Goal: Task Accomplishment & Management: Complete application form

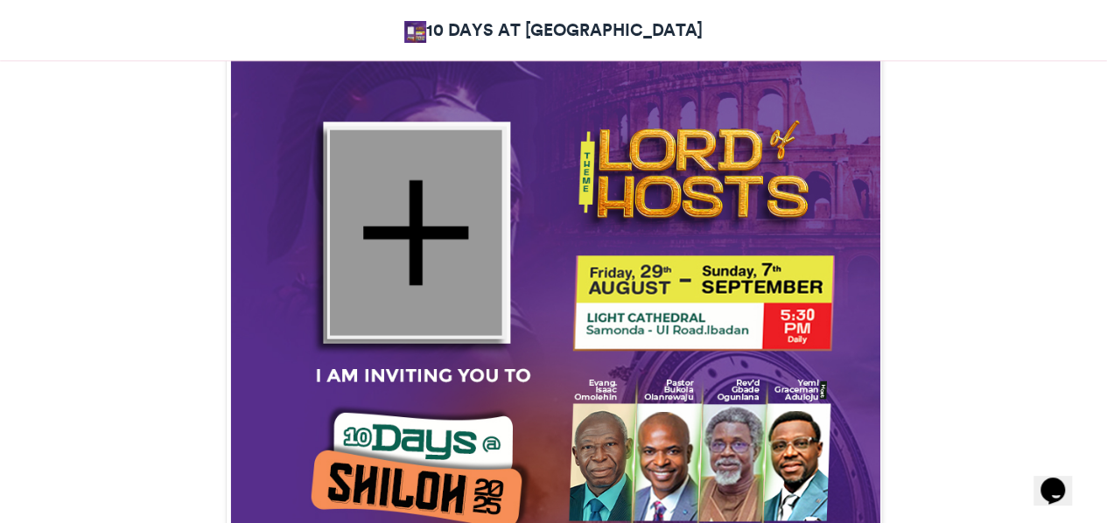
scroll to position [613, 0]
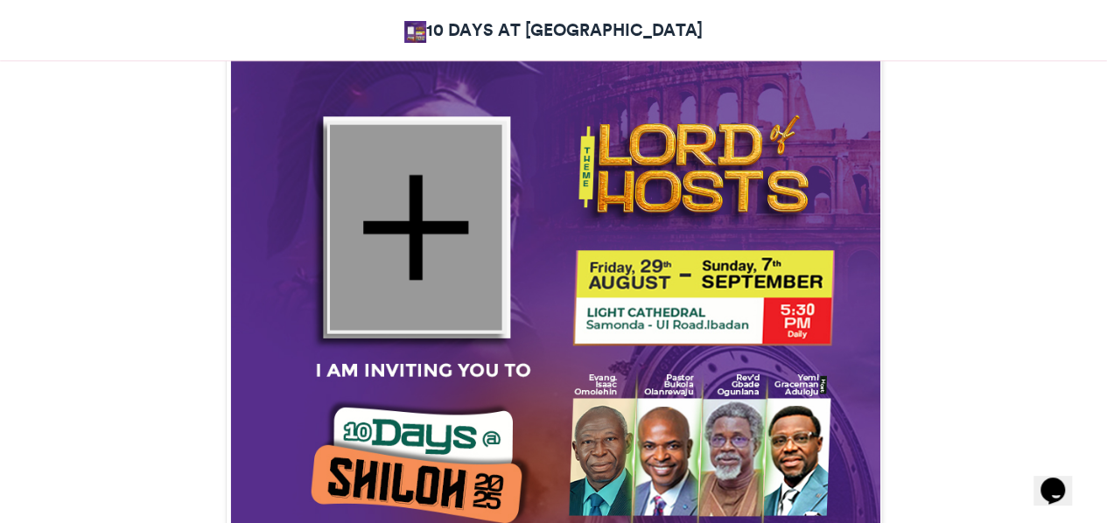
click at [426, 237] on div at bounding box center [415, 227] width 172 height 206
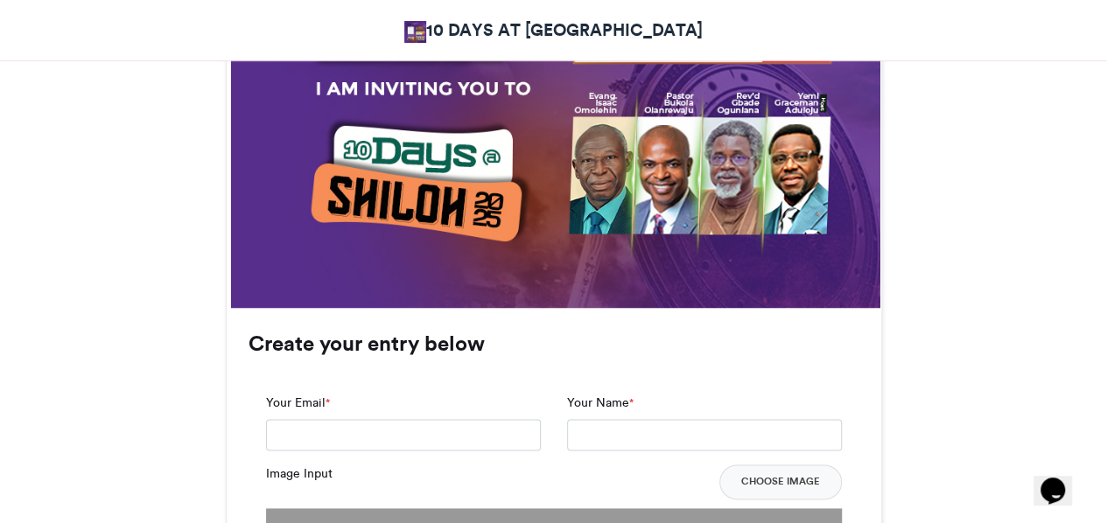
scroll to position [1138, 0]
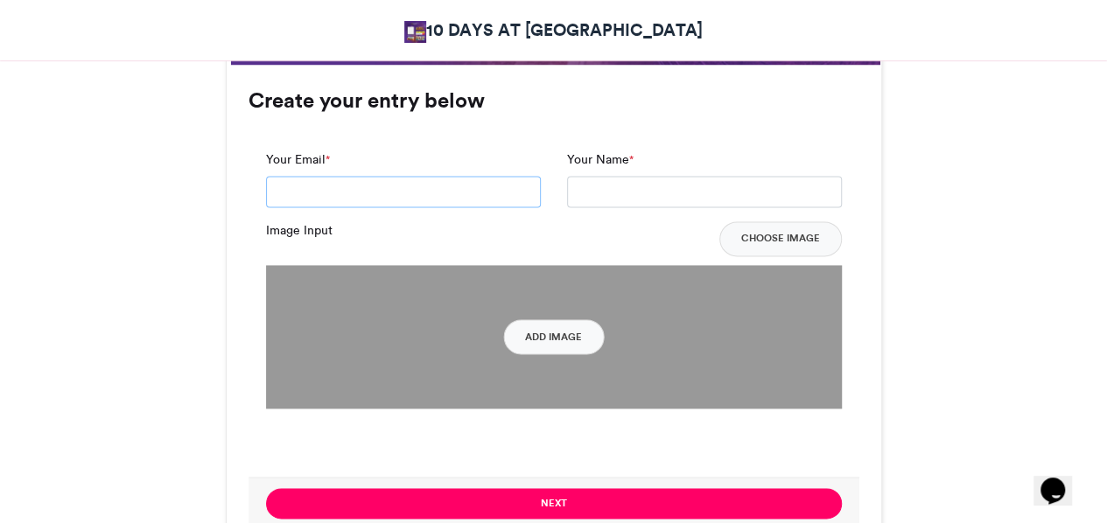
click at [497, 193] on input "Your Email *" at bounding box center [403, 192] width 275 height 32
type input "**********"
click at [614, 195] on input "Your Name *" at bounding box center [704, 192] width 275 height 32
type input "**********"
click at [540, 343] on button "Add Image" at bounding box center [553, 336] width 101 height 35
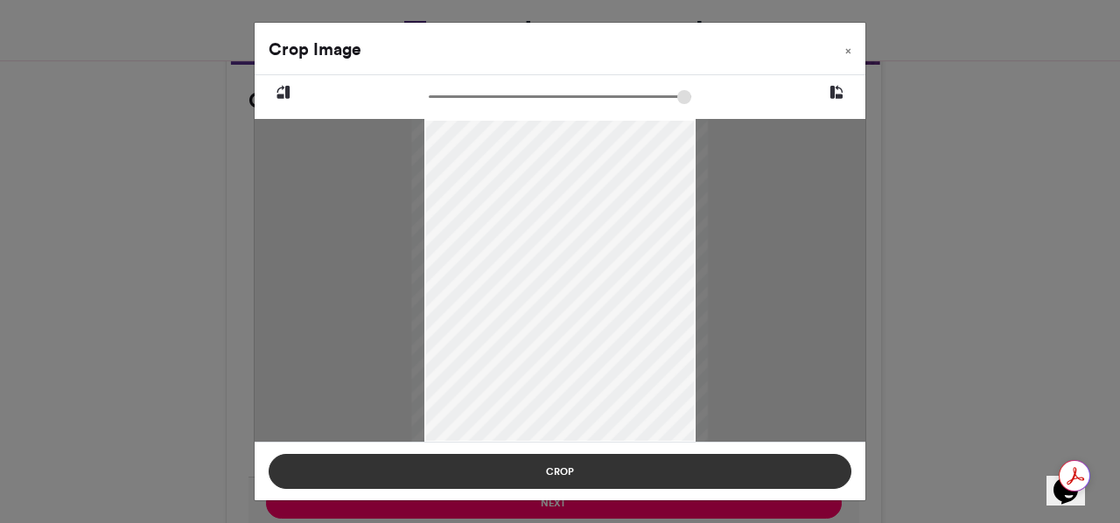
click at [559, 462] on button "Crop" at bounding box center [560, 471] width 583 height 35
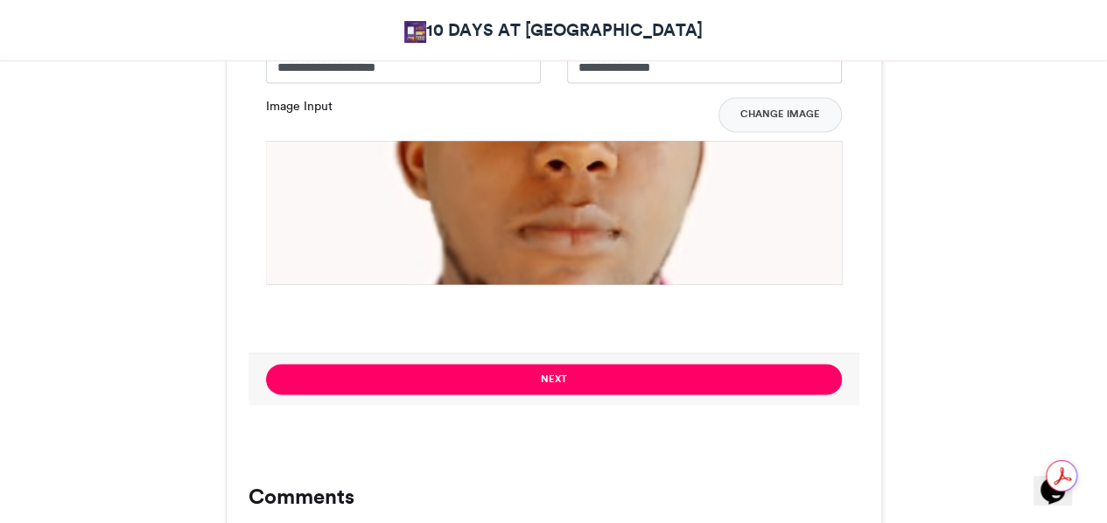
scroll to position [1313, 0]
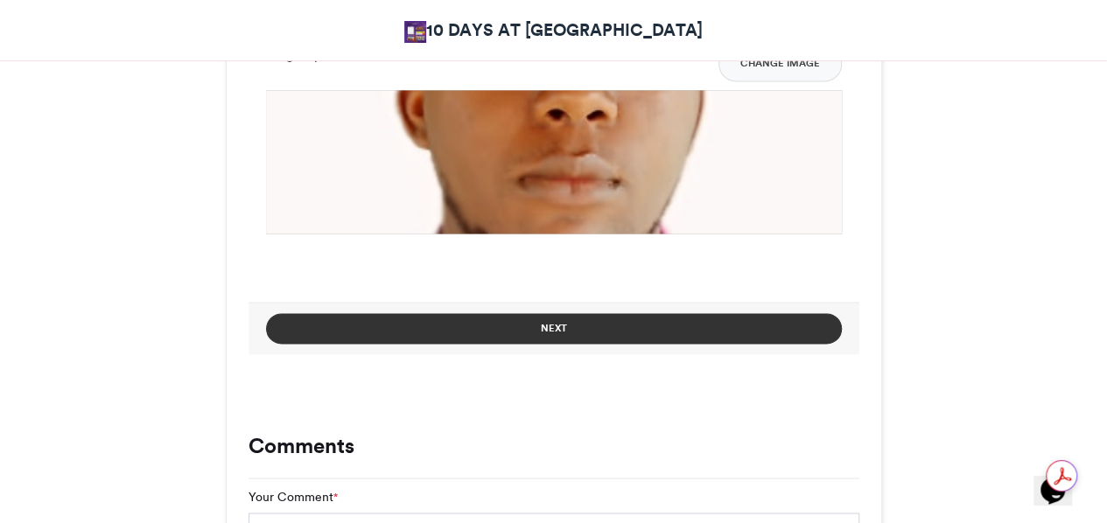
click at [576, 330] on button "Next" at bounding box center [554, 328] width 576 height 31
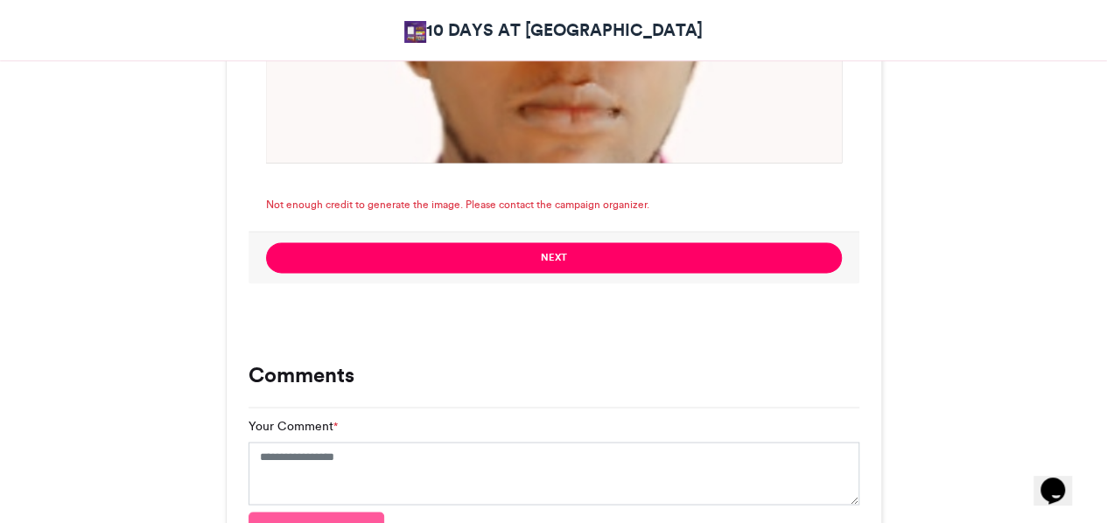
scroll to position [1400, 0]
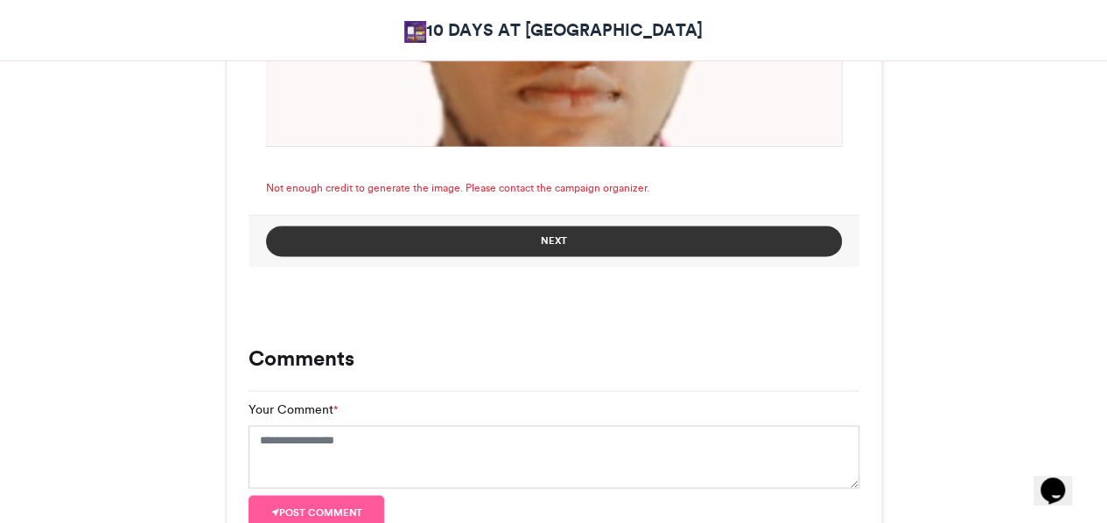
click at [585, 248] on button "Next" at bounding box center [554, 241] width 576 height 31
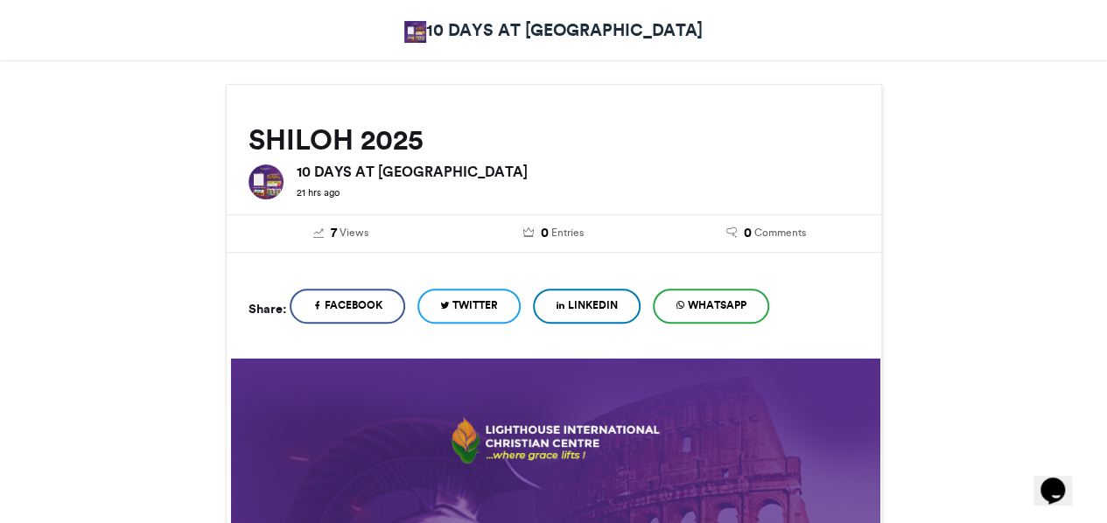
scroll to position [88, 0]
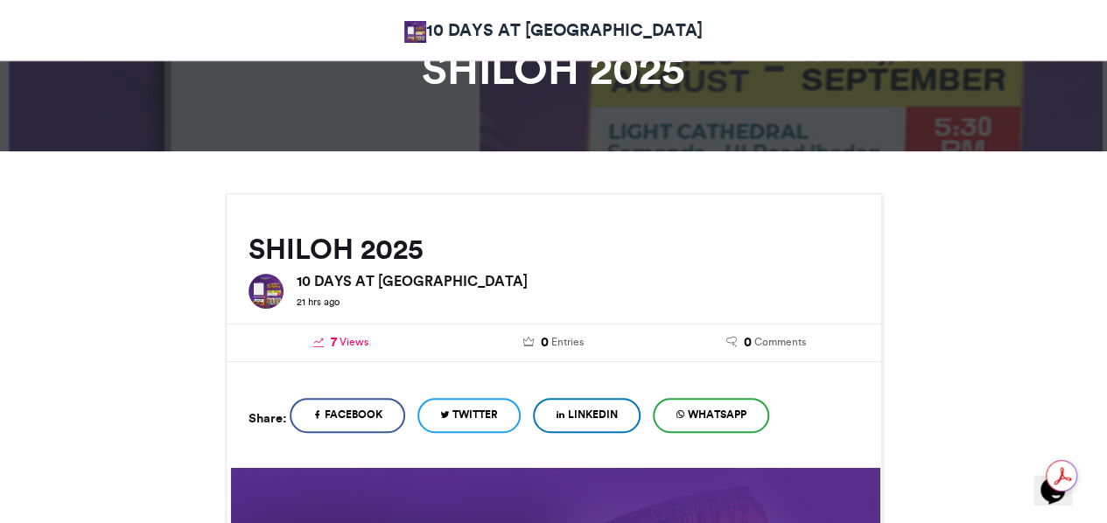
click at [344, 340] on span "Views" at bounding box center [354, 342] width 29 height 16
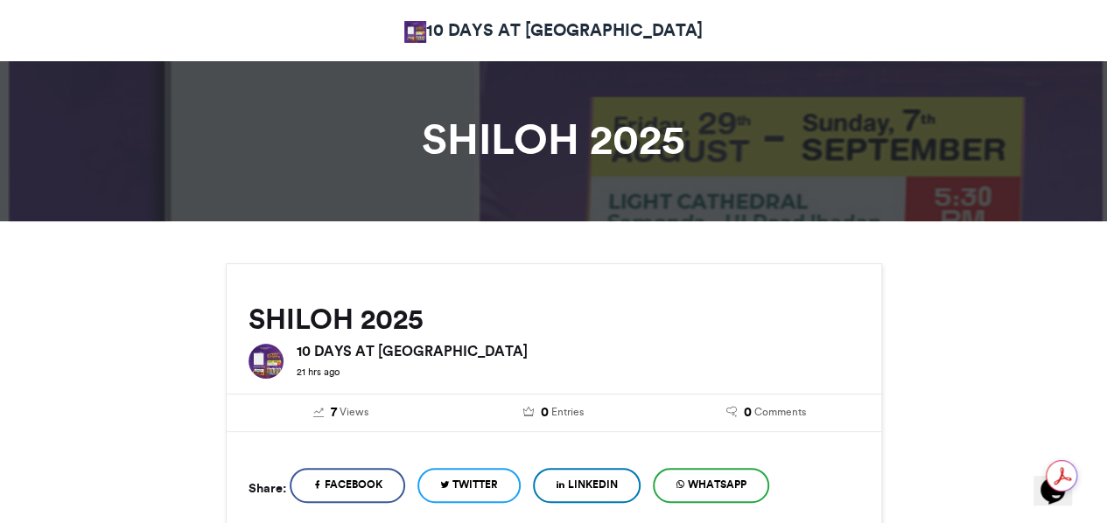
scroll to position [350, 0]
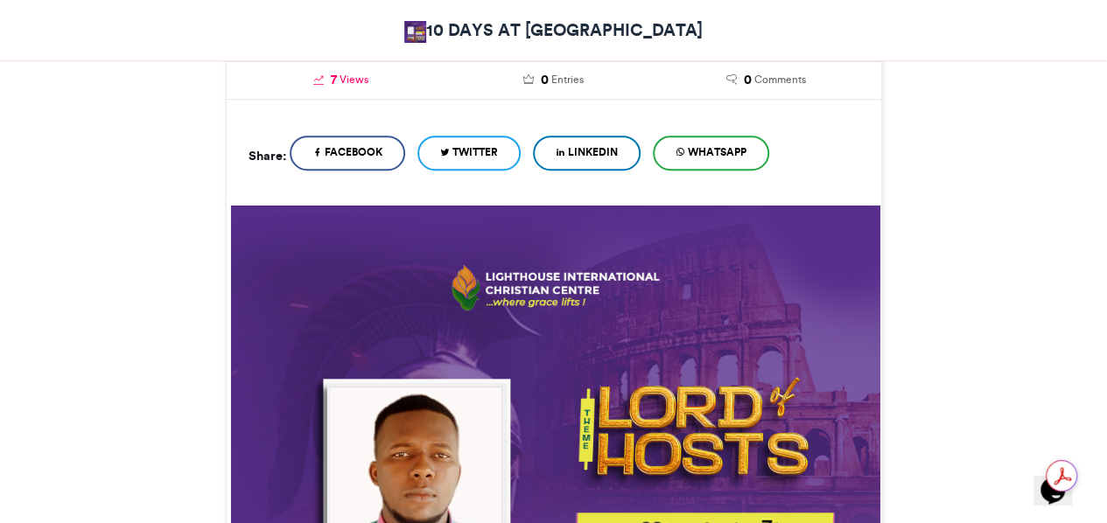
click at [354, 77] on span "Views" at bounding box center [354, 80] width 29 height 16
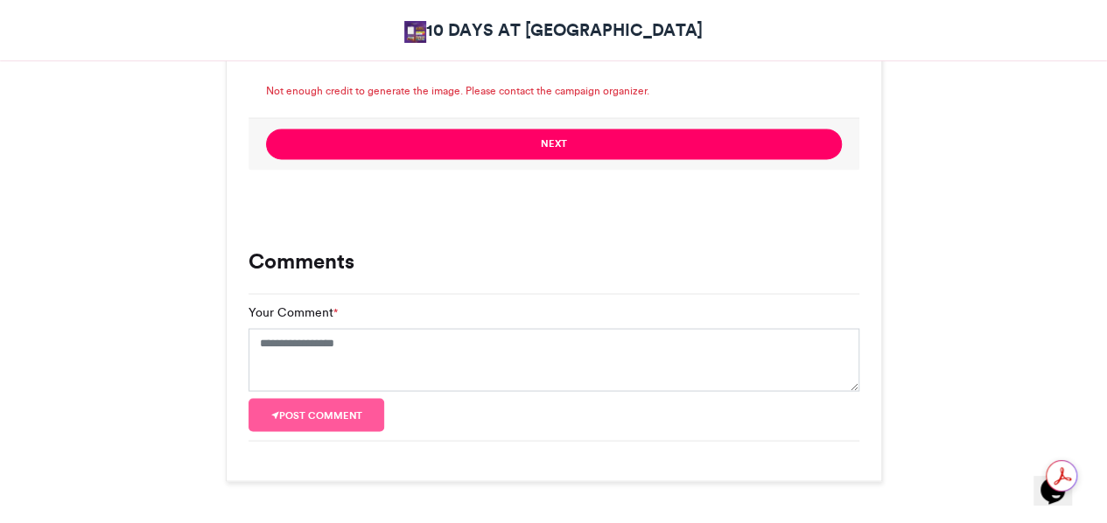
scroll to position [1644, 0]
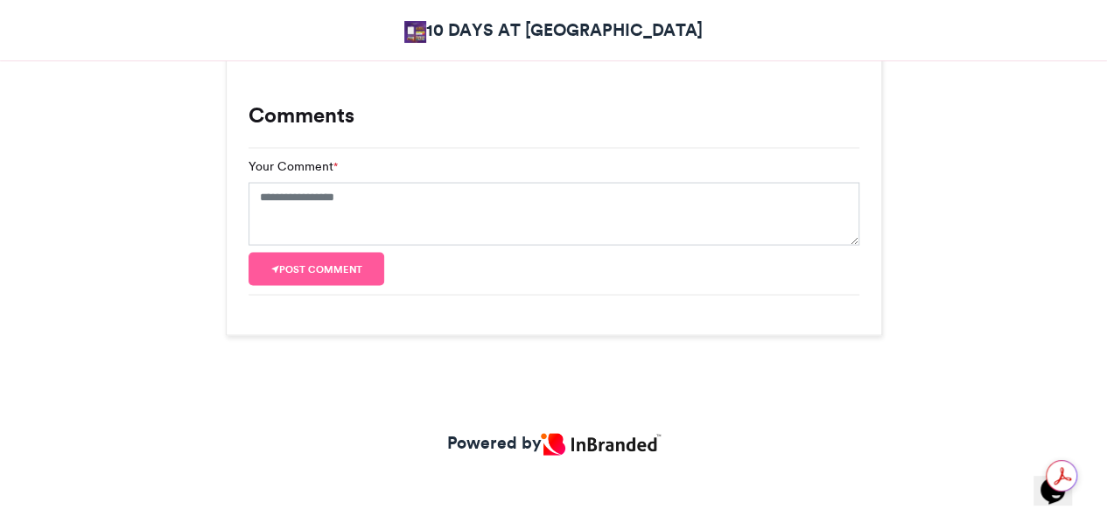
click at [598, 437] on img at bounding box center [600, 444] width 119 height 22
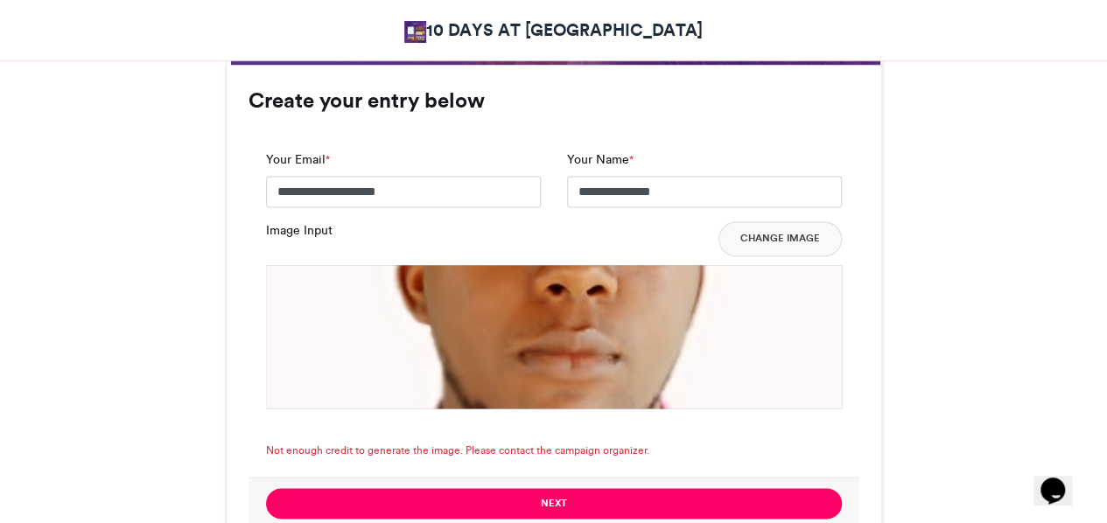
scroll to position [1138, 0]
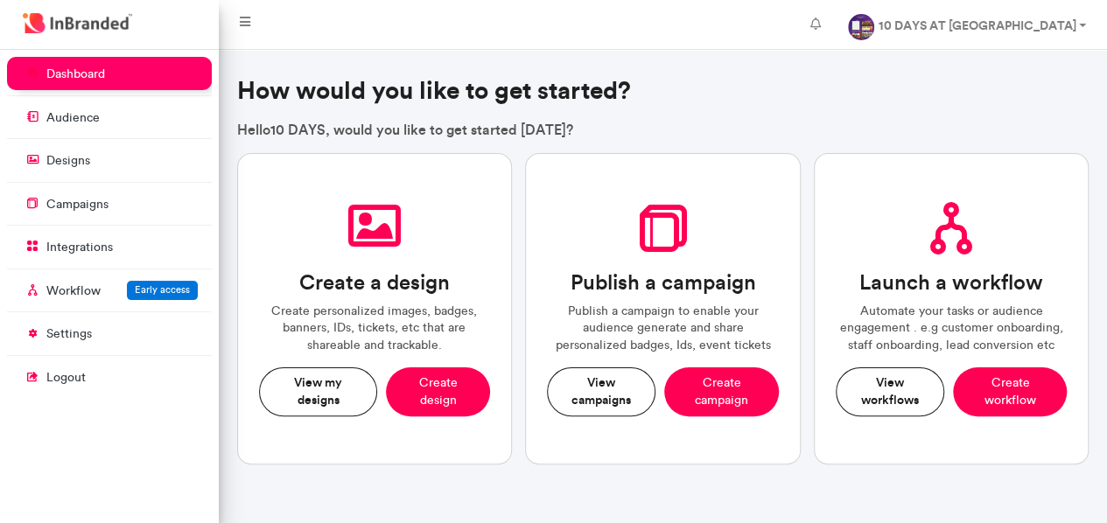
scroll to position [7, 1]
click at [599, 396] on button "View campaigns" at bounding box center [601, 392] width 109 height 48
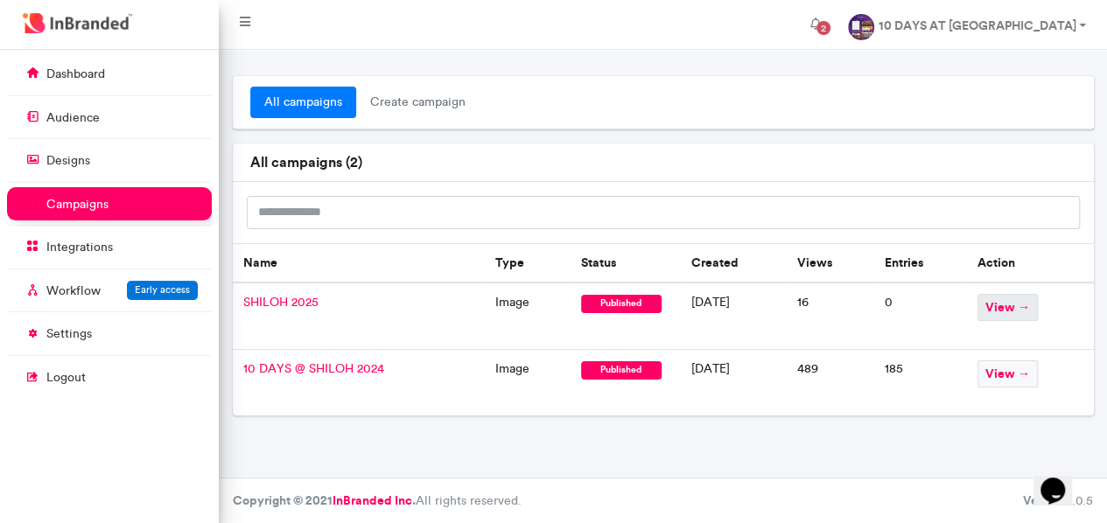
click at [1004, 305] on span "view →" at bounding box center [1008, 307] width 60 height 27
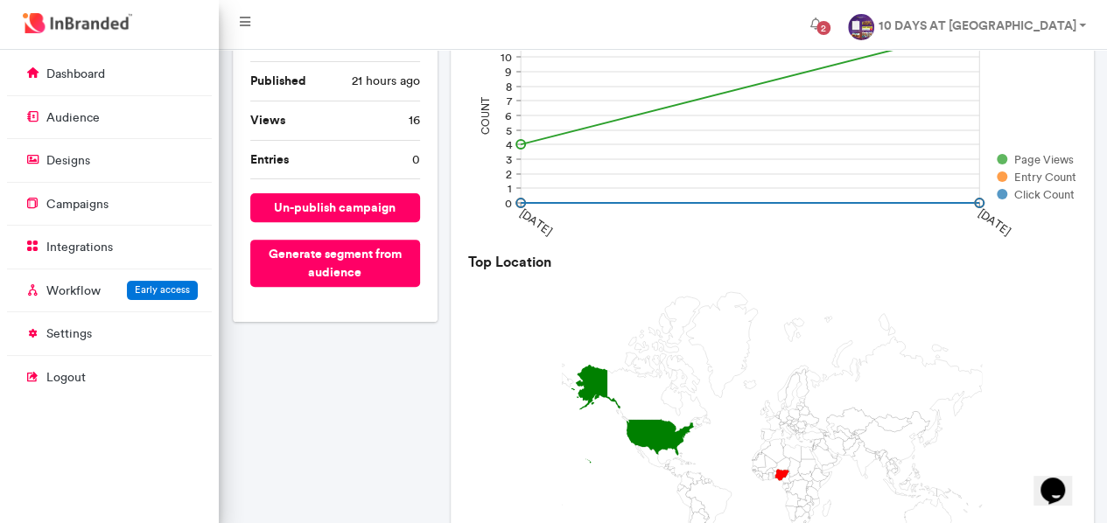
scroll to position [35, 0]
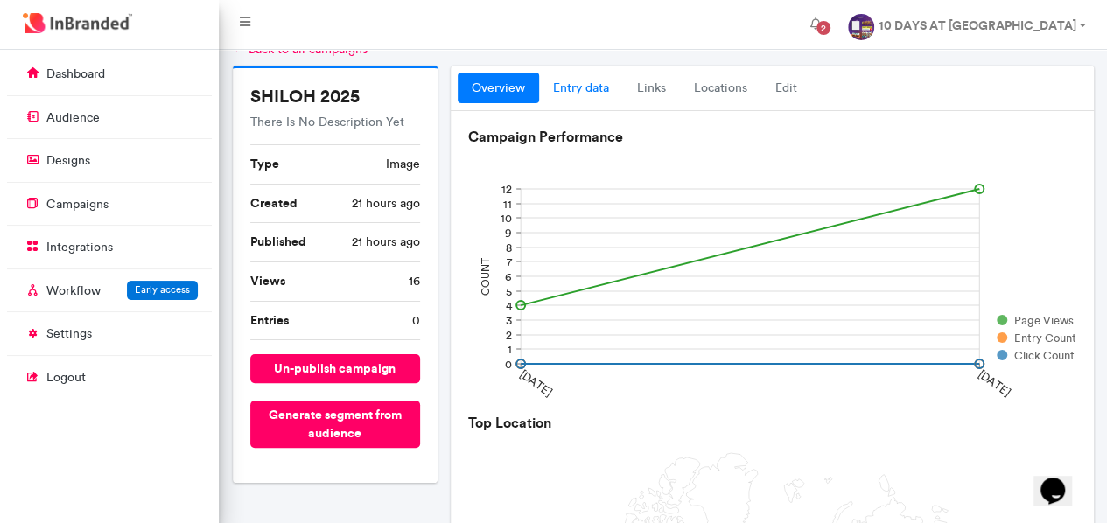
click at [593, 80] on link "entry data" at bounding box center [581, 89] width 84 height 32
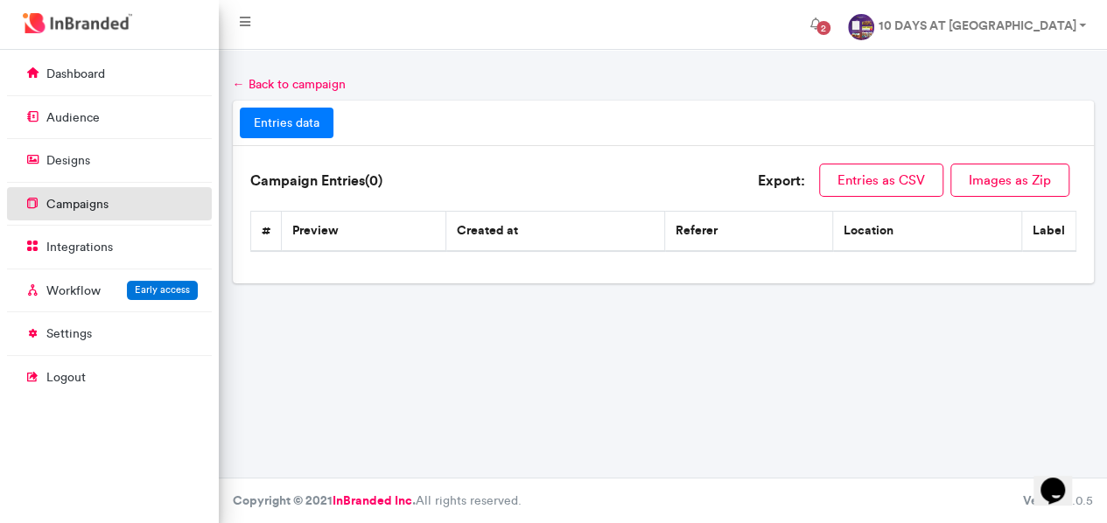
click at [83, 212] on p "campaigns" at bounding box center [77, 205] width 62 height 18
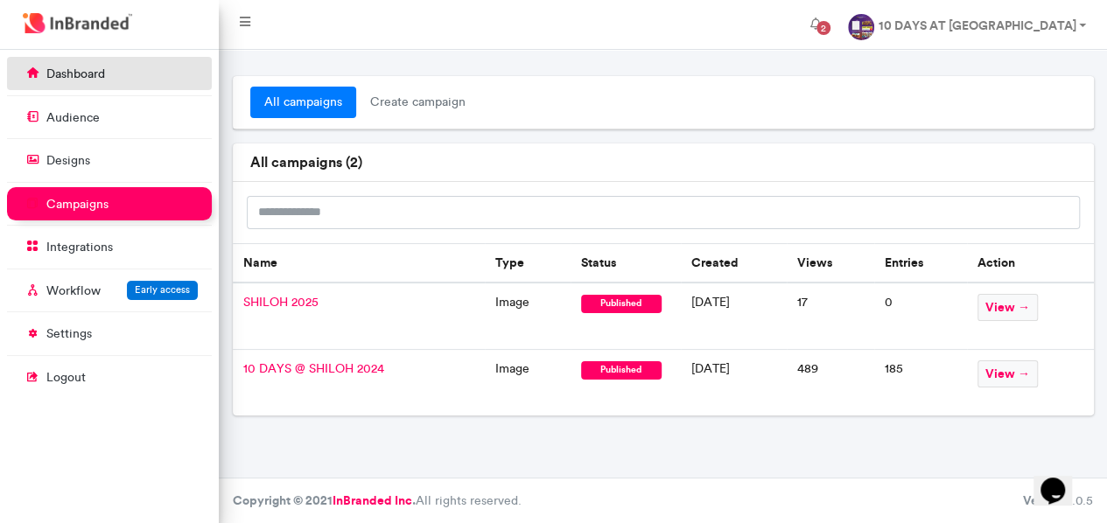
click at [70, 83] on link "dashboard" at bounding box center [109, 73] width 205 height 33
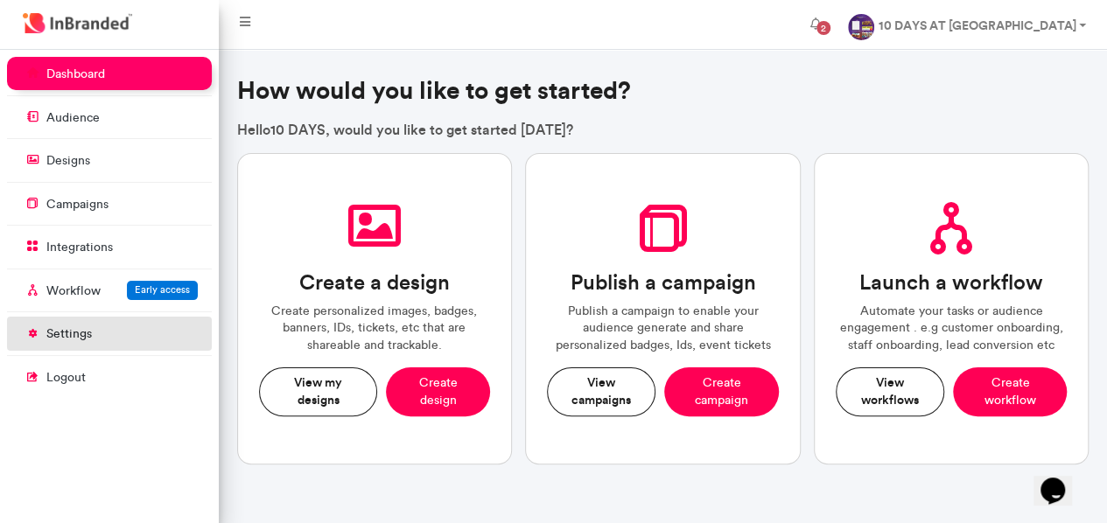
click at [81, 335] on p "settings" at bounding box center [69, 335] width 46 height 18
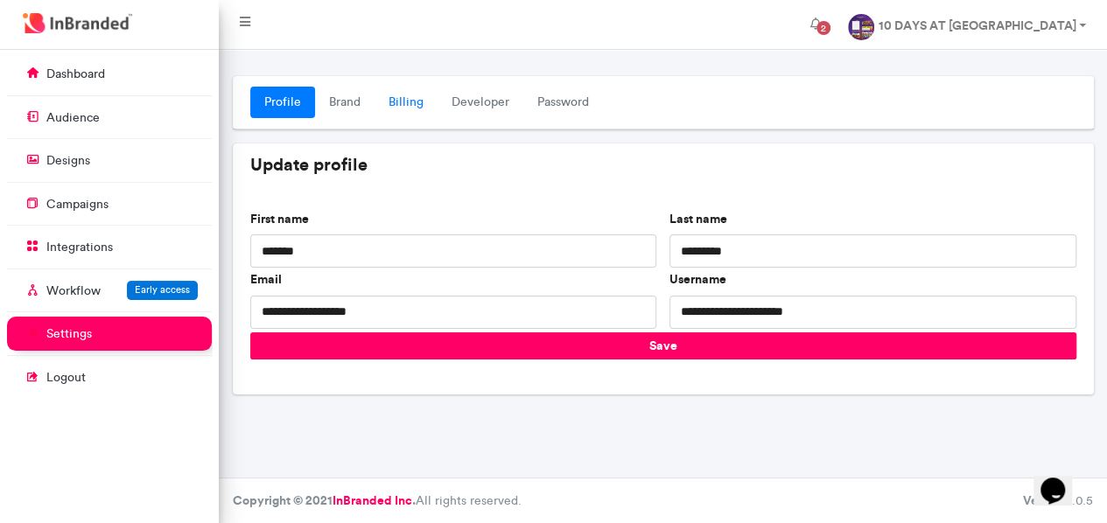
click at [411, 106] on link "Billing" at bounding box center [406, 103] width 63 height 32
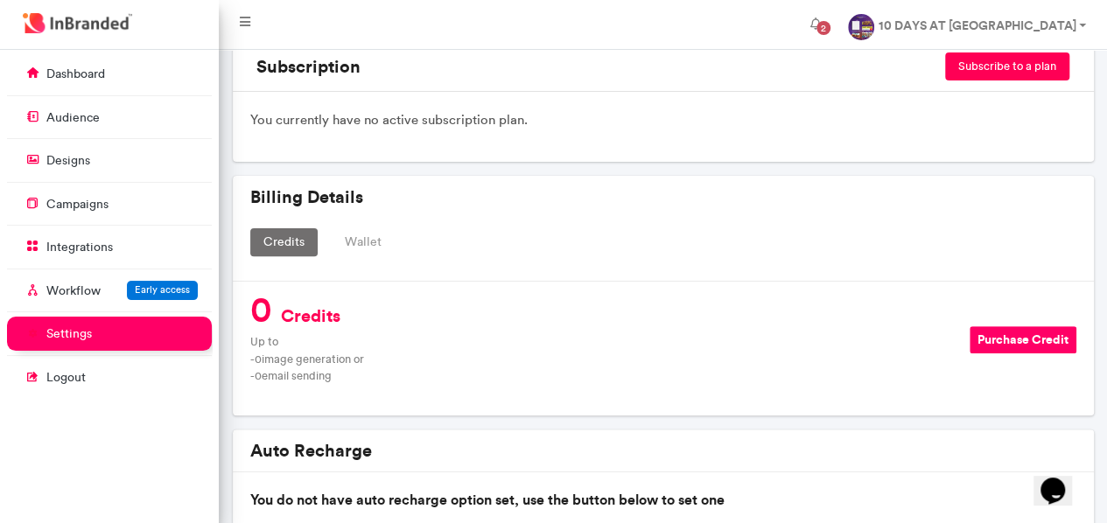
scroll to position [175, 0]
click at [999, 338] on button "Purchase Credit" at bounding box center [1023, 339] width 107 height 27
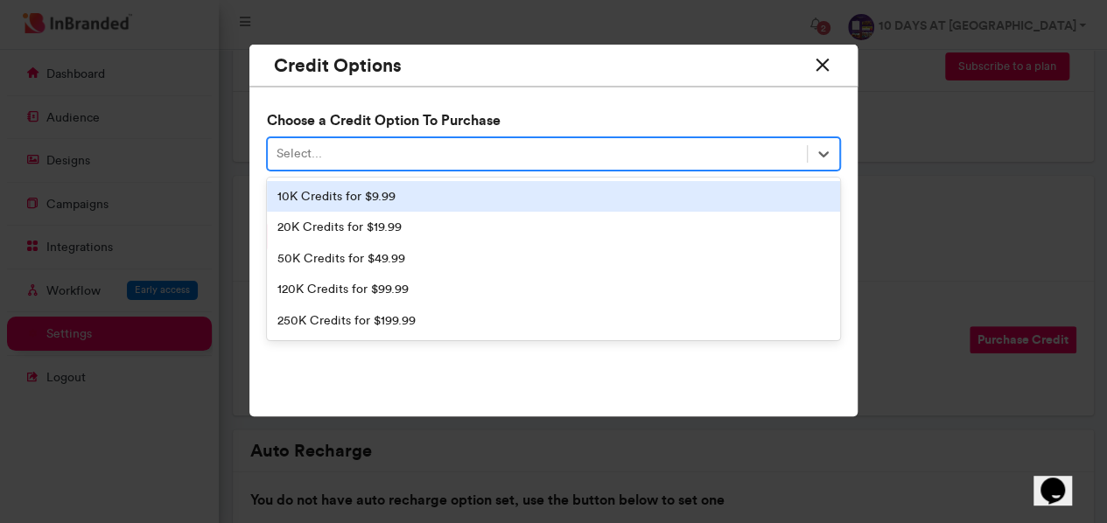
click at [712, 159] on div "Select..." at bounding box center [538, 153] width 540 height 29
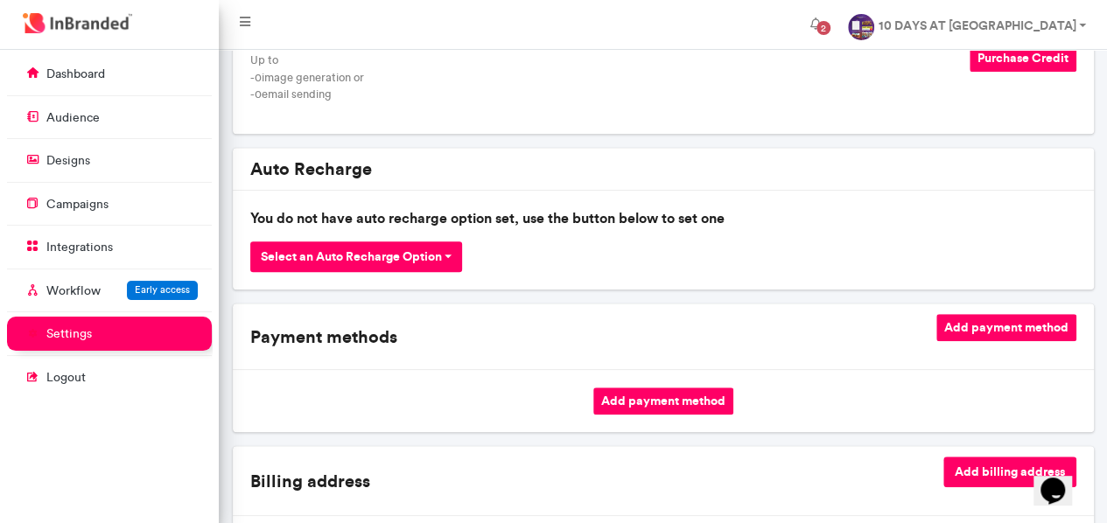
scroll to position [525, 0]
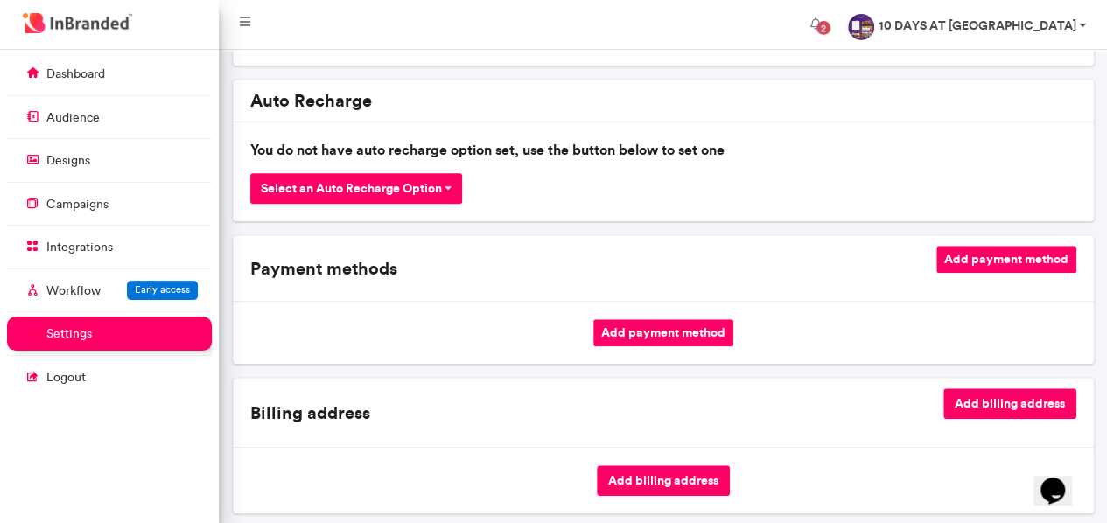
click at [874, 32] on img at bounding box center [861, 27] width 26 height 26
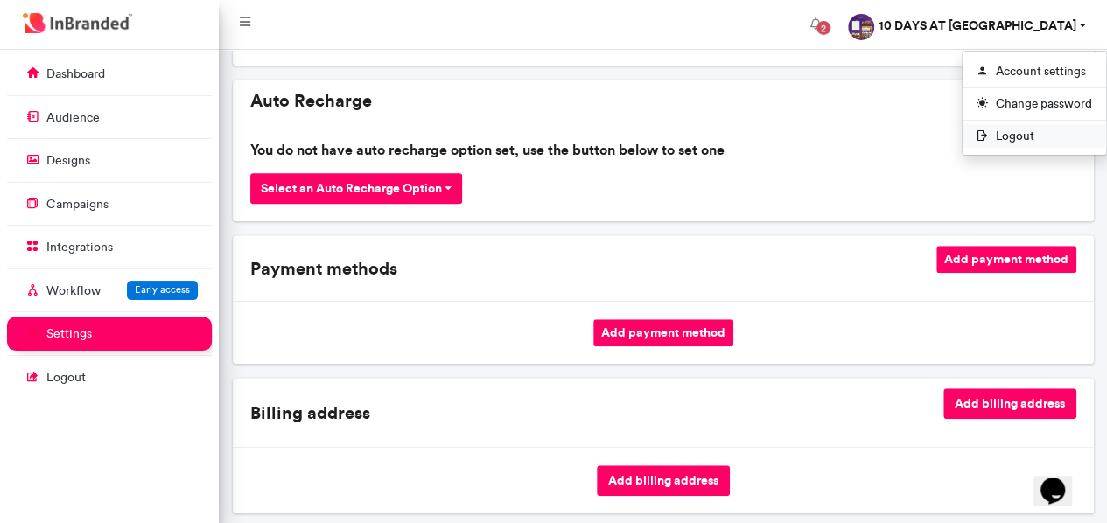
click at [1008, 136] on span "Logout" at bounding box center [1035, 136] width 144 height 24
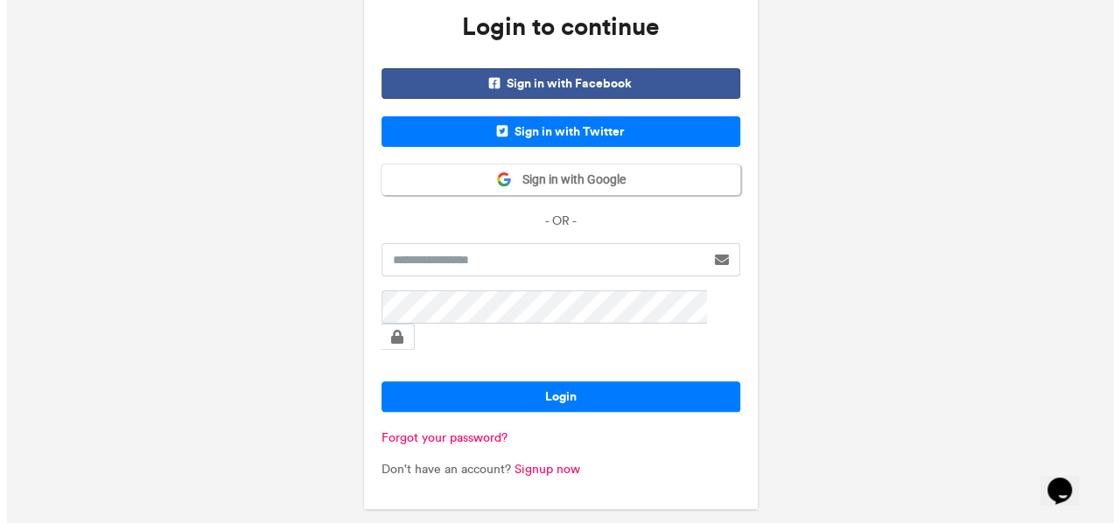
scroll to position [49, 0]
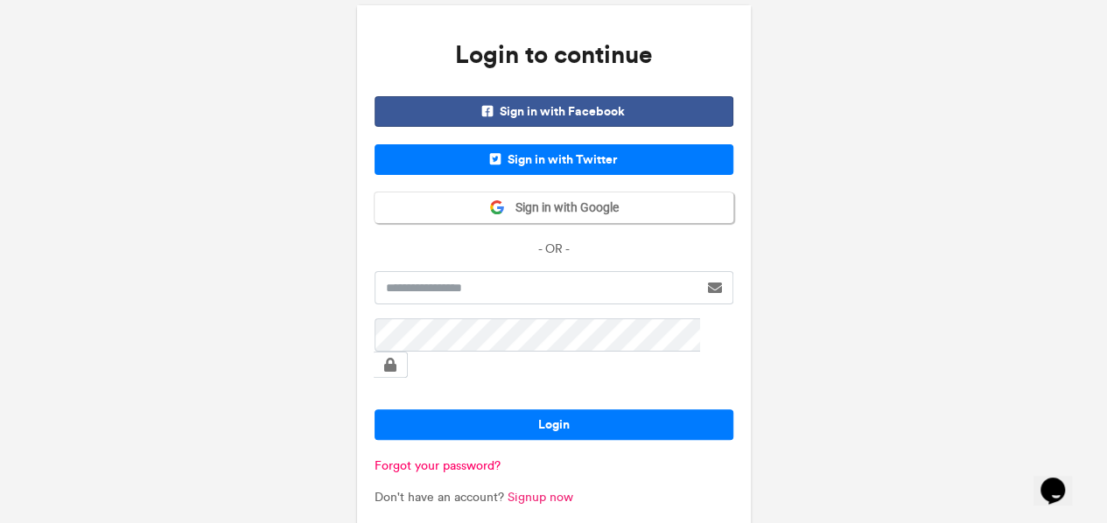
click at [522, 490] on link "Signup now" at bounding box center [541, 497] width 66 height 15
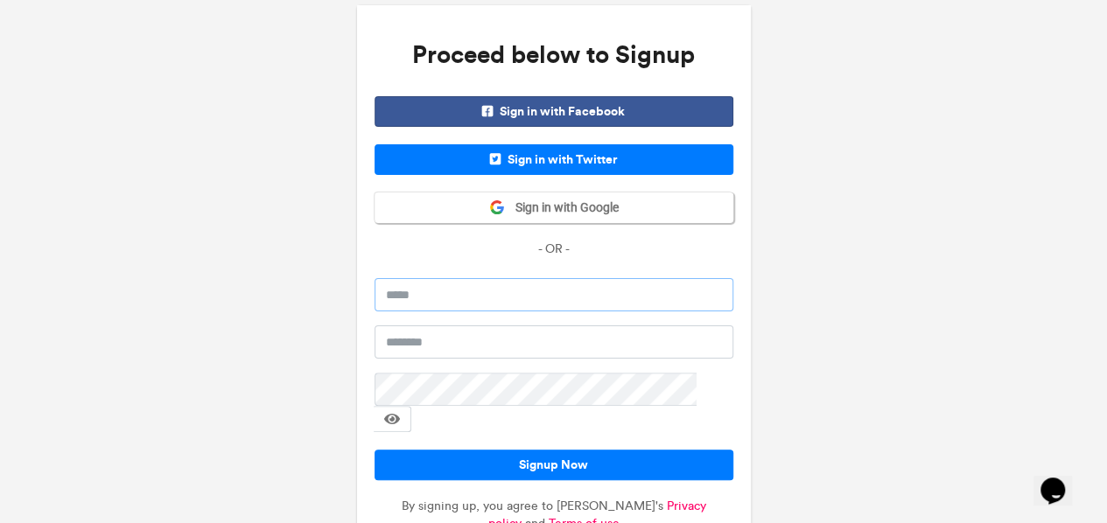
click at [516, 297] on input "email" at bounding box center [554, 294] width 359 height 33
click at [574, 288] on input "email" at bounding box center [554, 294] width 359 height 33
type input "**********"
click at [579, 347] on input "text" at bounding box center [554, 342] width 359 height 33
click at [400, 412] on span at bounding box center [392, 419] width 16 height 14
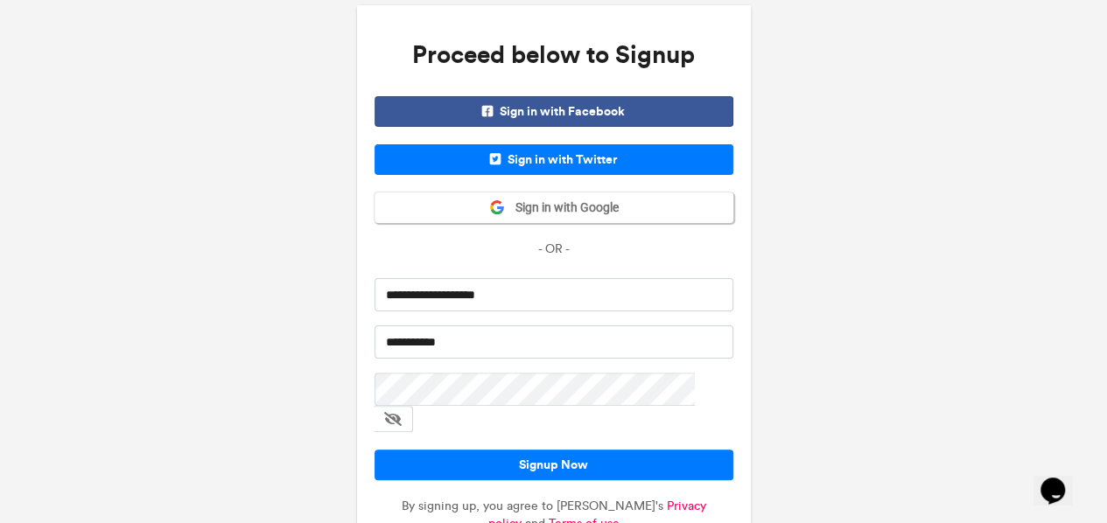
click at [402, 412] on span at bounding box center [393, 419] width 18 height 14
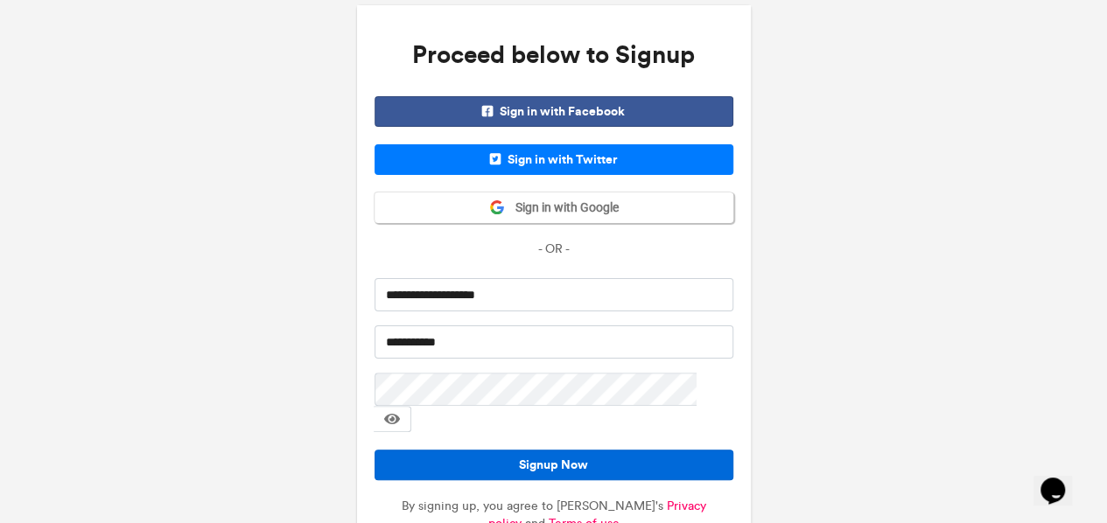
click at [583, 450] on button "Signup Now" at bounding box center [554, 465] width 359 height 31
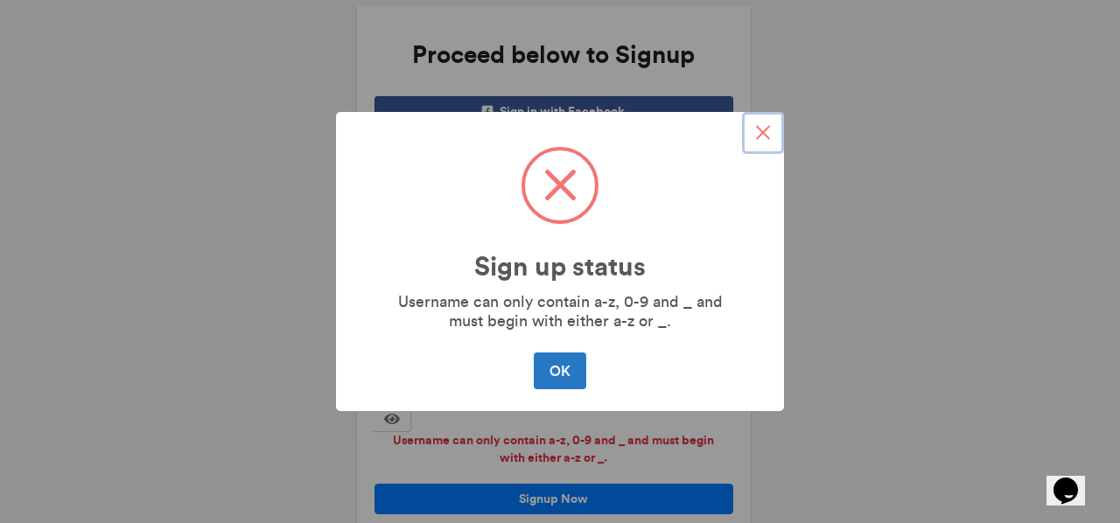
click at [757, 137] on button "×" at bounding box center [763, 133] width 42 height 42
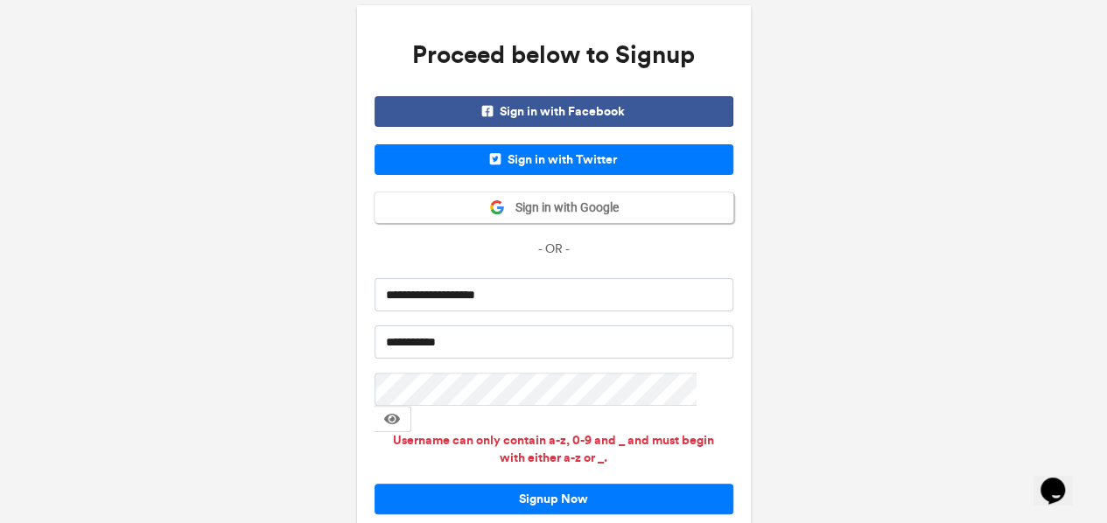
click at [400, 412] on span at bounding box center [392, 419] width 16 height 14
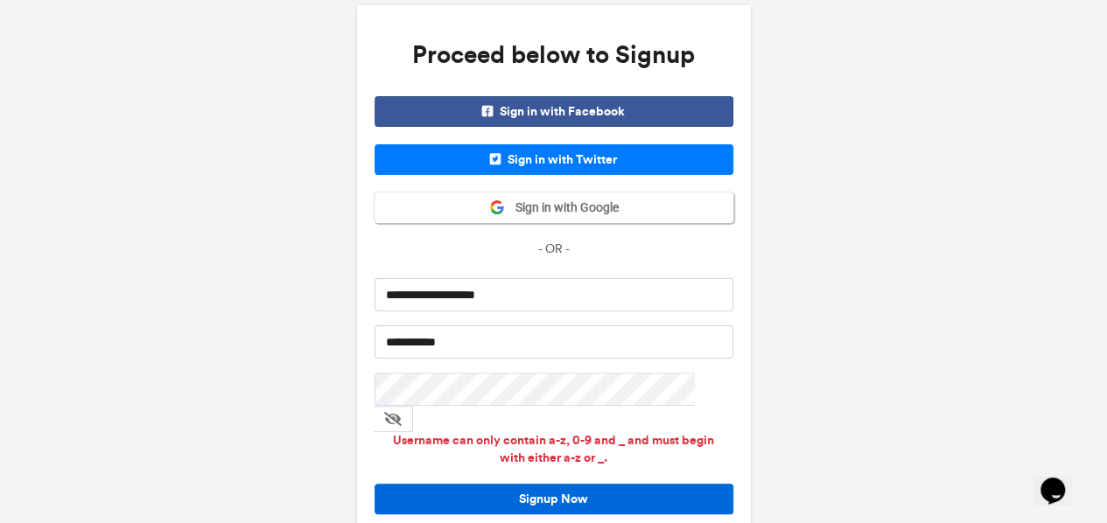
click at [533, 484] on button "Signup Now" at bounding box center [554, 499] width 359 height 31
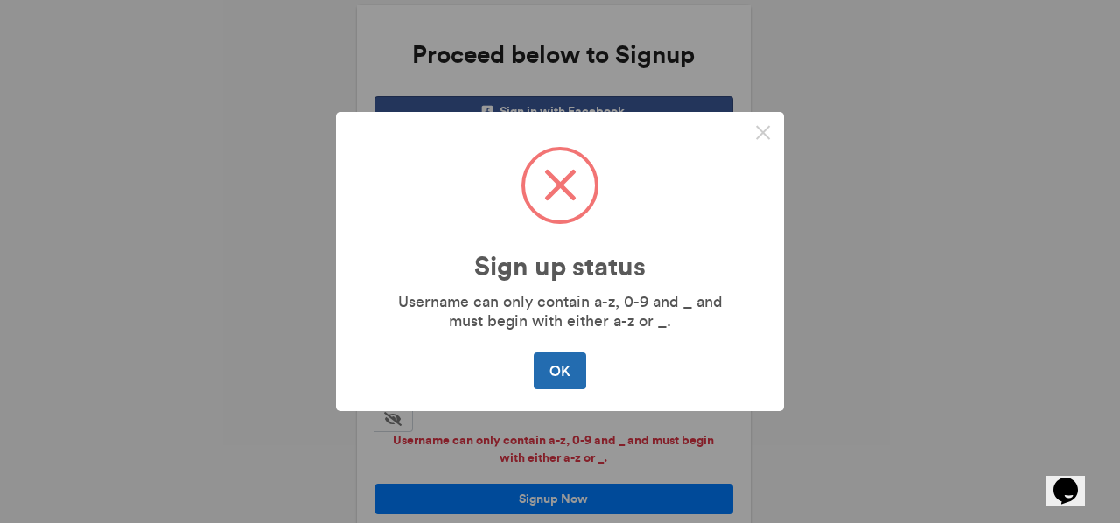
click at [567, 378] on button "OK" at bounding box center [560, 371] width 52 height 37
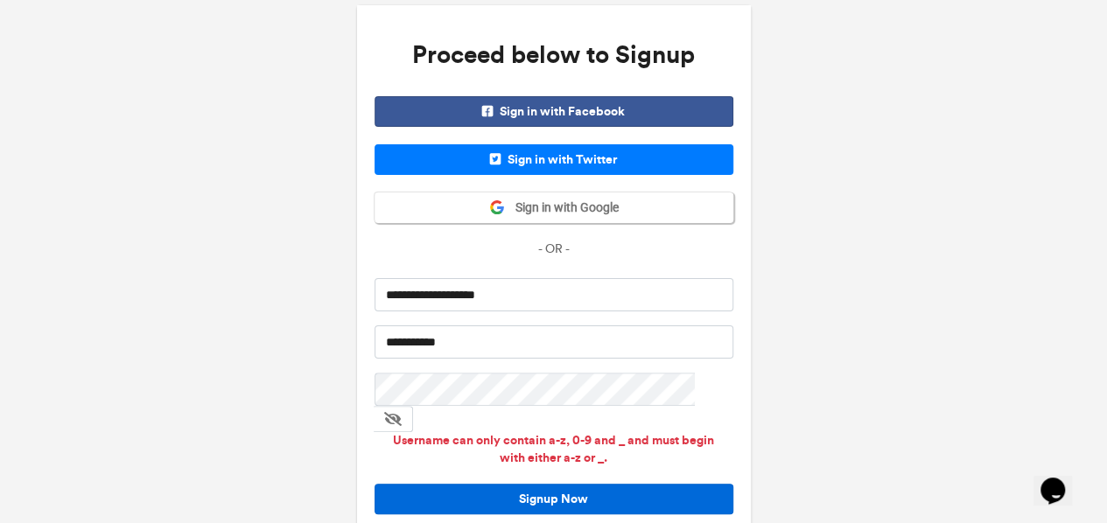
click at [499, 484] on button "Signup Now" at bounding box center [554, 499] width 359 height 31
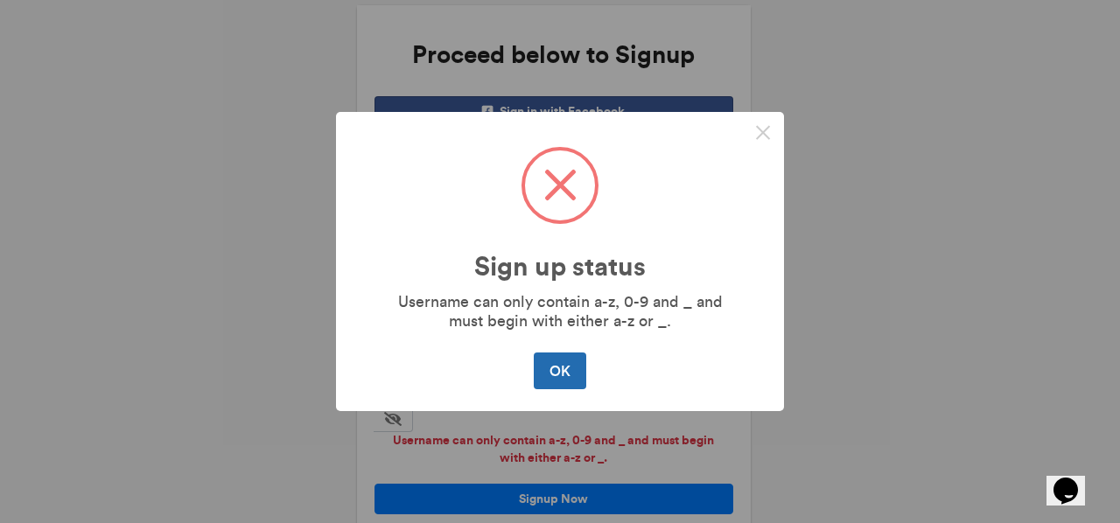
click at [550, 374] on button "OK" at bounding box center [560, 371] width 52 height 37
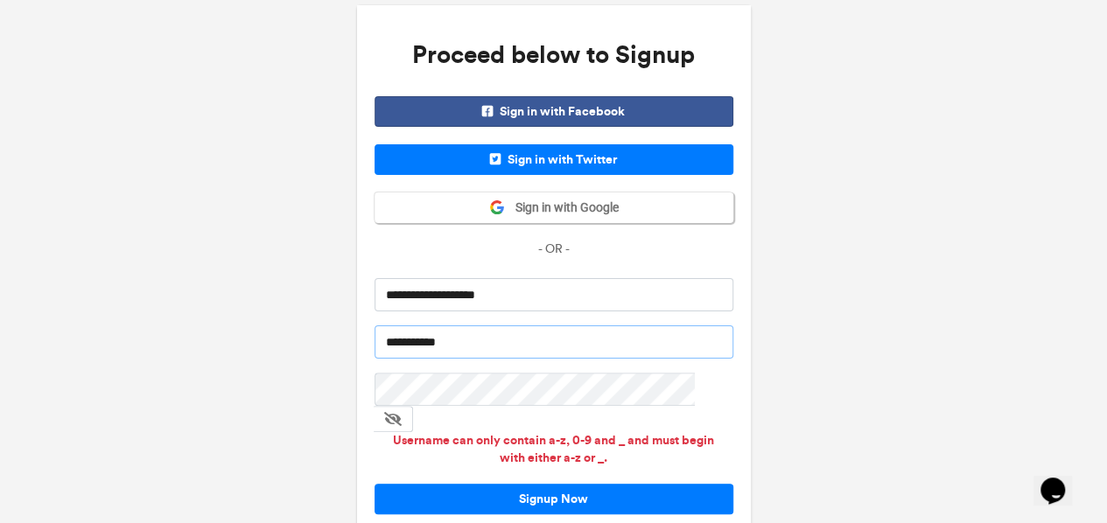
click at [425, 333] on input "**********" at bounding box center [554, 342] width 359 height 33
type input "**********"
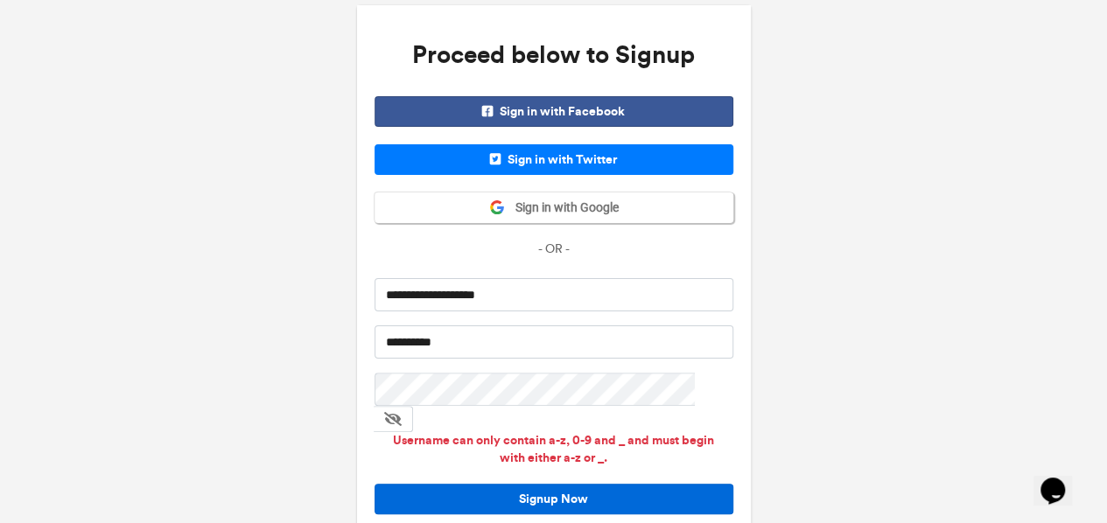
click at [466, 484] on button "Signup Now" at bounding box center [554, 499] width 359 height 31
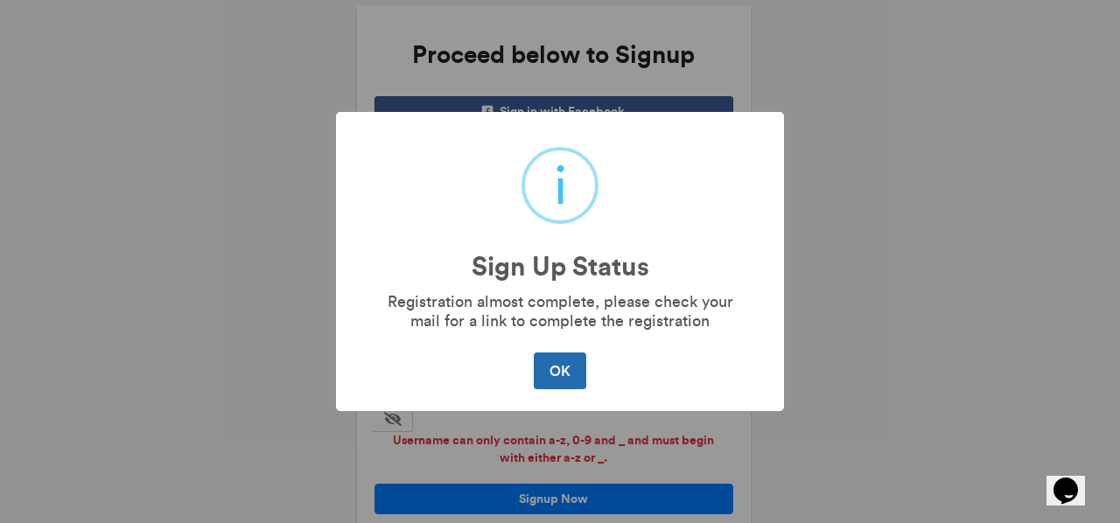
click at [555, 373] on button "OK" at bounding box center [560, 371] width 52 height 37
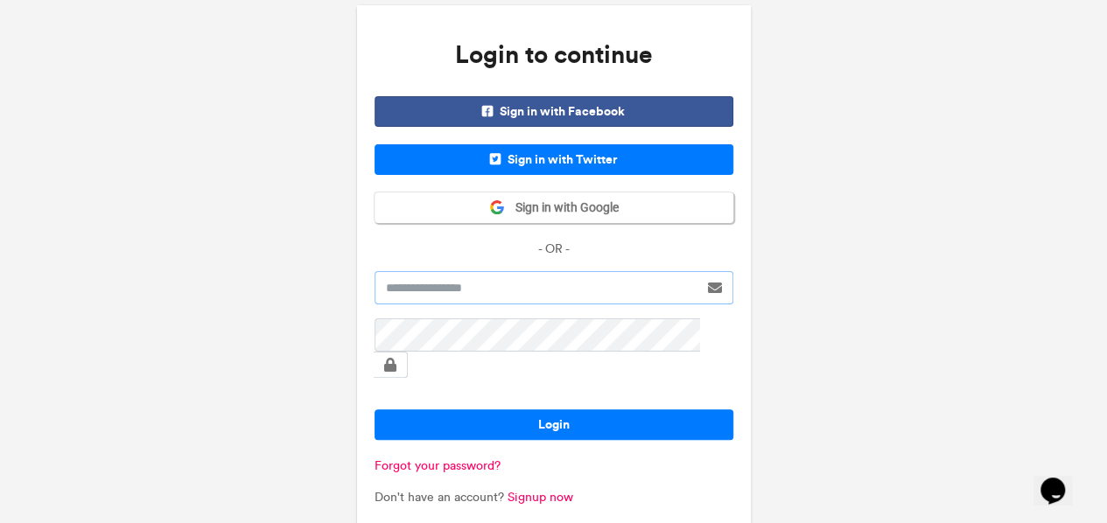
type input "**********"
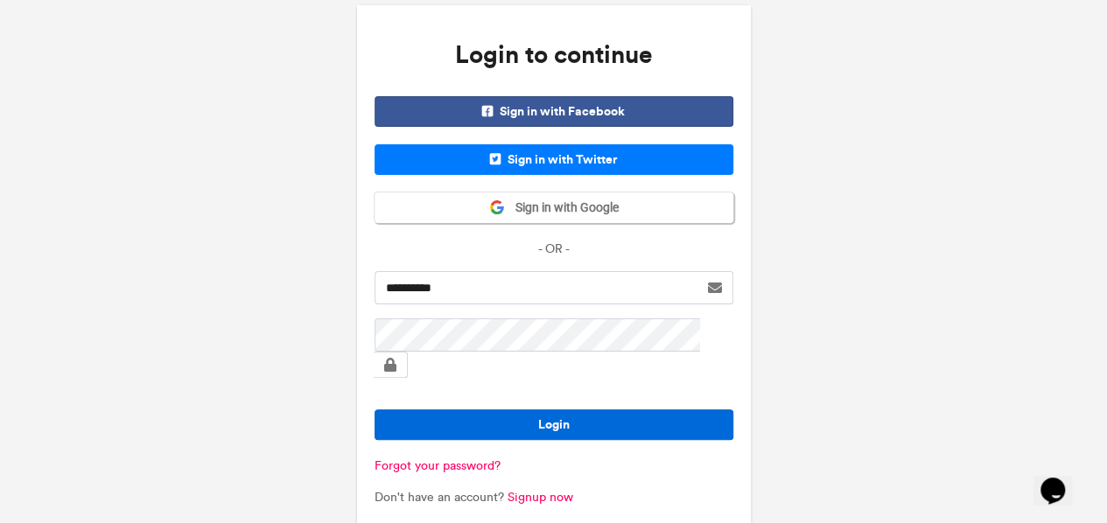
click at [562, 410] on button "Login" at bounding box center [554, 425] width 359 height 31
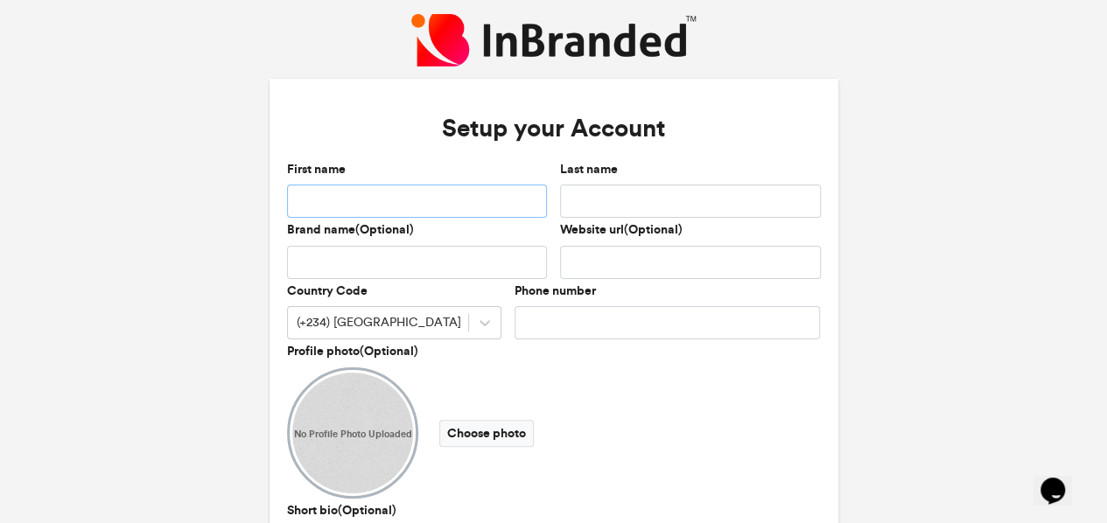
click at [372, 213] on input "First name" at bounding box center [417, 201] width 261 height 33
type input "******"
click at [646, 195] on input "Last name" at bounding box center [690, 201] width 261 height 33
type input "****"
click at [454, 325] on div "Country Code (+234) Nigeria" at bounding box center [394, 313] width 228 height 61
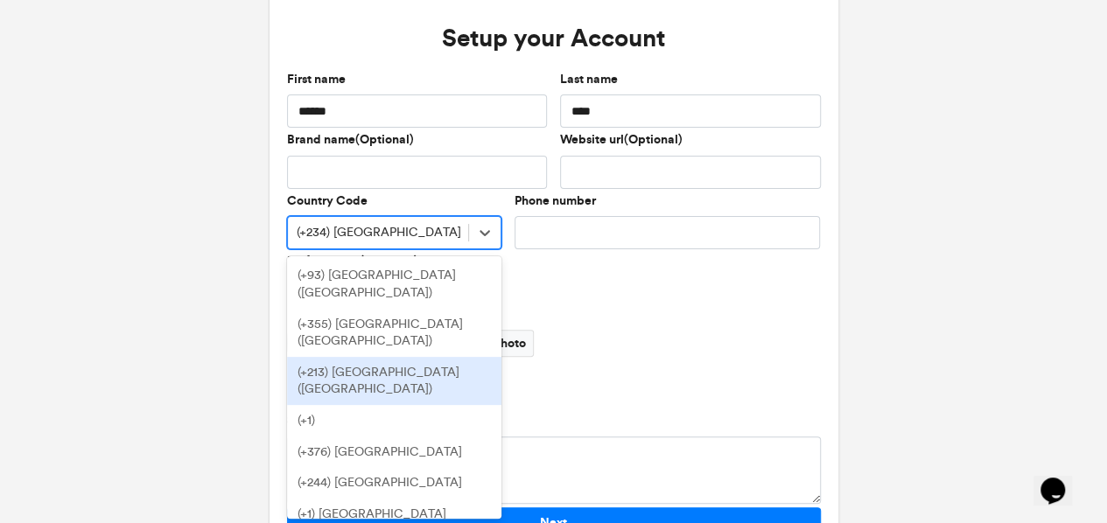
scroll to position [93, 0]
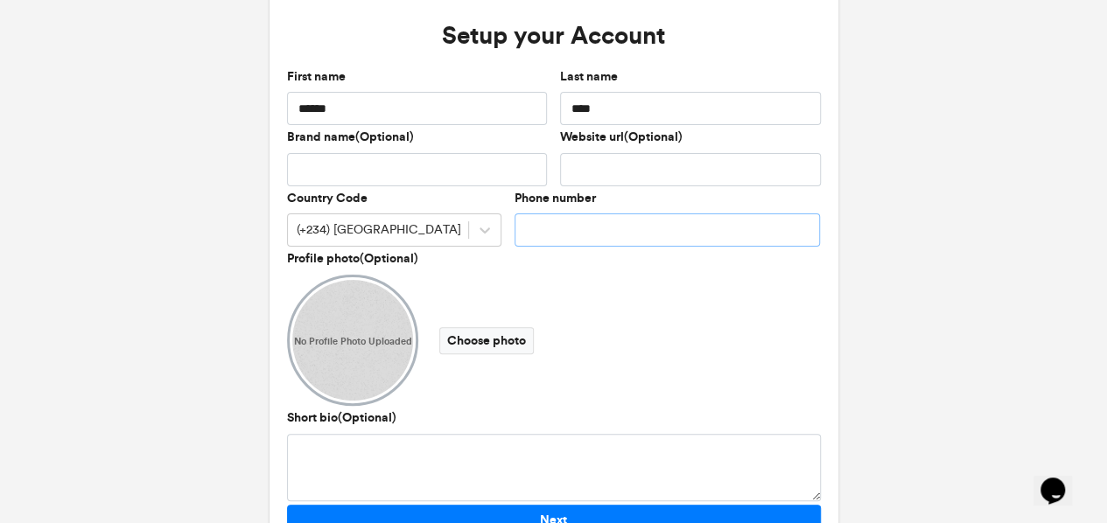
click at [558, 239] on input "Phone number" at bounding box center [668, 230] width 306 height 33
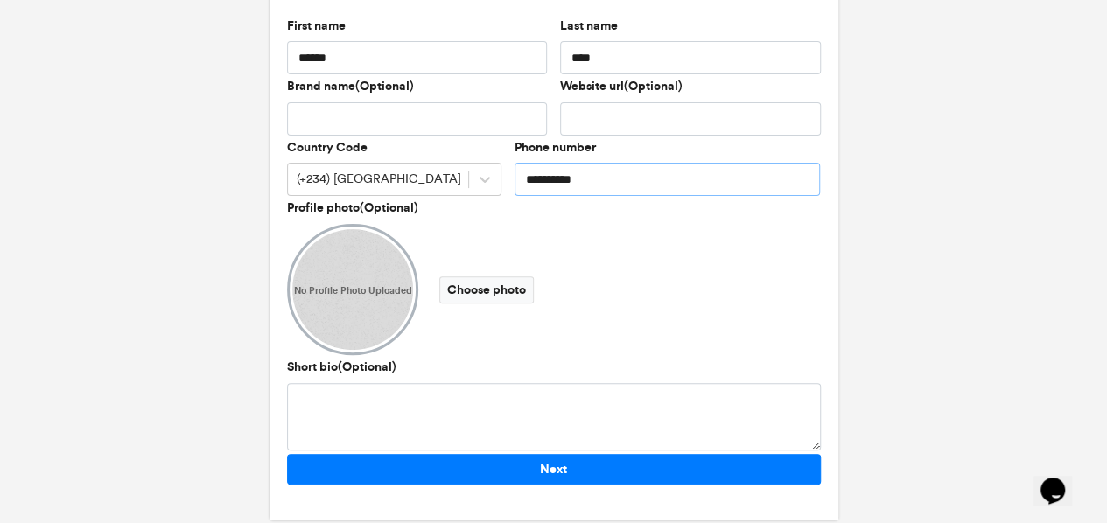
scroll to position [166, 0]
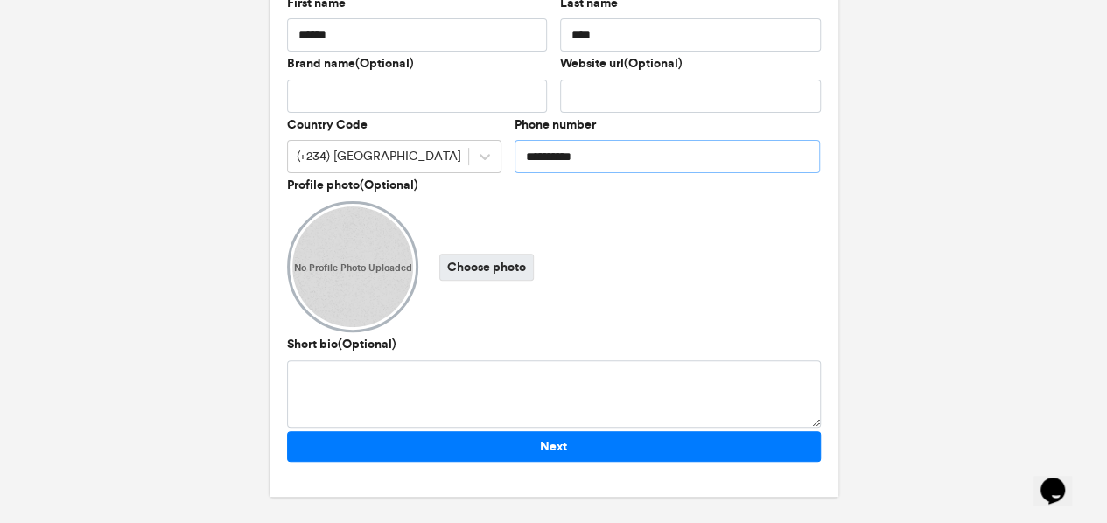
type input "**********"
click at [458, 267] on label "Choose photo" at bounding box center [486, 267] width 95 height 27
click at [0, 0] on input "Choose photo" at bounding box center [0, 0] width 0 height 0
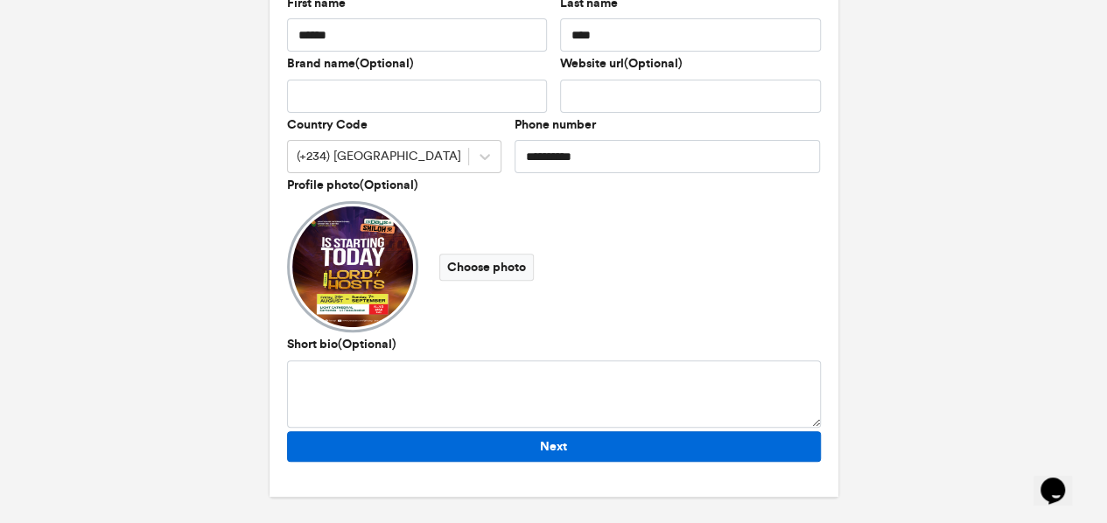
click at [513, 443] on button "Next" at bounding box center [554, 446] width 534 height 31
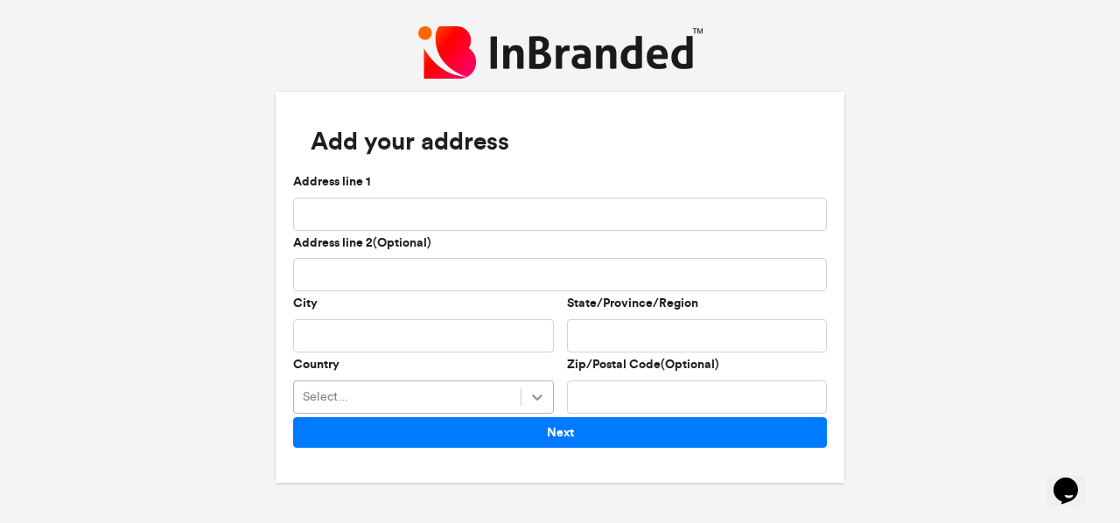
click at [538, 397] on div "Select..." at bounding box center [423, 397] width 261 height 33
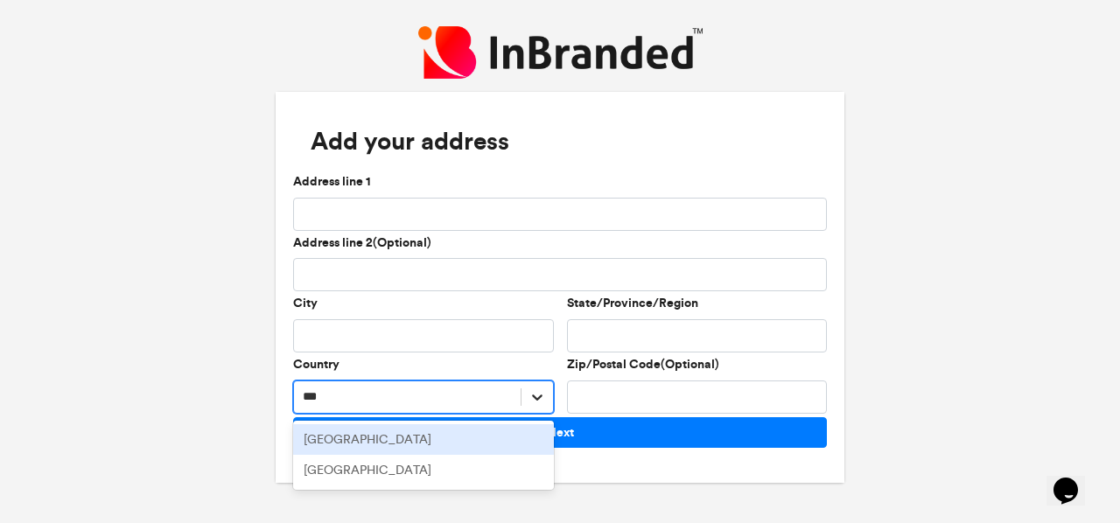
type input "****"
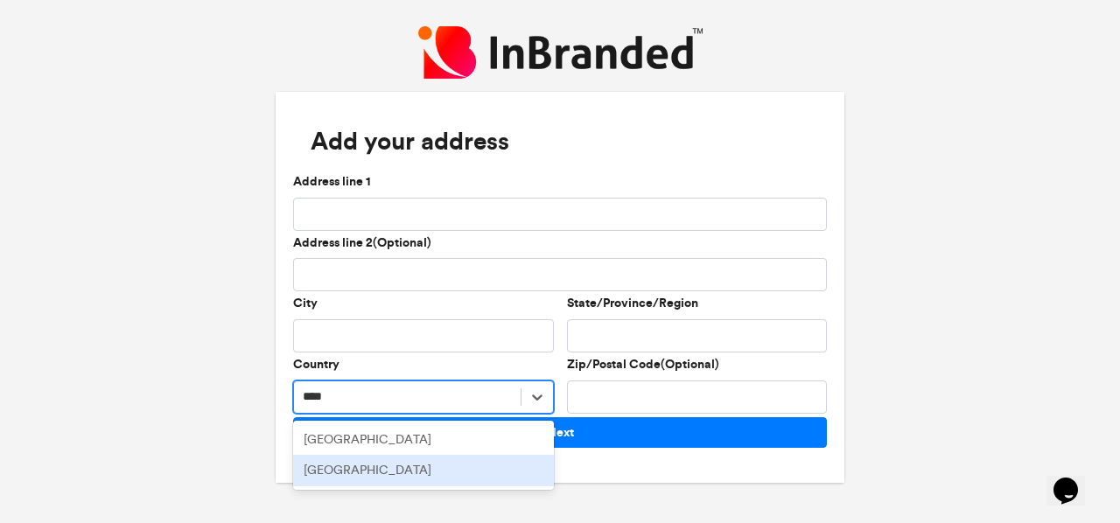
click at [407, 467] on div "Nigeria" at bounding box center [423, 471] width 261 height 32
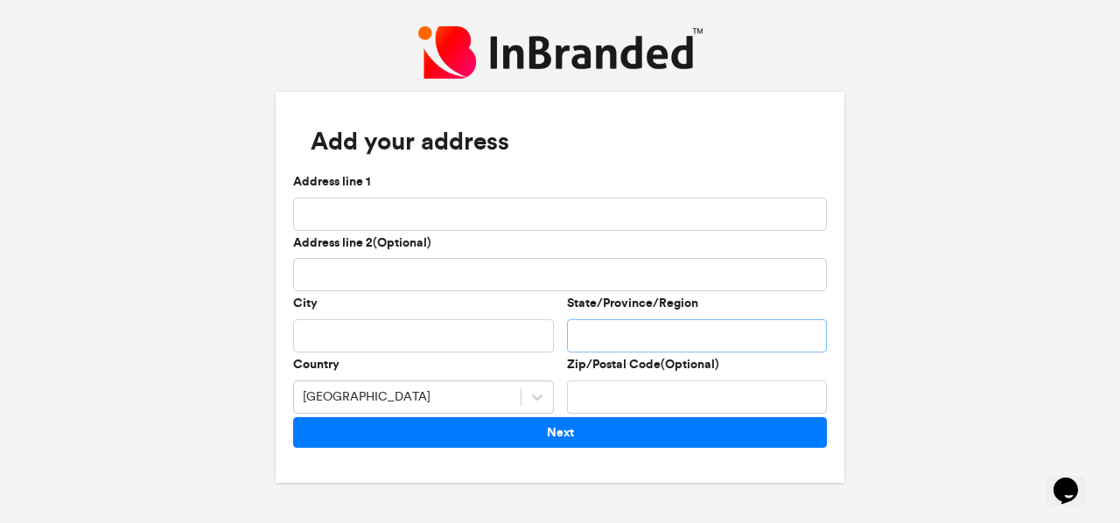
click at [582, 339] on input "State/Province/Region" at bounding box center [697, 335] width 261 height 33
type input "***"
click at [487, 346] on input "City" at bounding box center [423, 335] width 261 height 33
type input "******"
click at [543, 214] on input "Address line 1" at bounding box center [560, 214] width 534 height 33
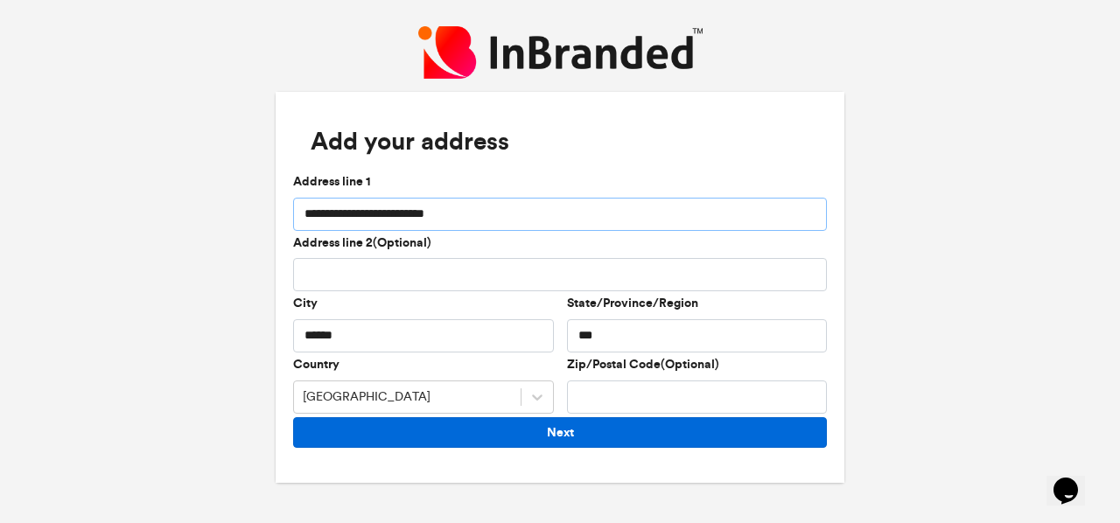
type input "**********"
click at [549, 438] on button "Next" at bounding box center [560, 432] width 534 height 31
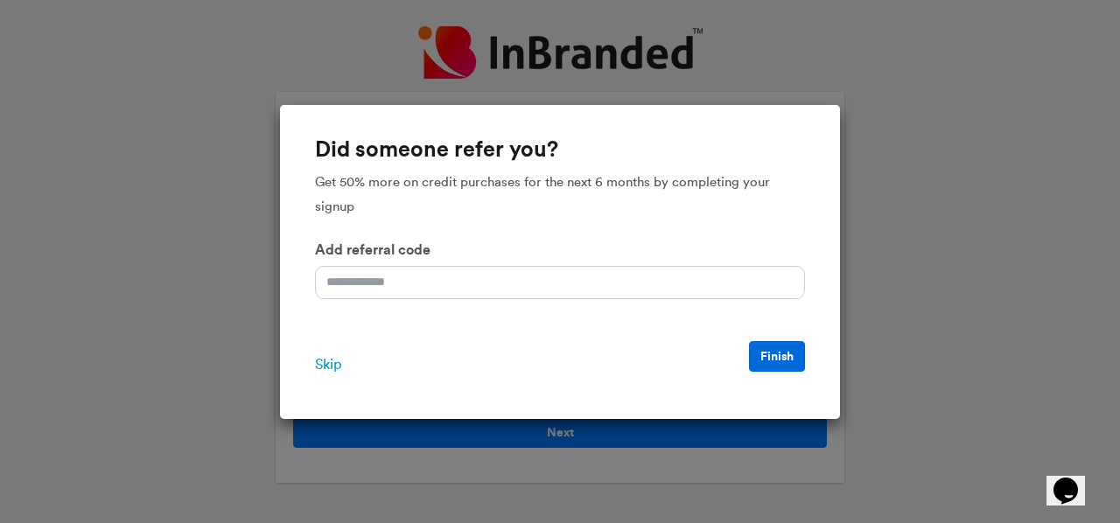
click at [793, 362] on button "Finish" at bounding box center [777, 356] width 56 height 31
click at [325, 370] on span "Skip" at bounding box center [328, 364] width 26 height 21
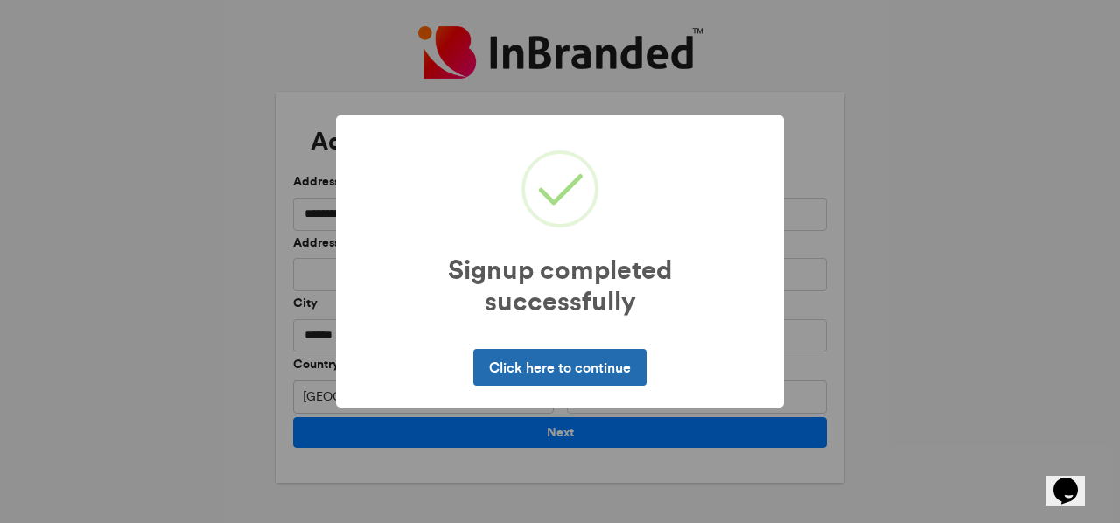
click at [571, 365] on button "Click here to continue" at bounding box center [559, 367] width 172 height 37
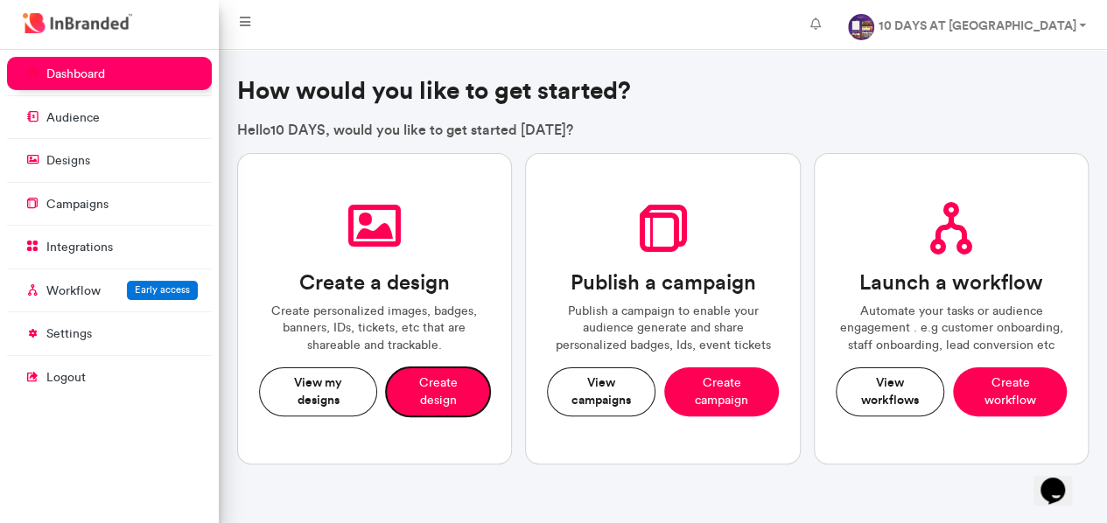
click at [427, 389] on button "Create design" at bounding box center [438, 392] width 104 height 48
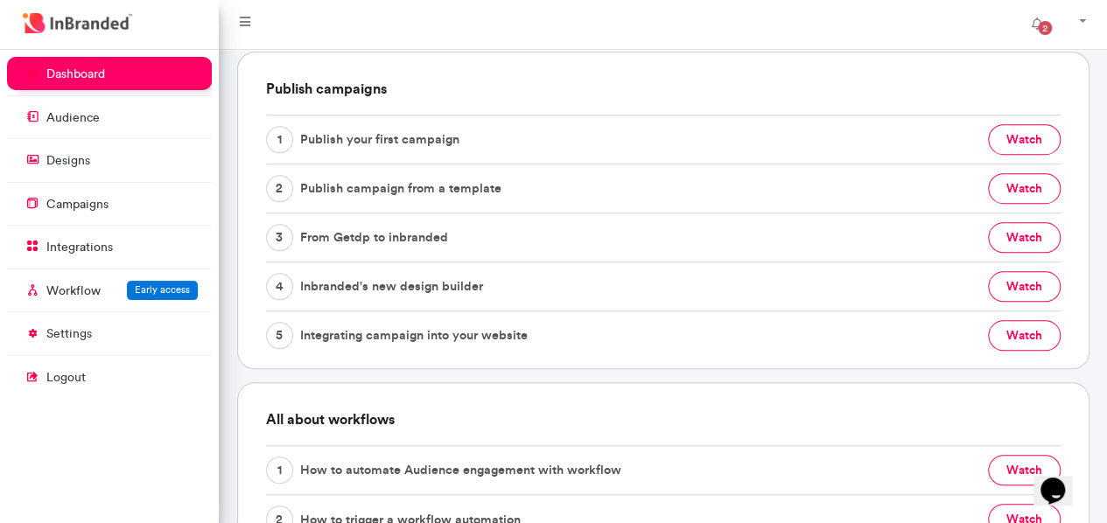
scroll to position [613, 0]
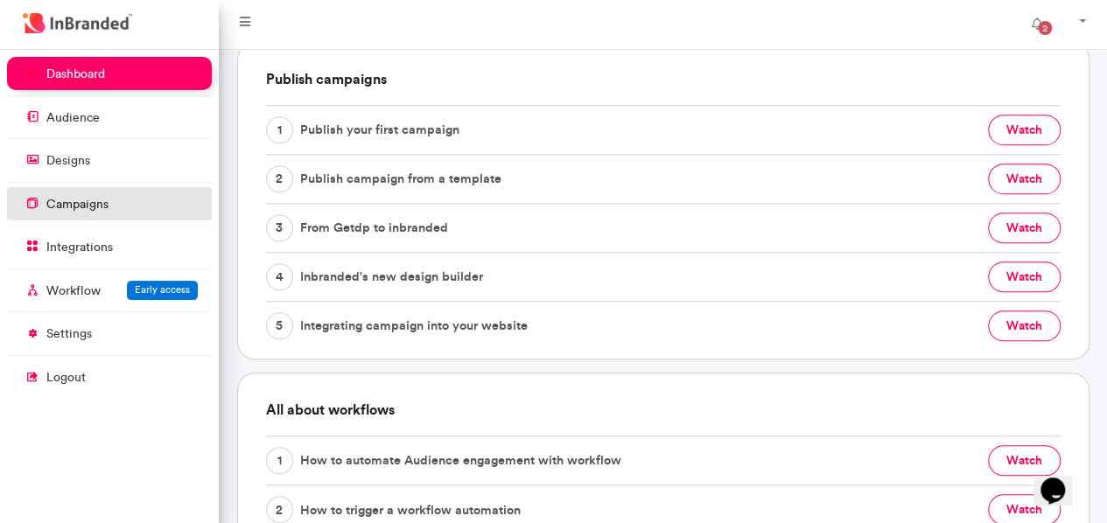
click at [79, 197] on p "campaigns" at bounding box center [77, 205] width 62 height 18
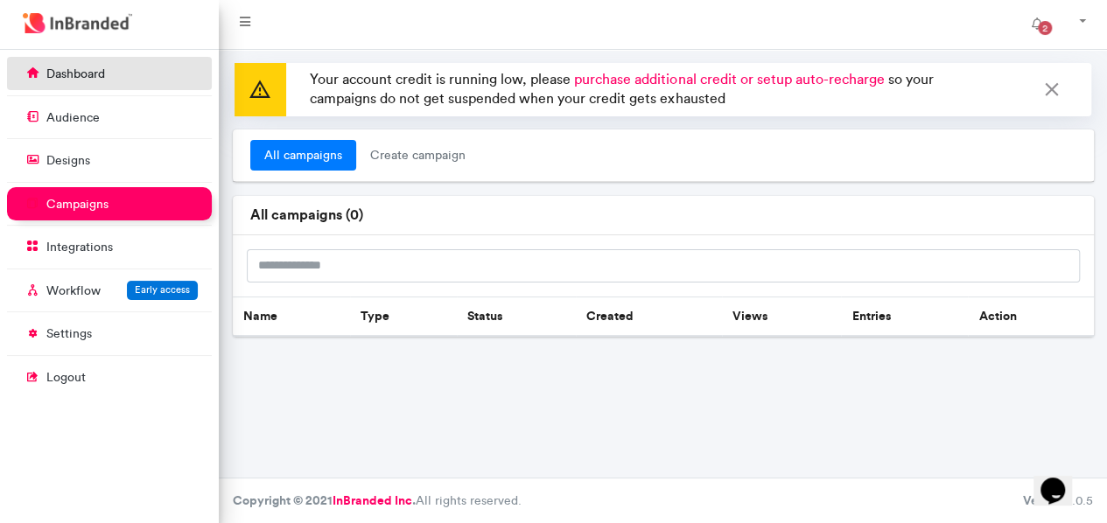
click at [95, 79] on p "dashboard" at bounding box center [75, 75] width 59 height 18
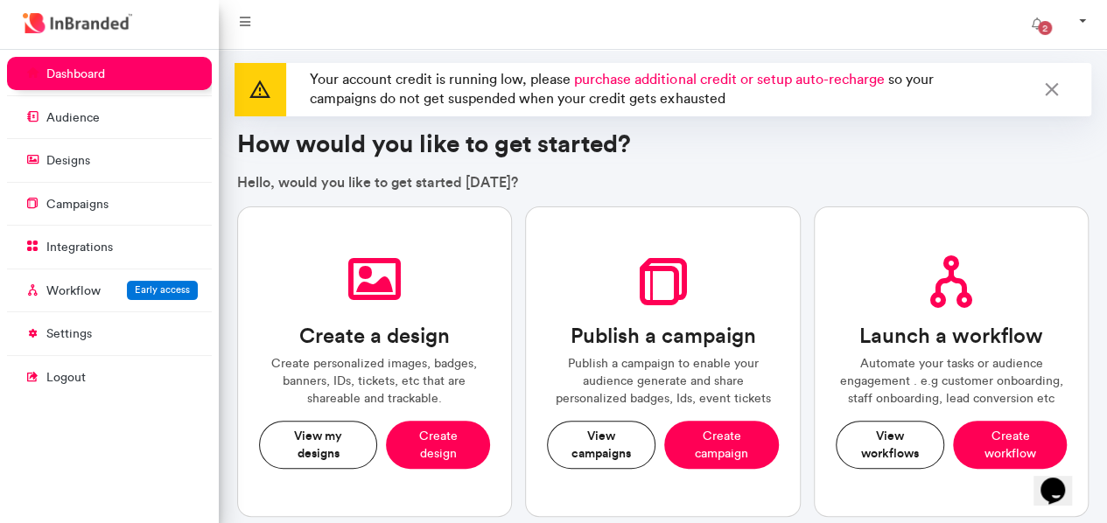
click at [1086, 18] on link at bounding box center [1077, 24] width 45 height 35
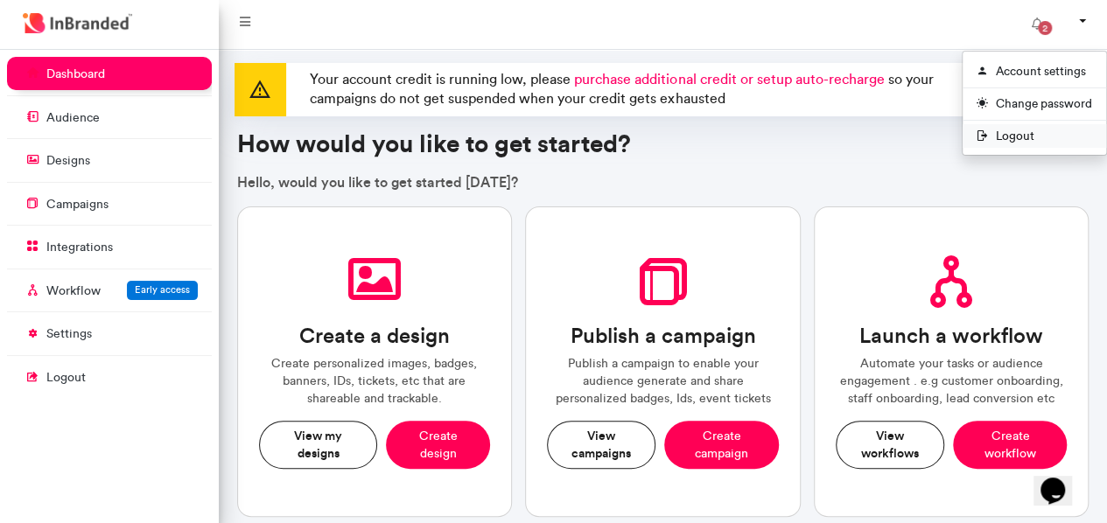
click at [1023, 137] on span "Logout" at bounding box center [1035, 136] width 144 height 24
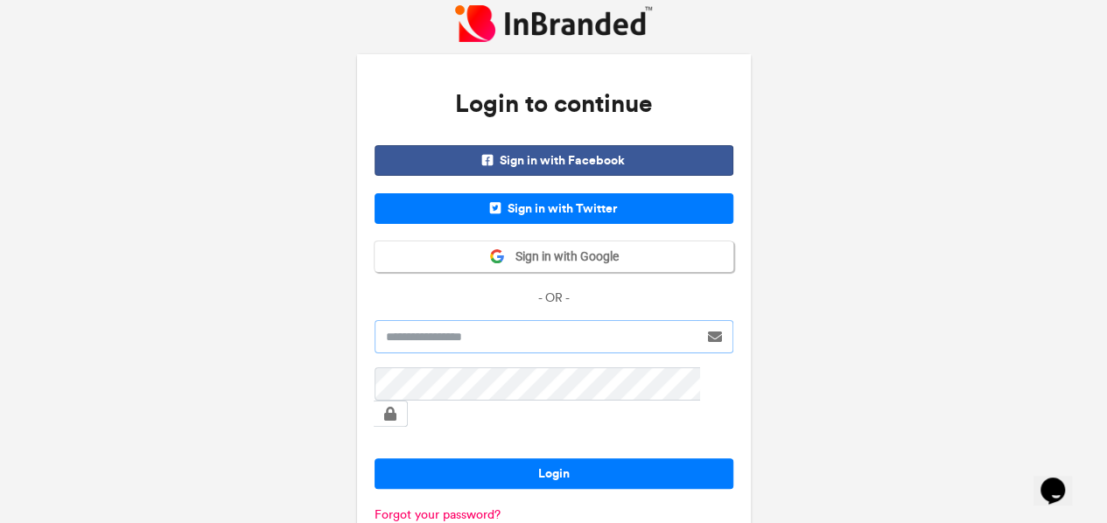
type input "**********"
click at [560, 263] on span "Sign in with Google" at bounding box center [562, 258] width 114 height 18
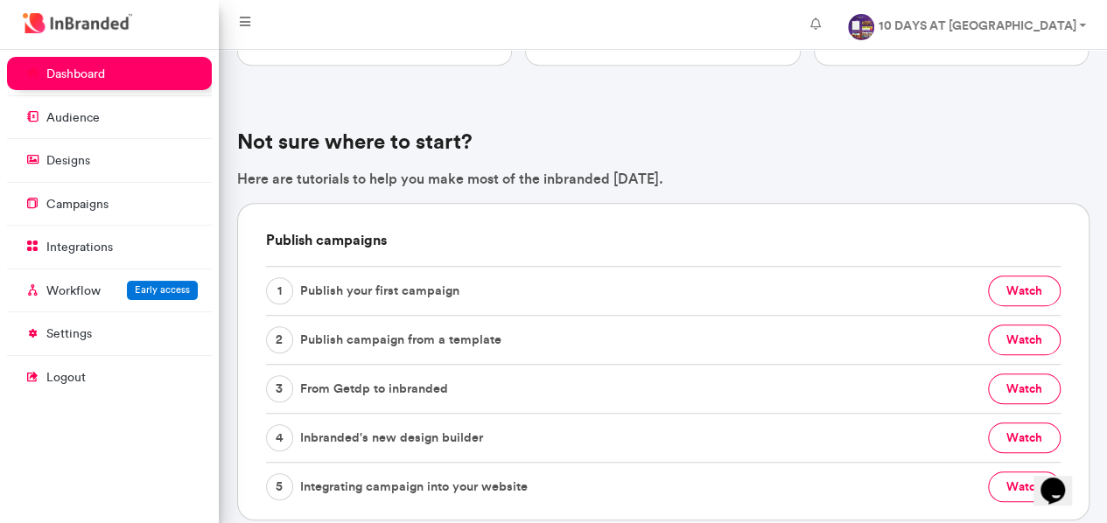
scroll to position [438, 0]
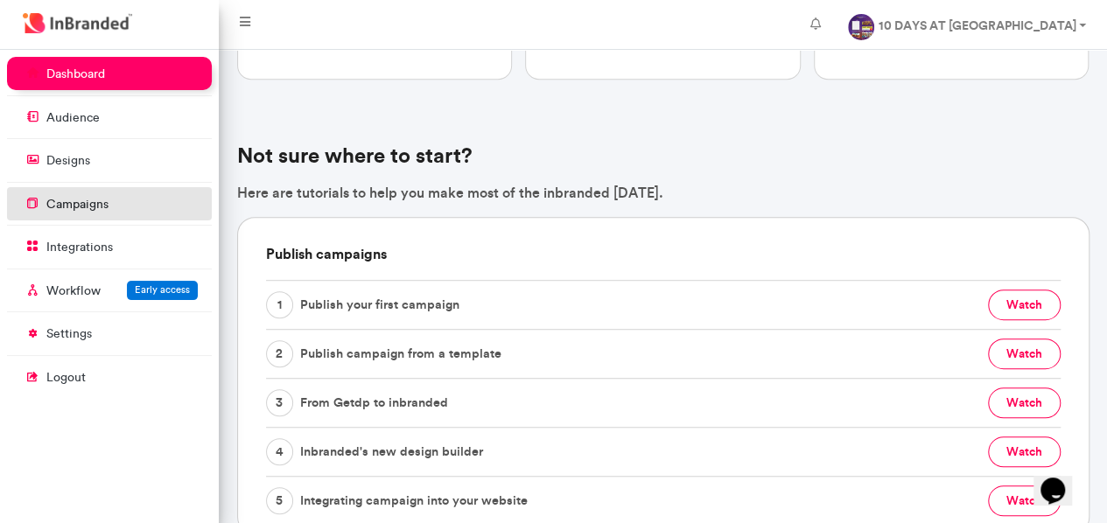
click at [103, 208] on p "campaigns" at bounding box center [77, 205] width 62 height 18
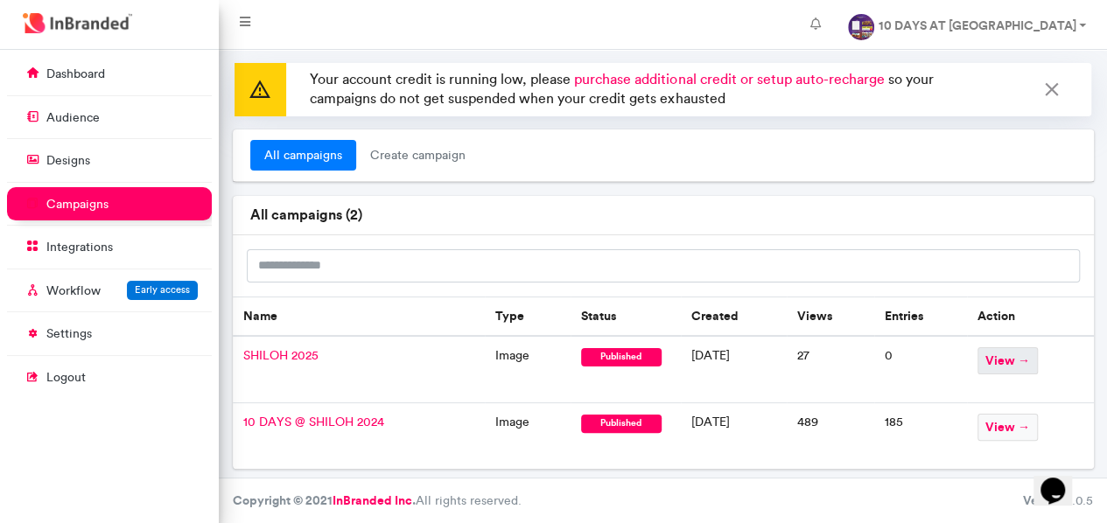
click at [1017, 359] on span "view →" at bounding box center [1008, 360] width 60 height 27
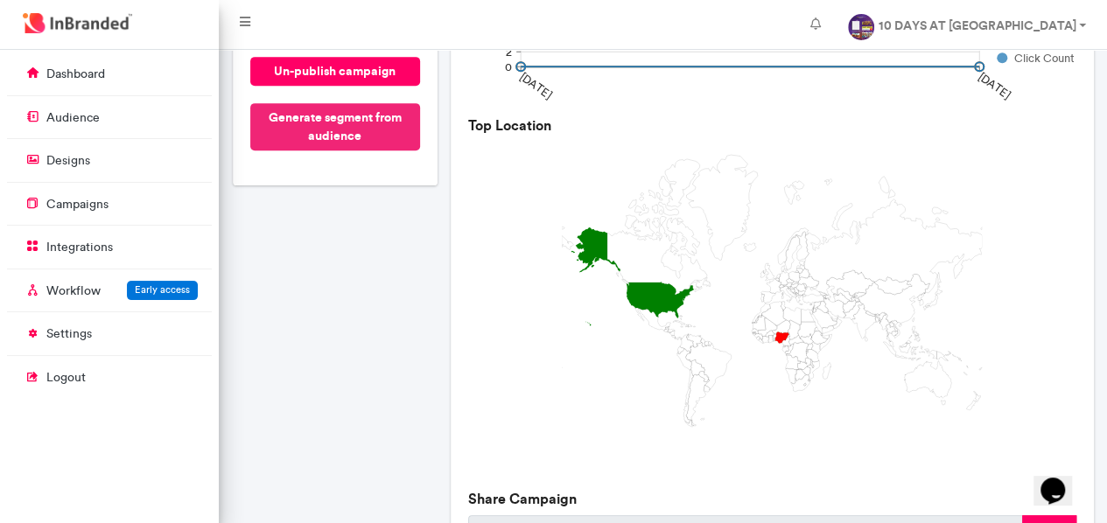
scroll to position [263, 0]
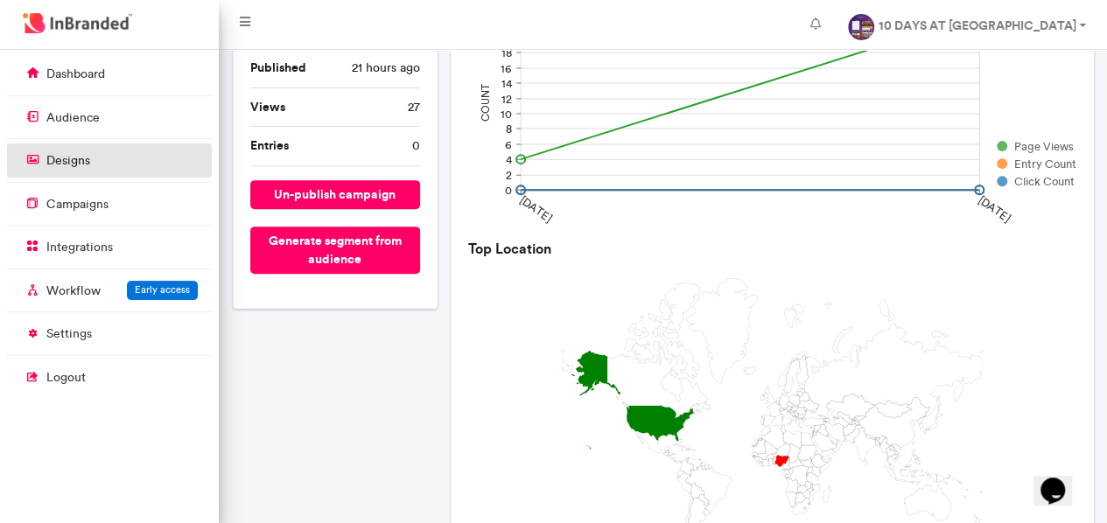
click at [88, 164] on p "designs" at bounding box center [68, 161] width 44 height 18
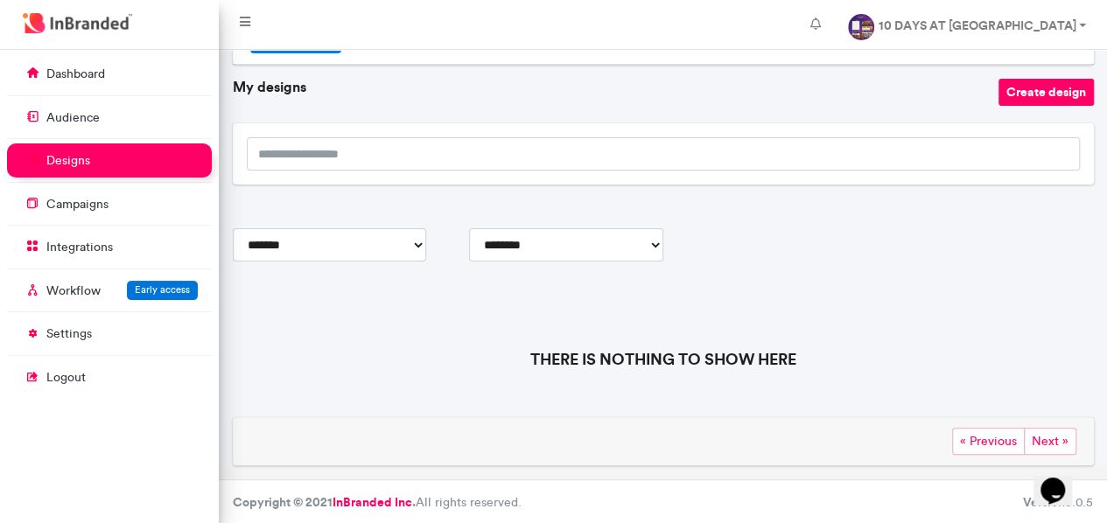
scroll to position [263, 0]
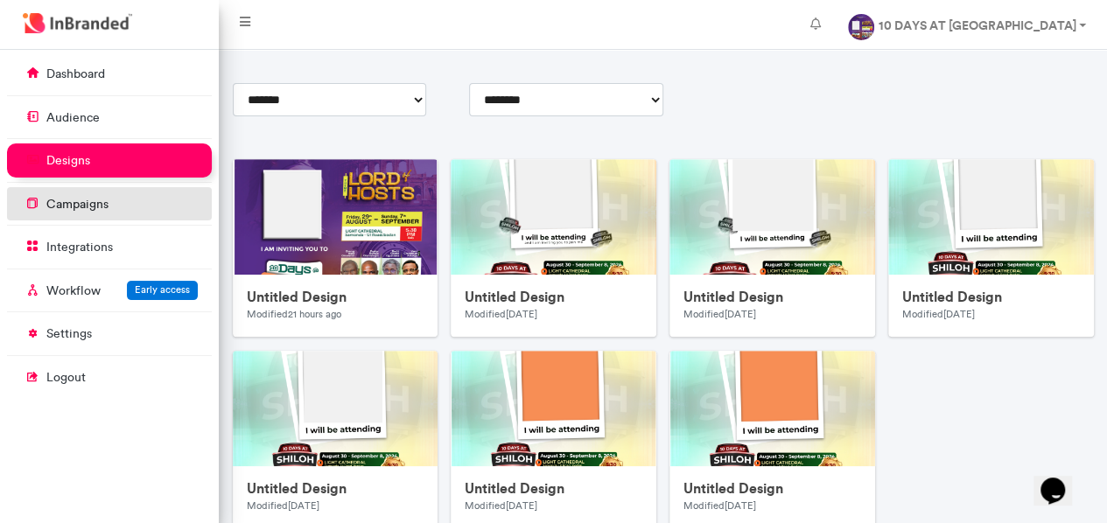
click at [81, 213] on link "campaigns" at bounding box center [109, 203] width 205 height 33
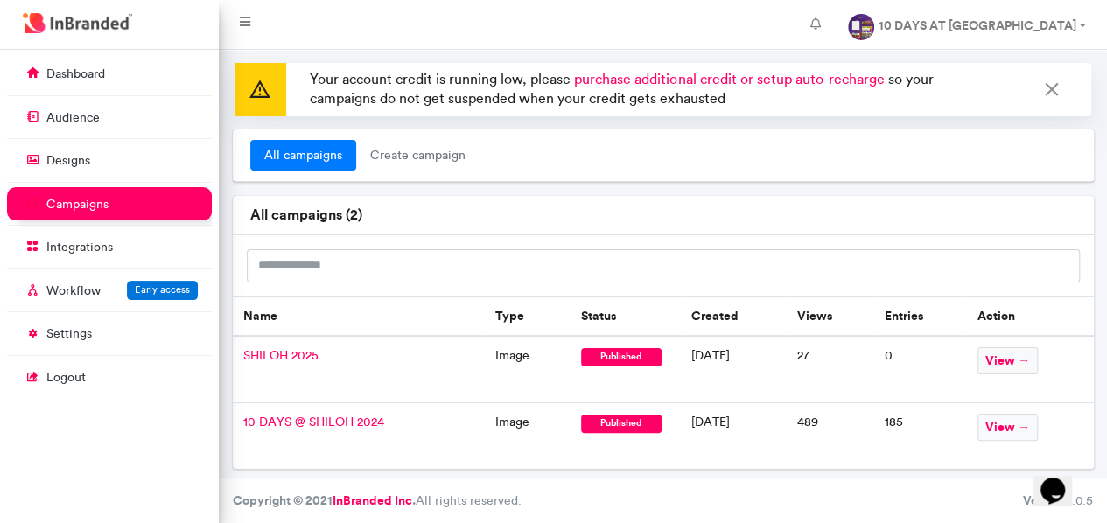
click at [284, 355] on span "SHILOH 2025" at bounding box center [280, 355] width 75 height 15
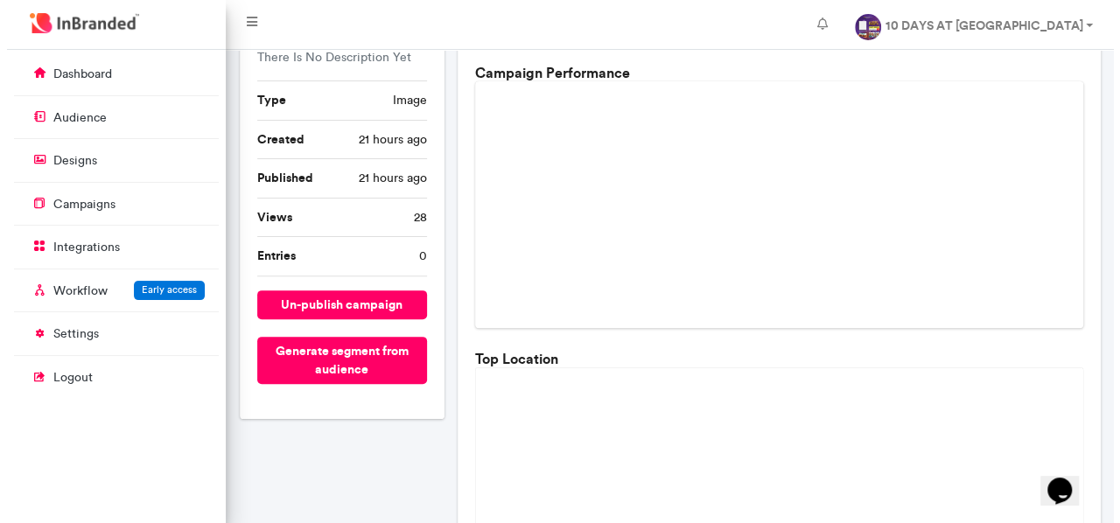
scroll to position [175, 0]
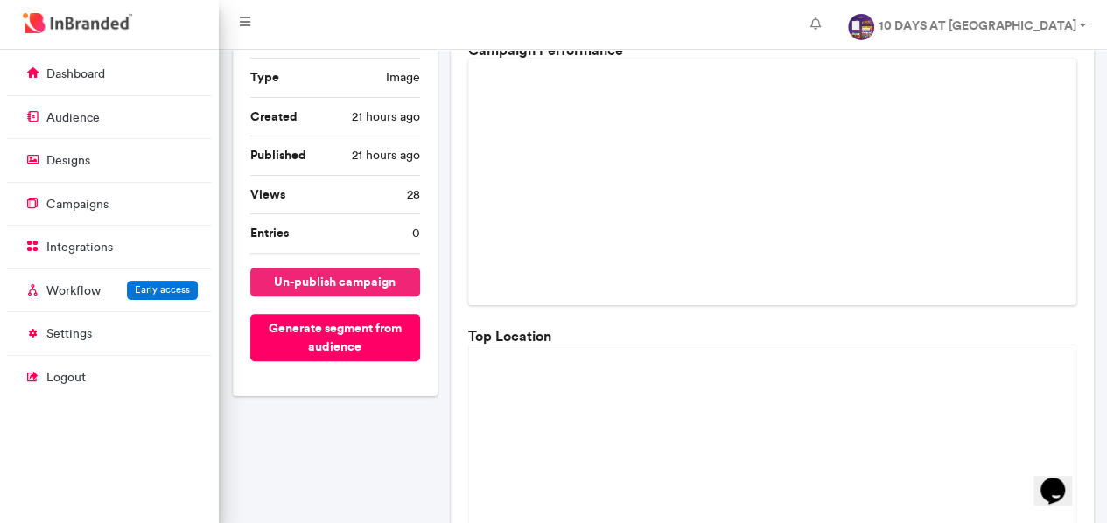
click at [341, 286] on button "un-publish campaign" at bounding box center [335, 282] width 171 height 29
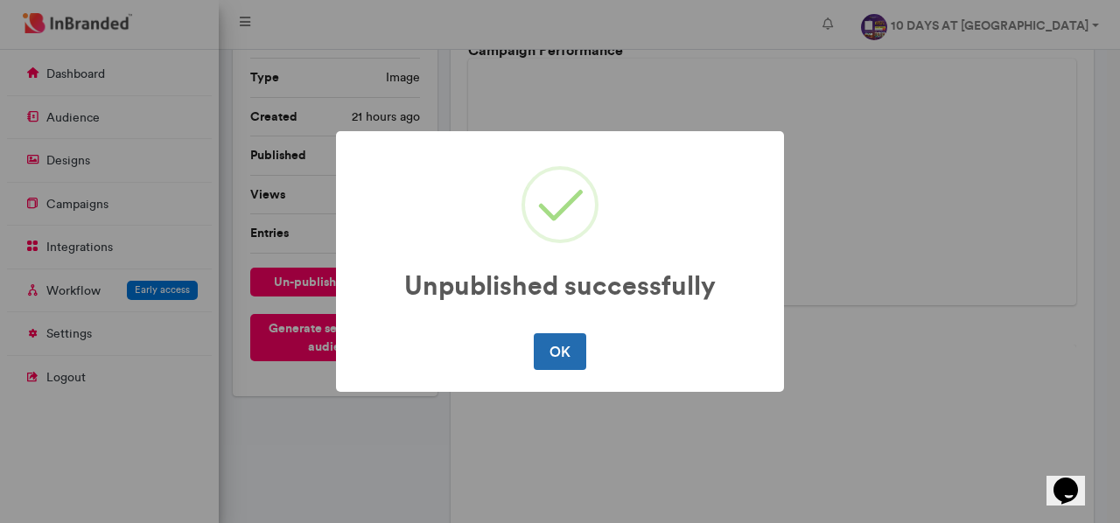
click at [551, 352] on button "OK" at bounding box center [560, 351] width 52 height 37
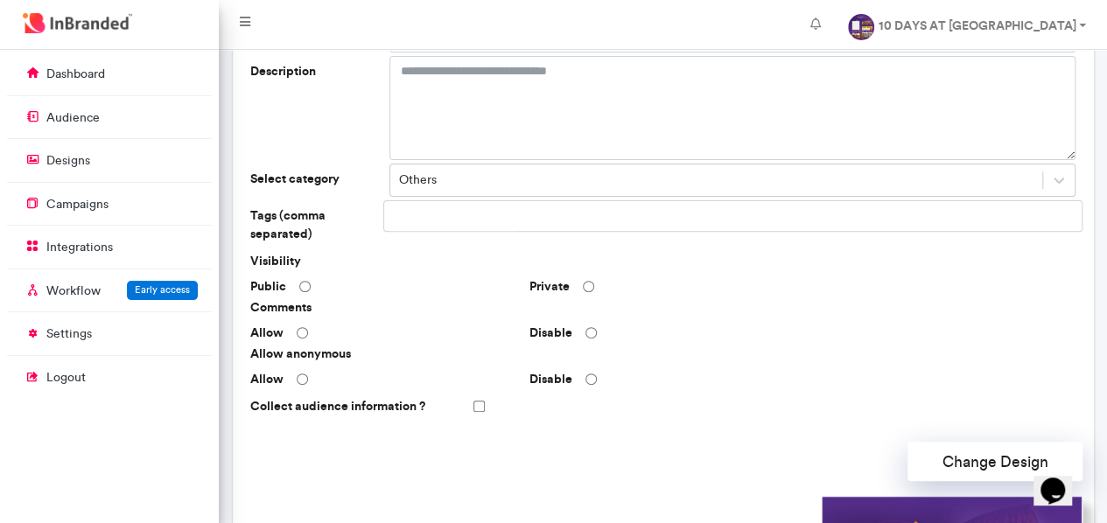
scroll to position [88, 0]
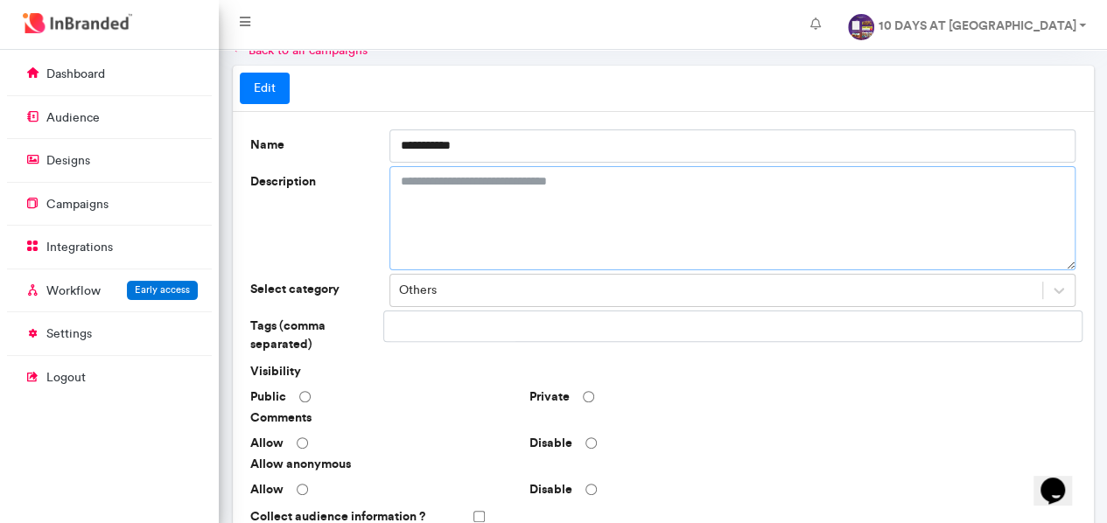
click at [518, 185] on textarea "Description" at bounding box center [732, 218] width 686 height 104
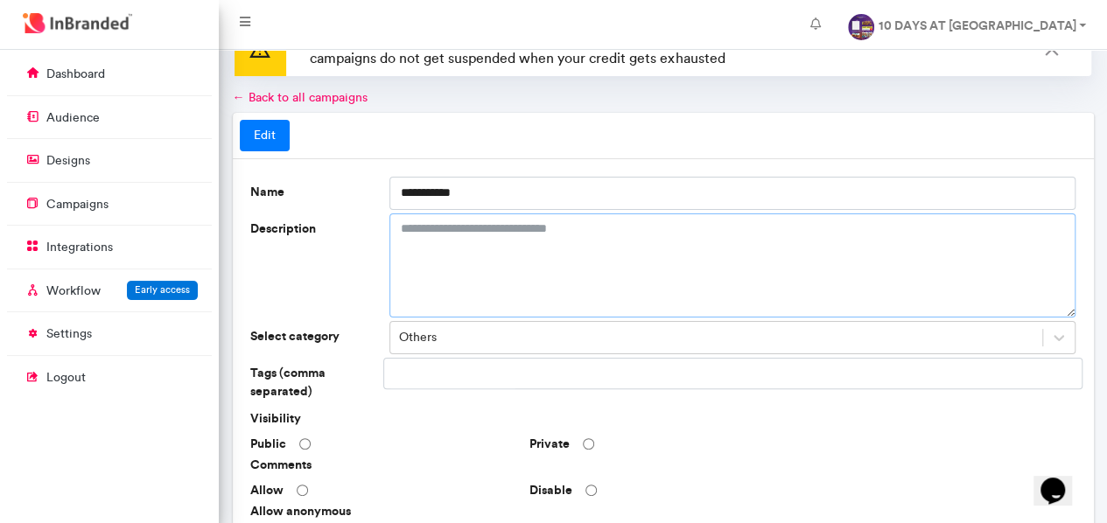
scroll to position [0, 0]
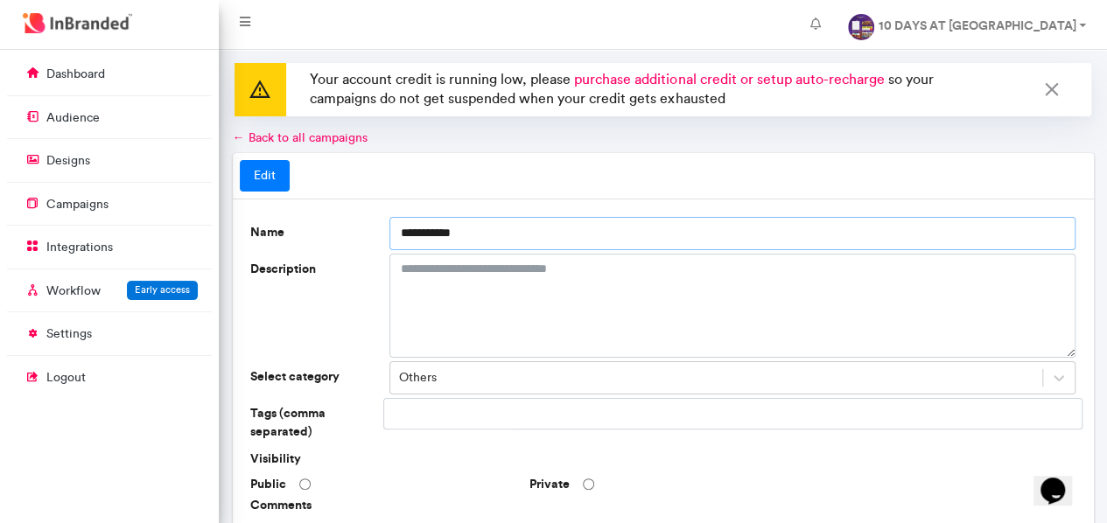
drag, startPoint x: 552, startPoint y: 224, endPoint x: 395, endPoint y: 241, distance: 158.4
click at [395, 241] on input "**********" at bounding box center [732, 233] width 686 height 33
click at [264, 175] on link "Edit" at bounding box center [265, 176] width 50 height 32
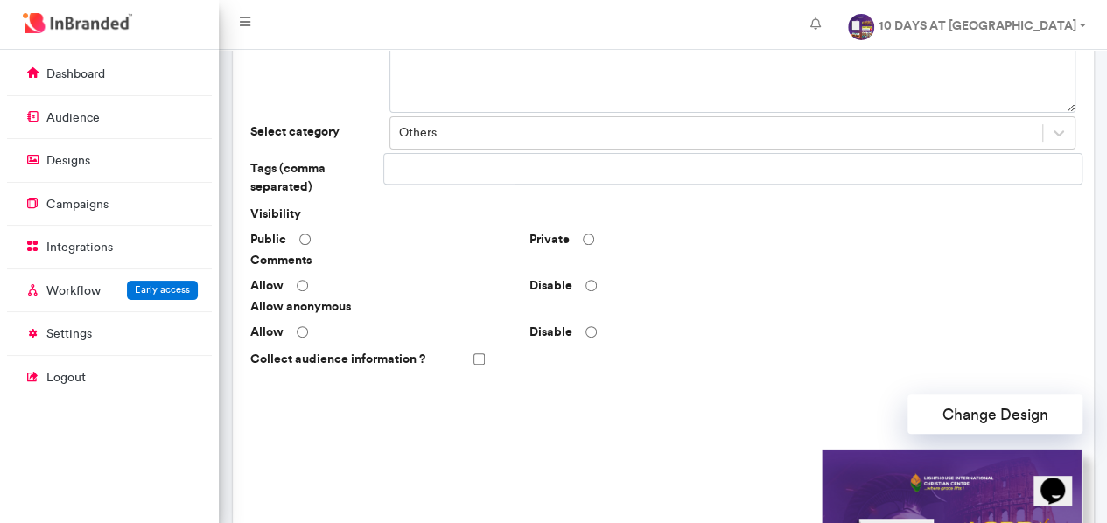
scroll to position [504, 0]
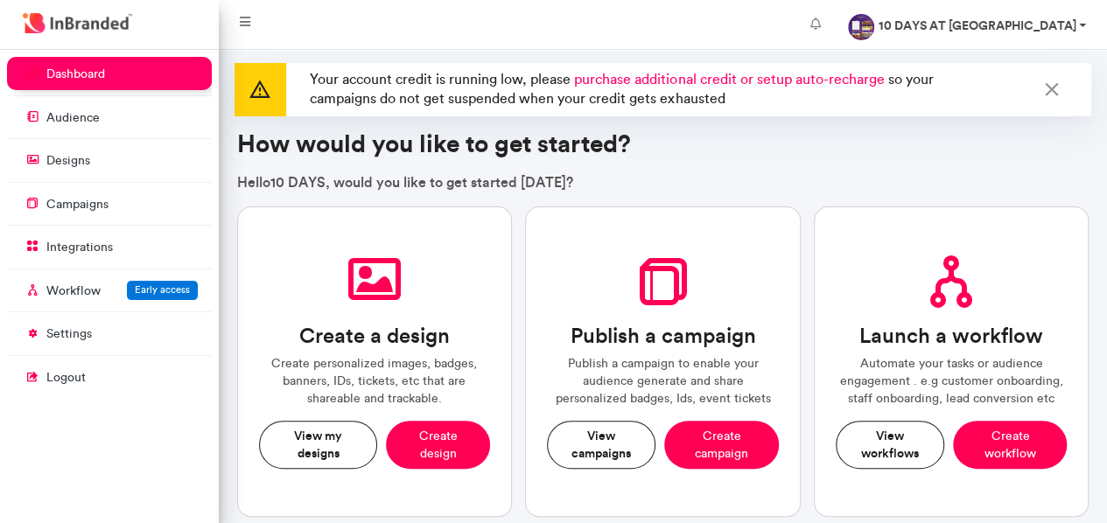
click at [1083, 25] on link "10 DAYS AT [GEOGRAPHIC_DATA]" at bounding box center [967, 24] width 266 height 35
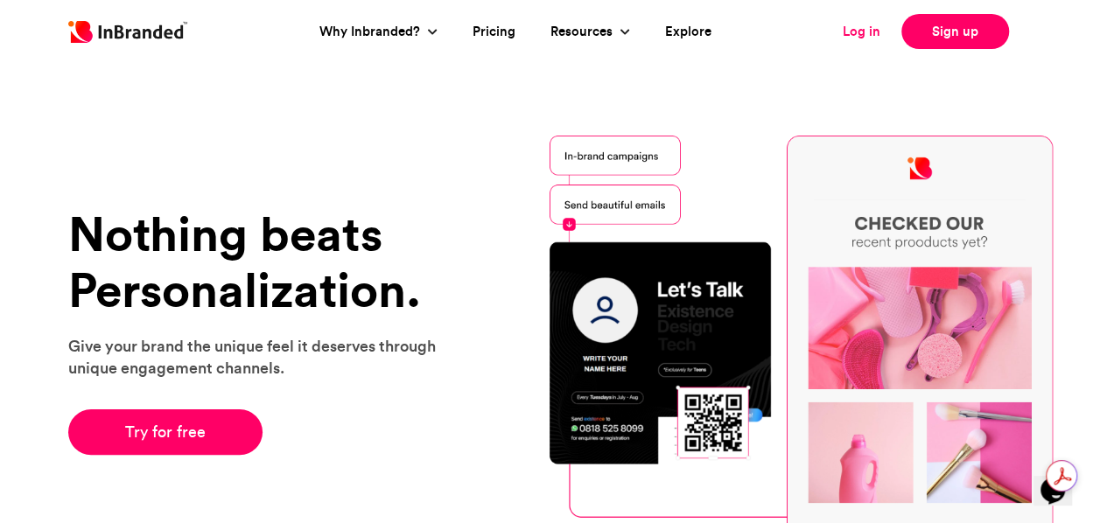
click at [855, 40] on link "Log in" at bounding box center [862, 32] width 38 height 20
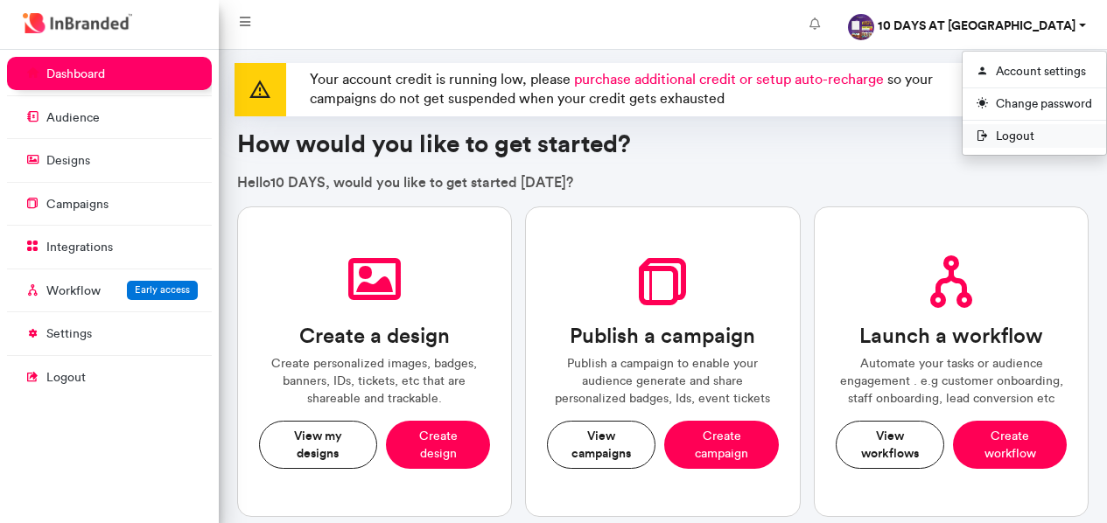
click at [1004, 130] on span "Logout" at bounding box center [1035, 136] width 144 height 24
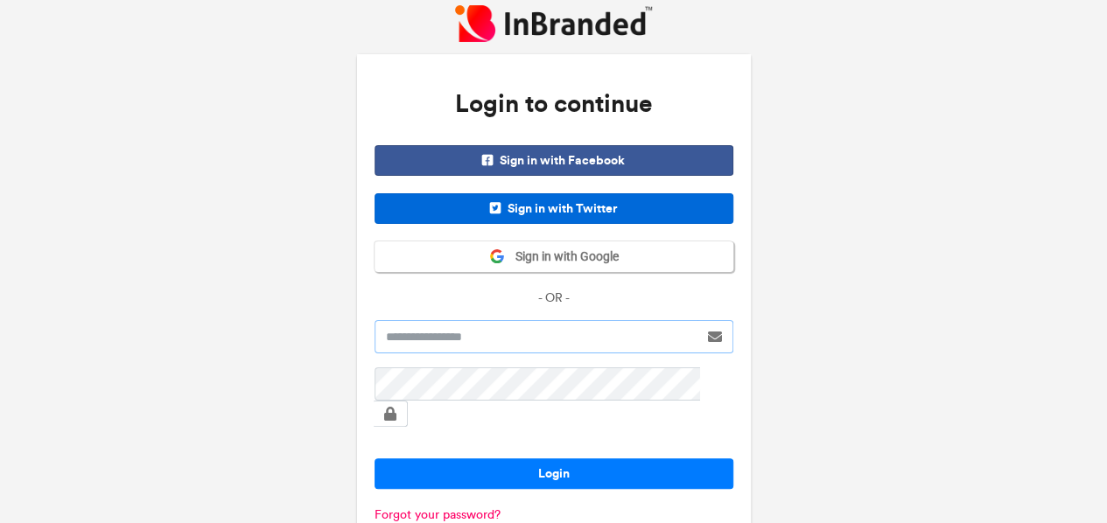
type input "**********"
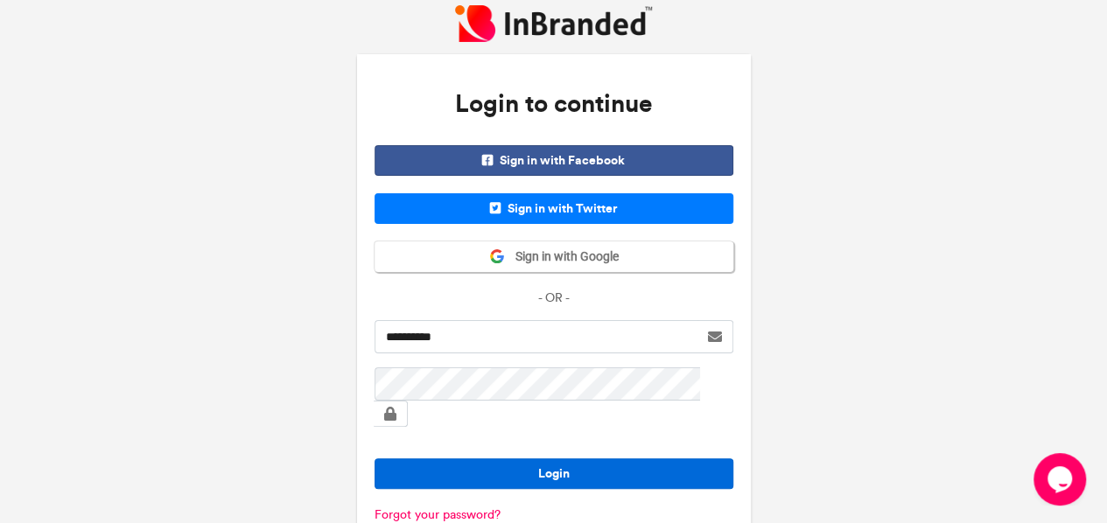
click at [516, 459] on button "Login" at bounding box center [554, 474] width 359 height 31
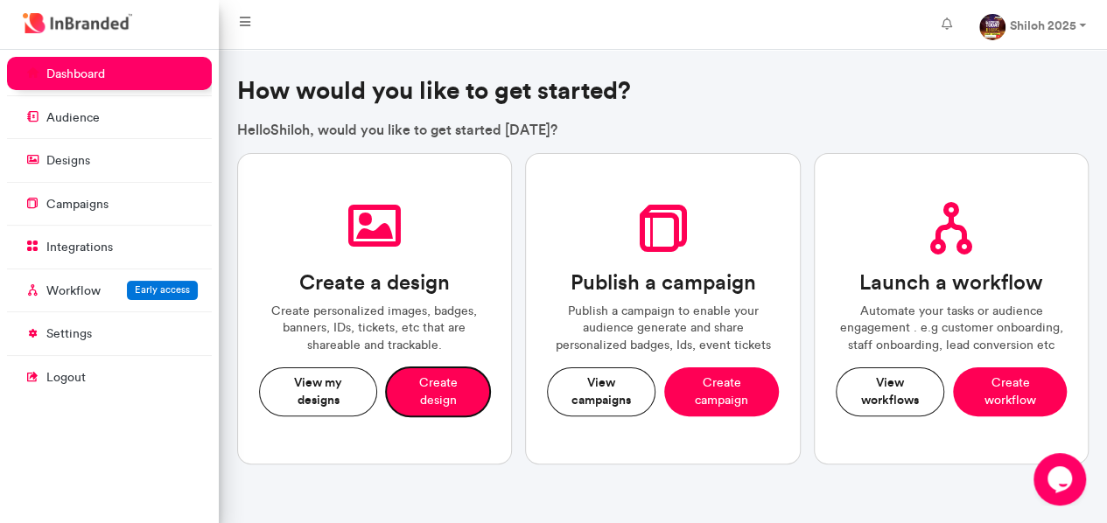
click at [445, 389] on button "Create design" at bounding box center [438, 392] width 104 height 48
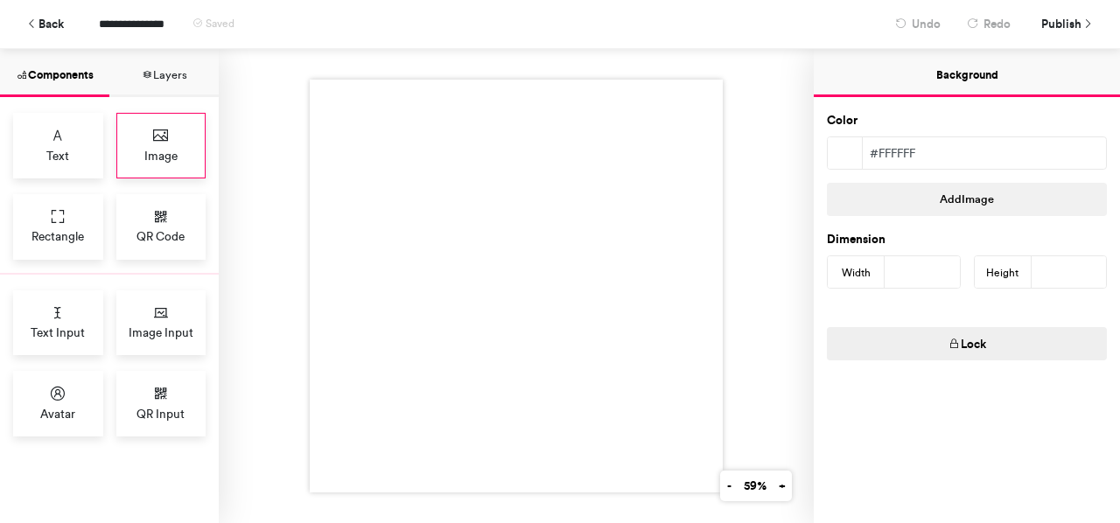
click at [152, 139] on icon at bounding box center [161, 136] width 18 height 18
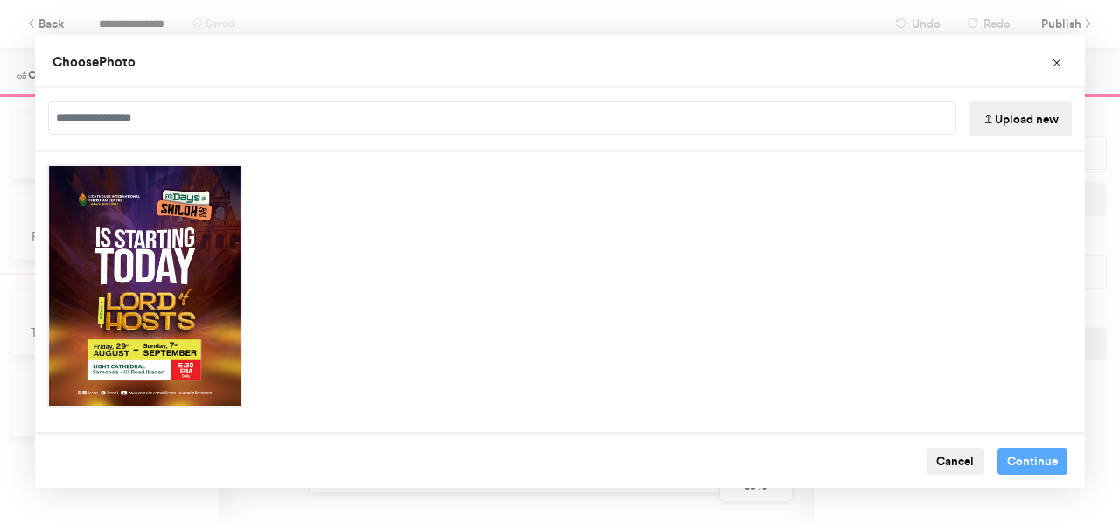
click at [130, 26] on div "Choose Photo Upload new Cancel Continue" at bounding box center [560, 261] width 1120 height 523
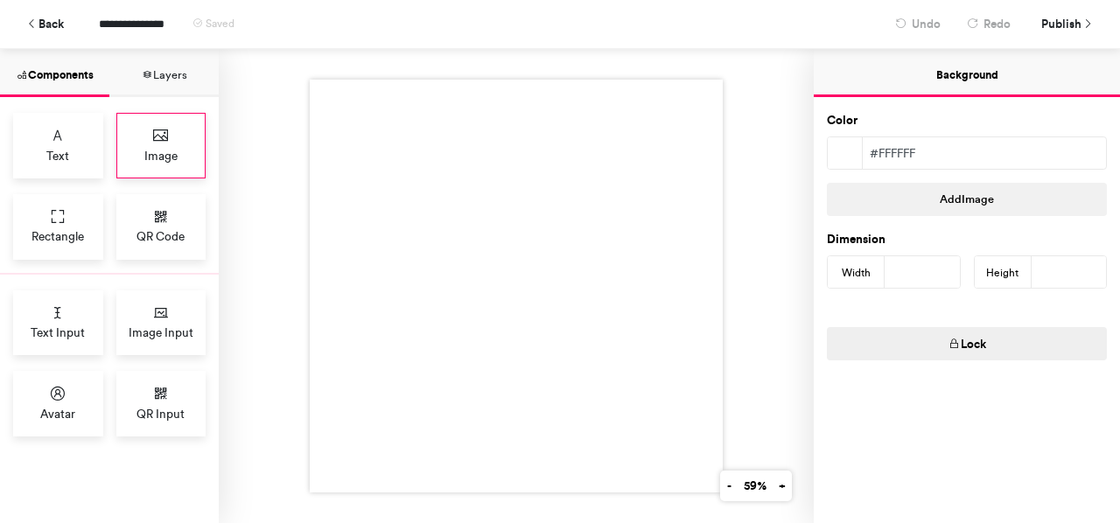
click at [146, 144] on div "Image" at bounding box center [161, 146] width 90 height 66
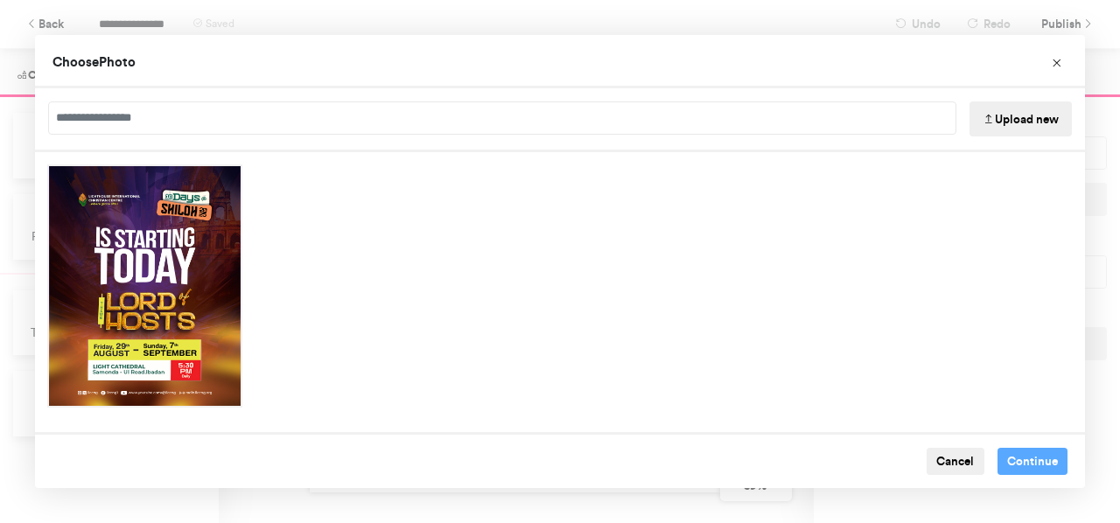
click at [1001, 130] on button "Upload new" at bounding box center [1021, 119] width 102 height 35
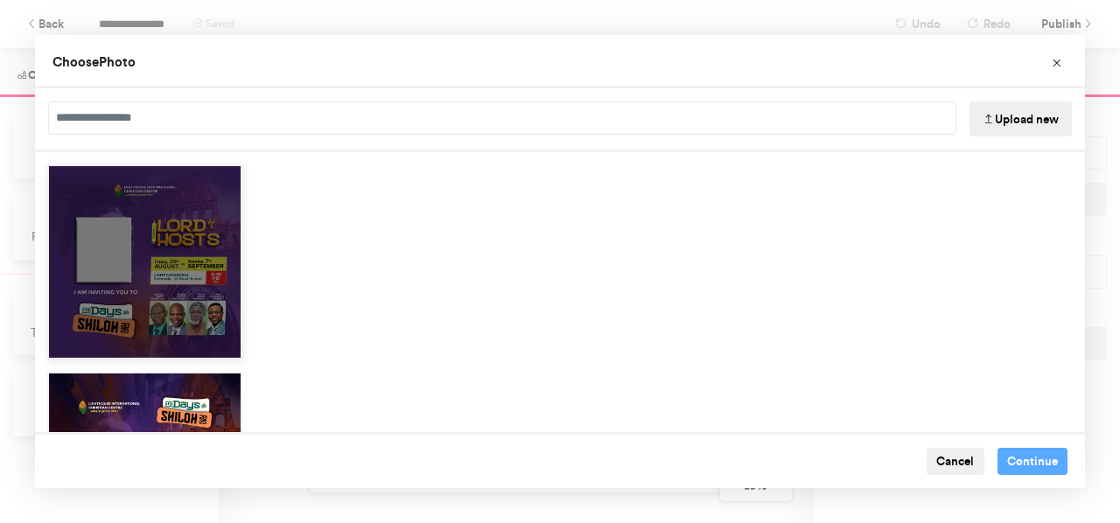
click at [185, 228] on div "Choose Image" at bounding box center [144, 262] width 195 height 195
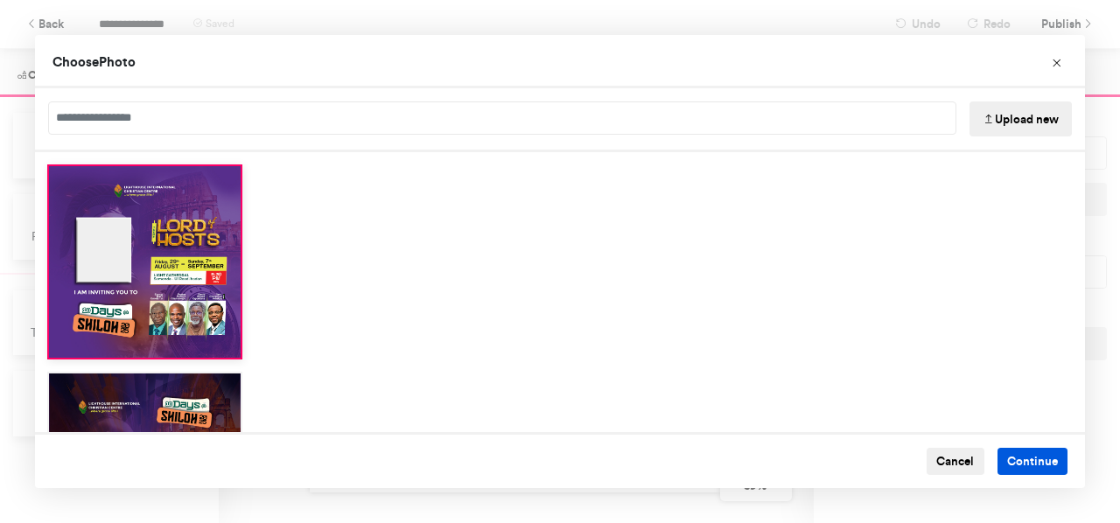
click at [1025, 464] on button "Continue" at bounding box center [1033, 462] width 71 height 28
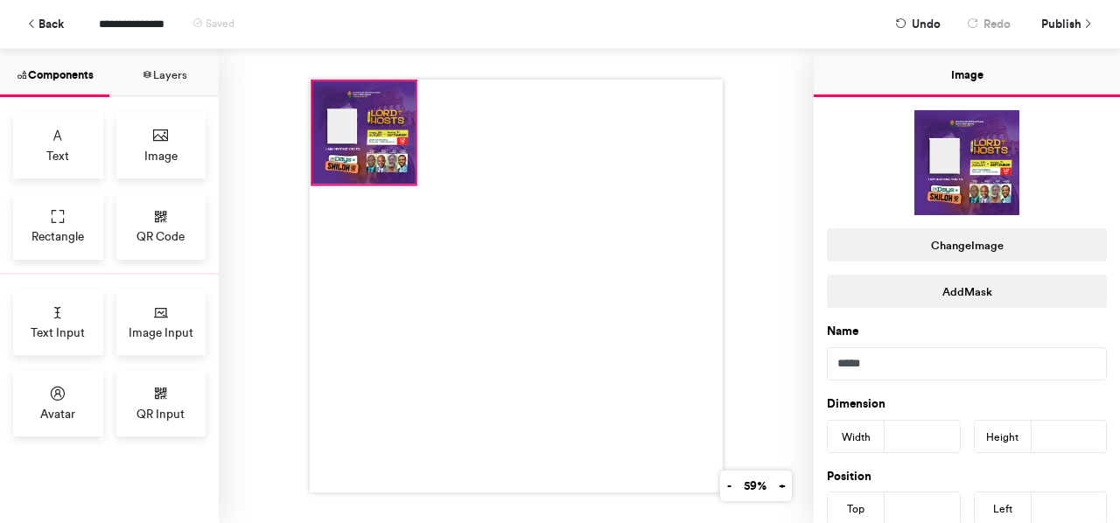
drag, startPoint x: 455, startPoint y: 230, endPoint x: 354, endPoint y: 130, distance: 142.3
click at [354, 130] on div at bounding box center [363, 132] width 103 height 103
type input "*"
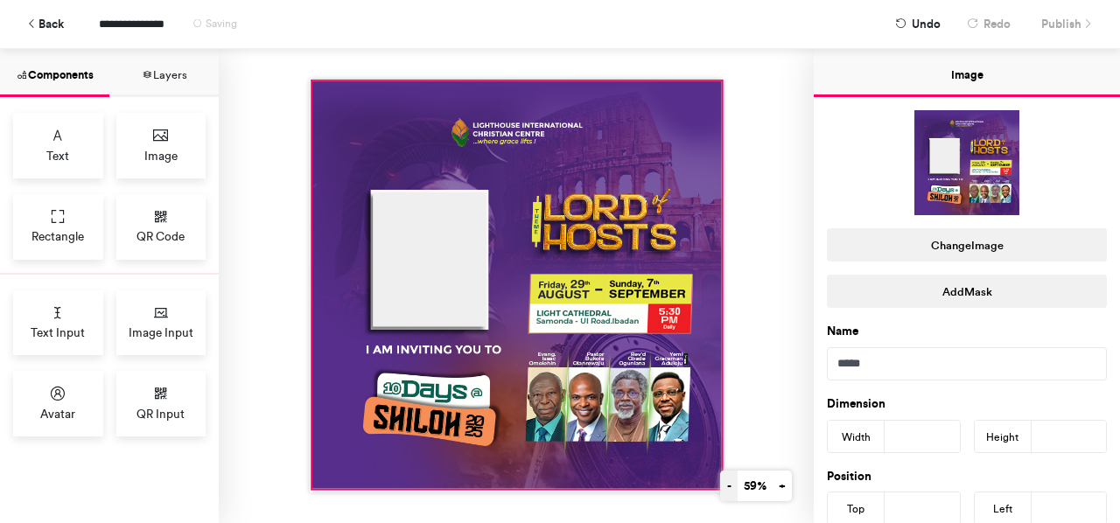
drag, startPoint x: 406, startPoint y: 178, endPoint x: 712, endPoint y: 482, distance: 431.9
click at [712, 482] on div "- 59% +" at bounding box center [516, 286] width 595 height 474
type input "***"
click at [761, 412] on div at bounding box center [516, 286] width 595 height 474
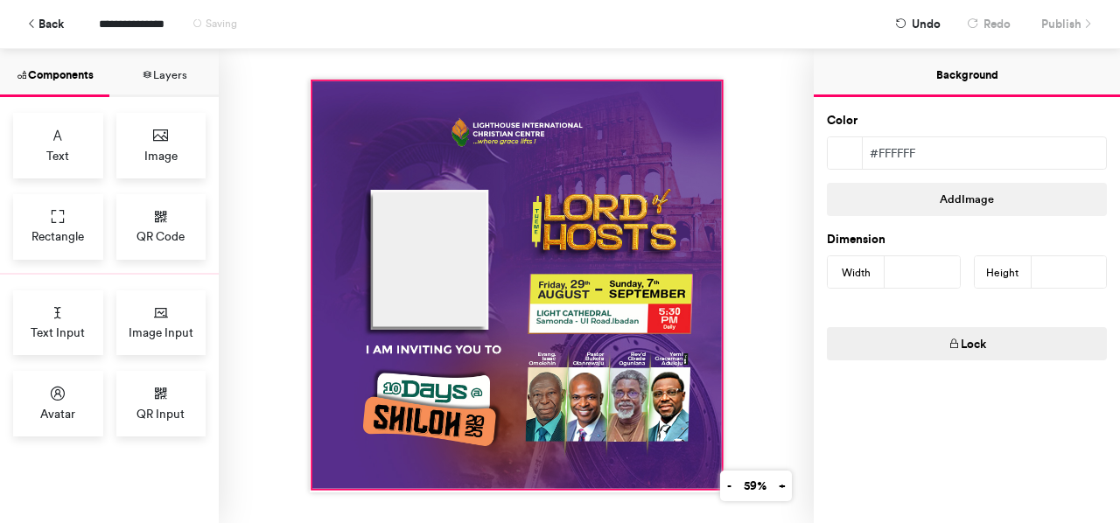
click at [685, 455] on div at bounding box center [517, 285] width 410 height 408
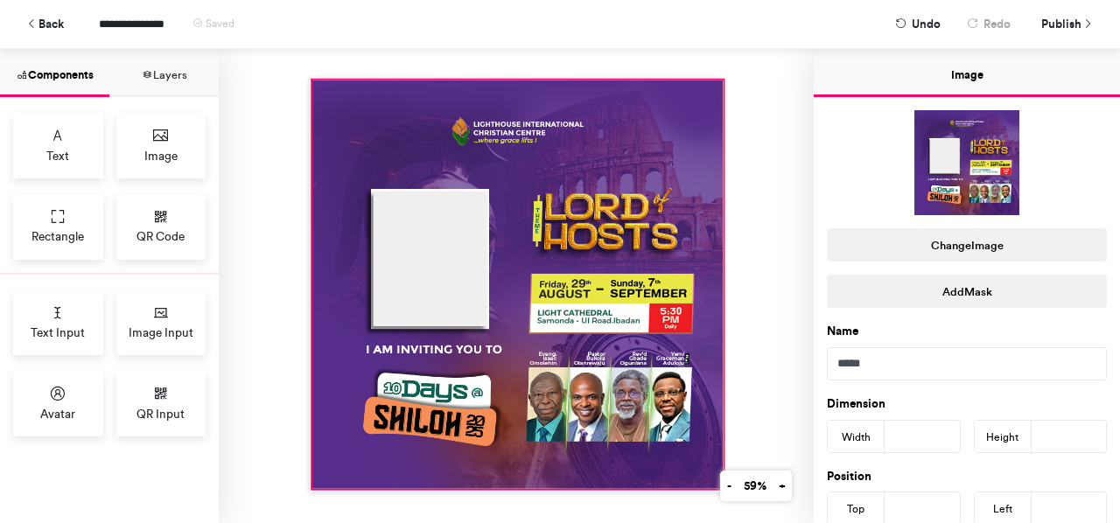
click at [716, 80] on div at bounding box center [516, 286] width 413 height 413
type input "***"
type input "*"
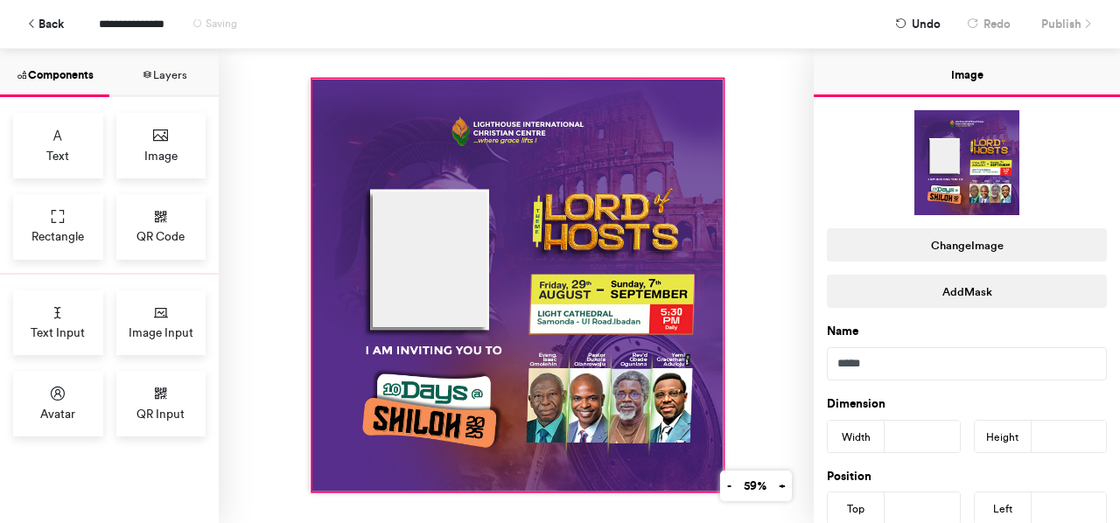
click at [714, 80] on div at bounding box center [516, 286] width 413 height 413
type input "***"
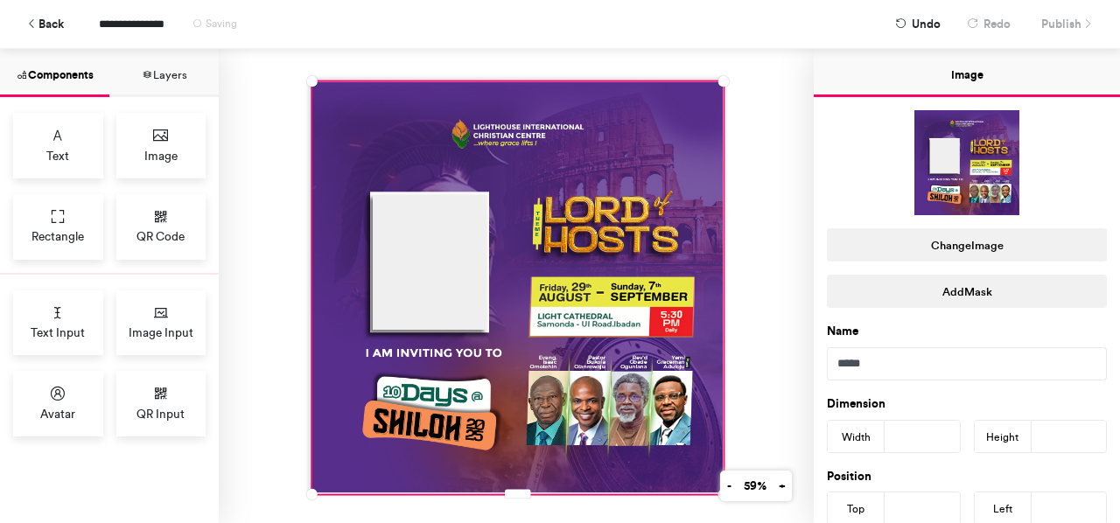
type input "**"
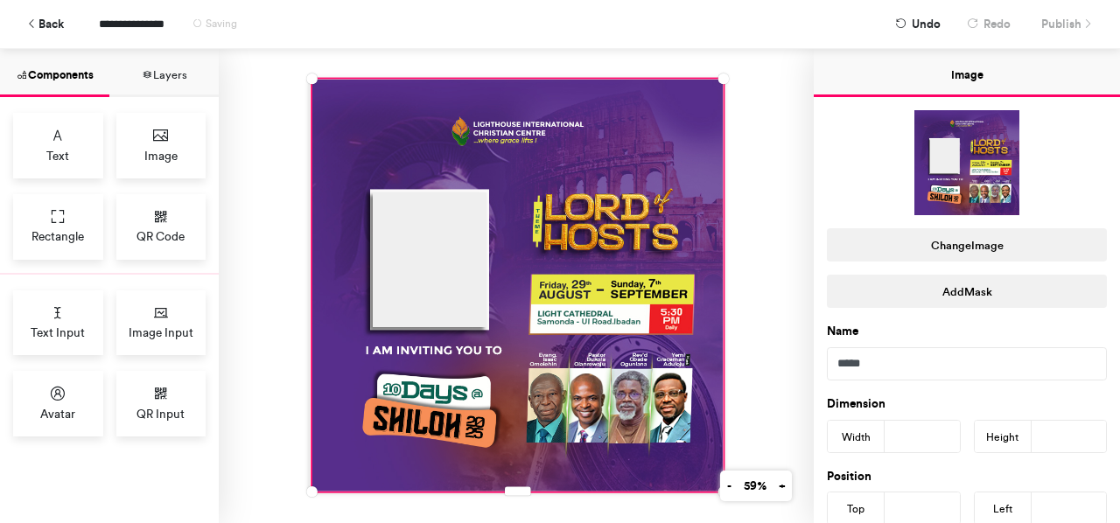
click at [731, 200] on div at bounding box center [516, 286] width 595 height 474
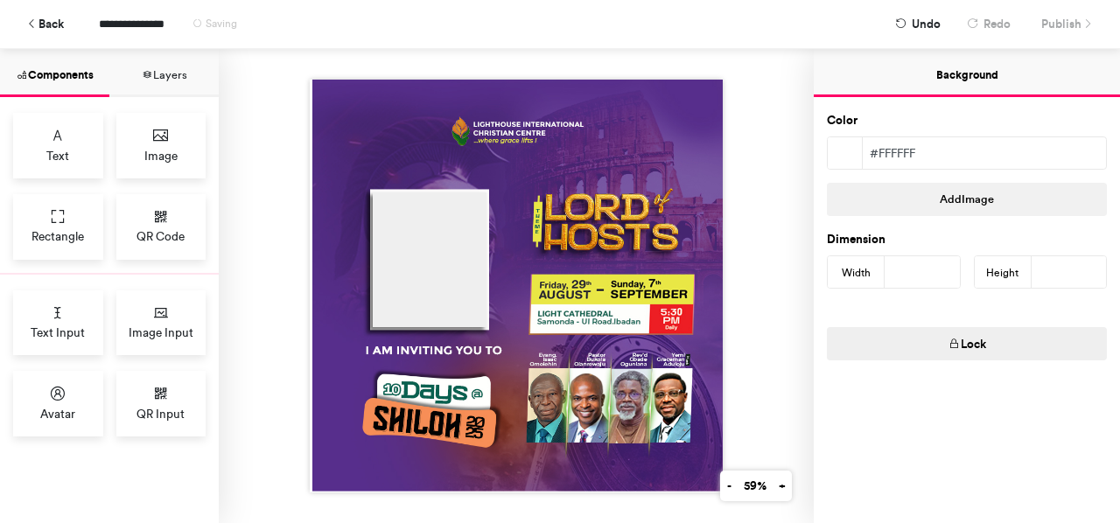
click at [761, 281] on div at bounding box center [516, 286] width 595 height 474
click at [922, 346] on button "Lock" at bounding box center [967, 343] width 280 height 33
click at [144, 328] on span "Image Input" at bounding box center [161, 333] width 65 height 18
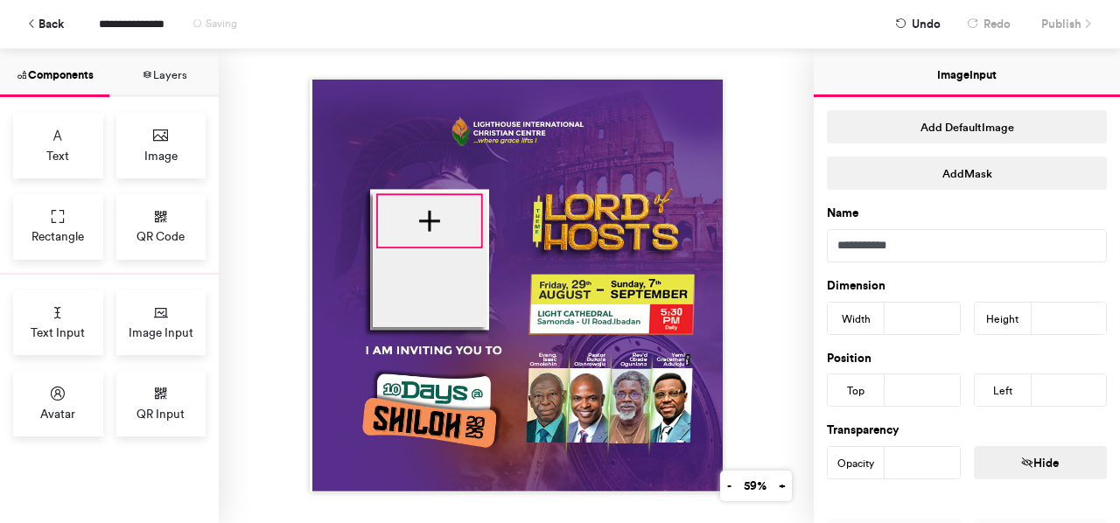
drag, startPoint x: 456, startPoint y: 207, endPoint x: 421, endPoint y: 220, distance: 37.1
click at [421, 220] on div at bounding box center [429, 221] width 103 height 52
type input "***"
click at [421, 241] on div at bounding box center [516, 286] width 413 height 413
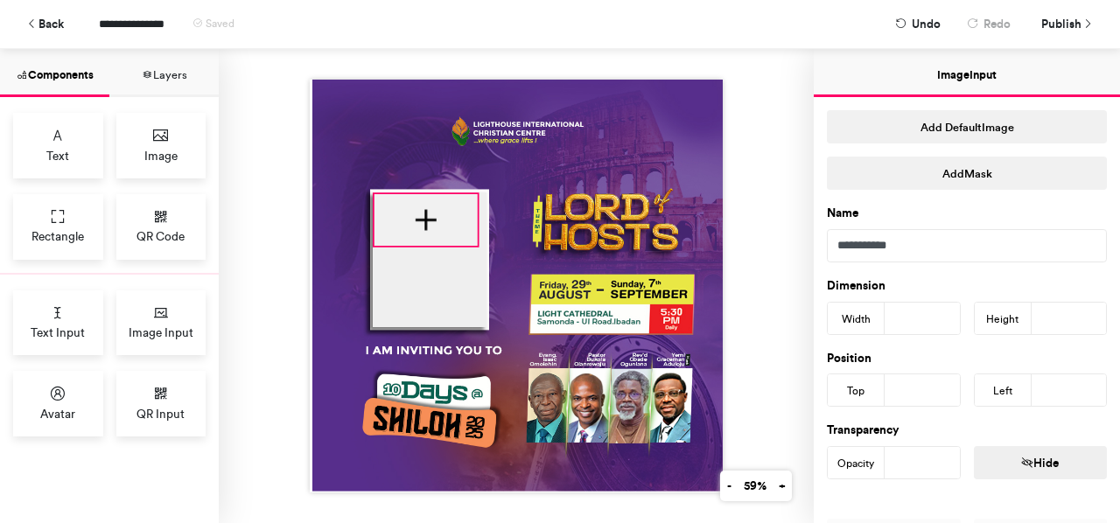
click at [420, 238] on div at bounding box center [516, 286] width 413 height 413
type input "***"
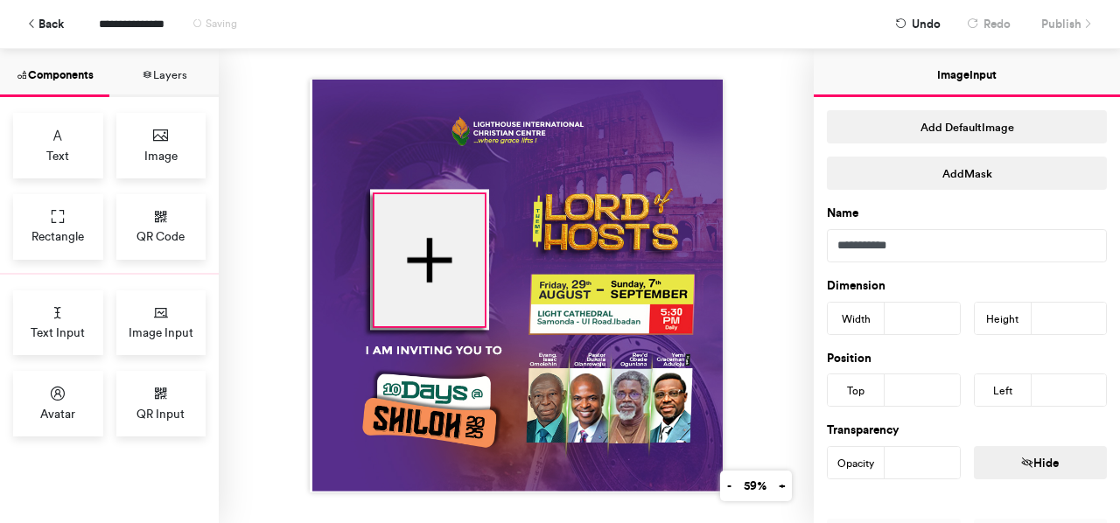
drag, startPoint x: 471, startPoint y: 237, endPoint x: 478, endPoint y: 318, distance: 80.8
click at [478, 318] on div at bounding box center [516, 286] width 413 height 413
type input "***"
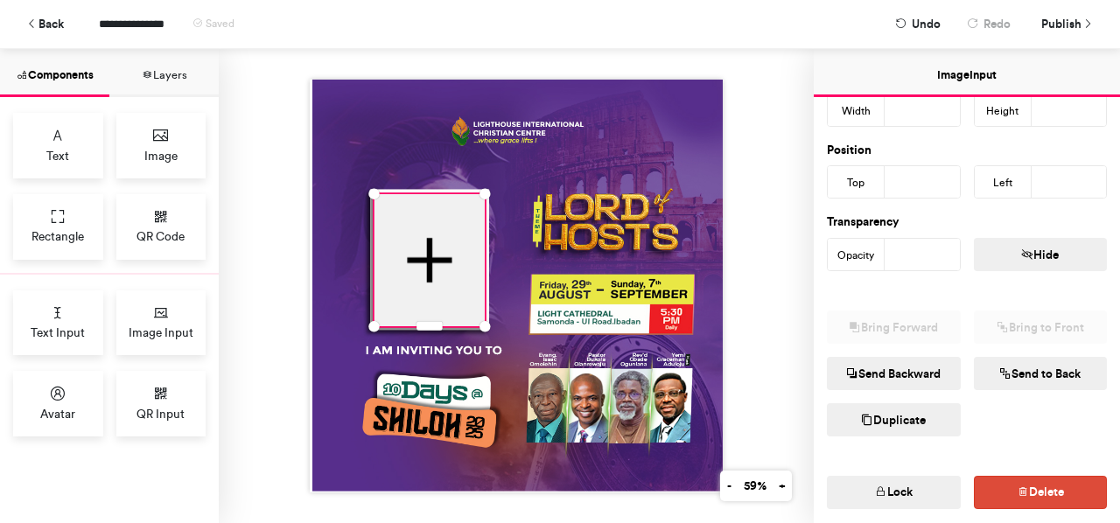
scroll to position [181, 0]
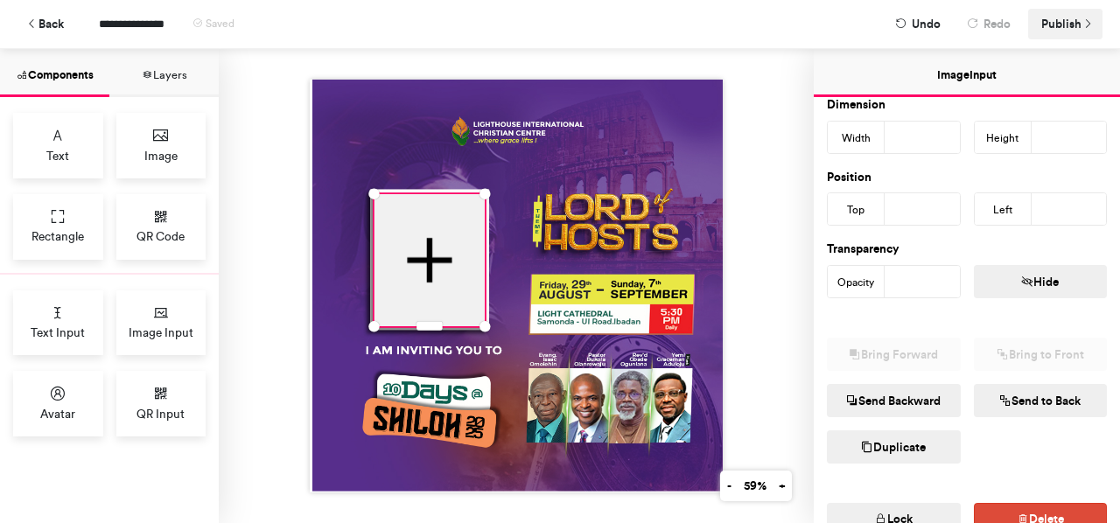
click at [1050, 27] on span "Publish" at bounding box center [1061, 24] width 40 height 31
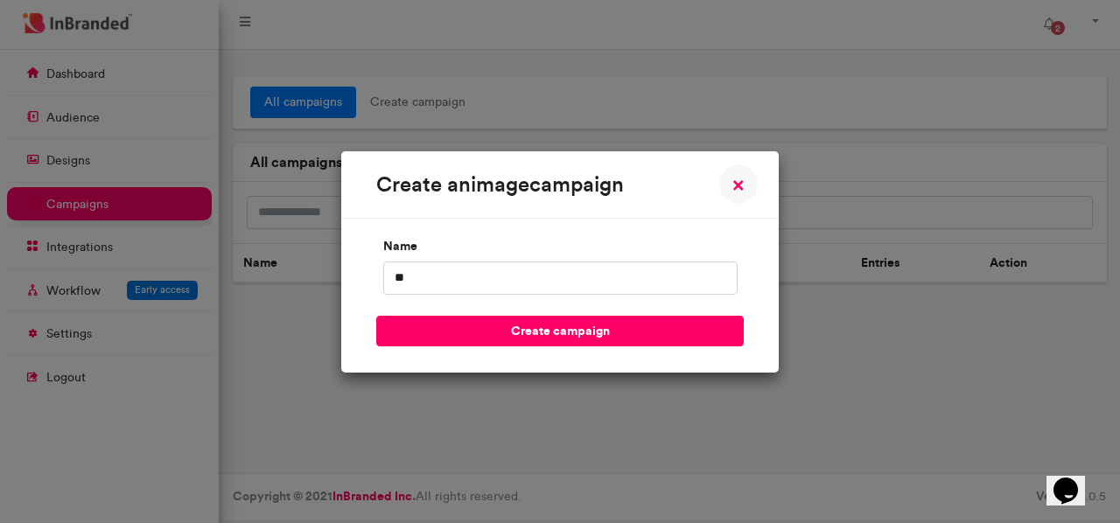
click at [550, 285] on input "**" at bounding box center [560, 278] width 354 height 33
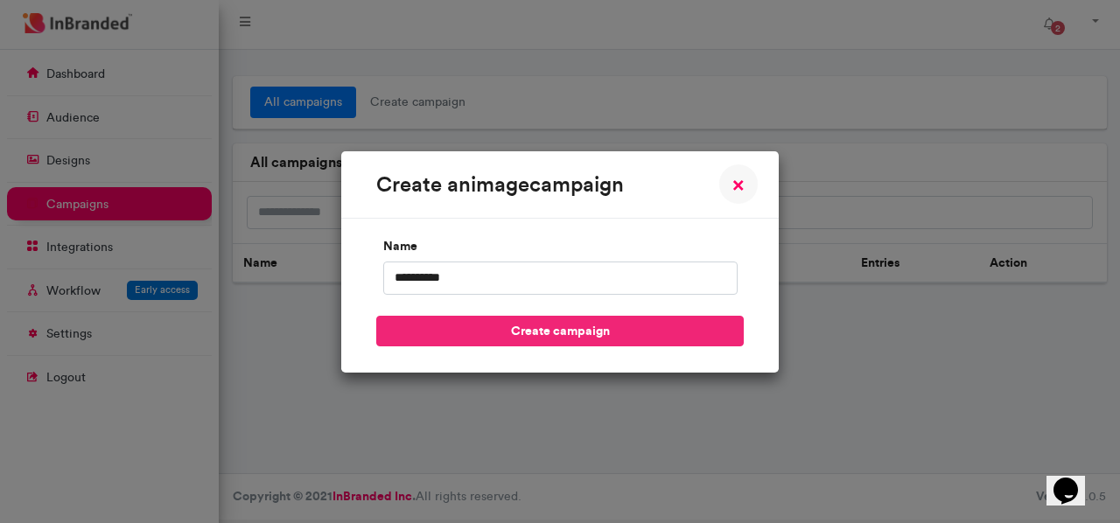
type input "**********"
click at [585, 330] on button "create campaign" at bounding box center [560, 331] width 368 height 31
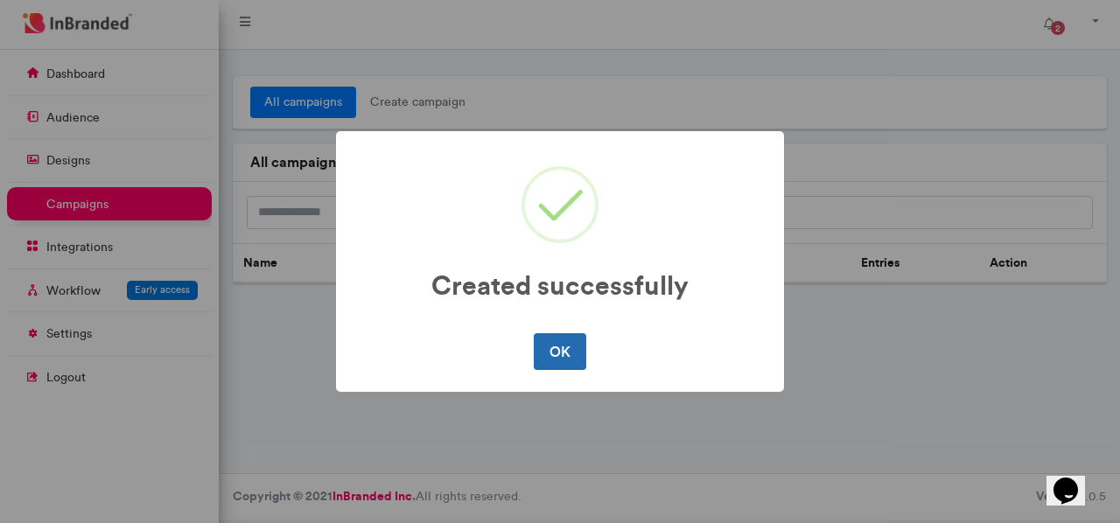
click at [559, 348] on button "OK" at bounding box center [560, 351] width 52 height 37
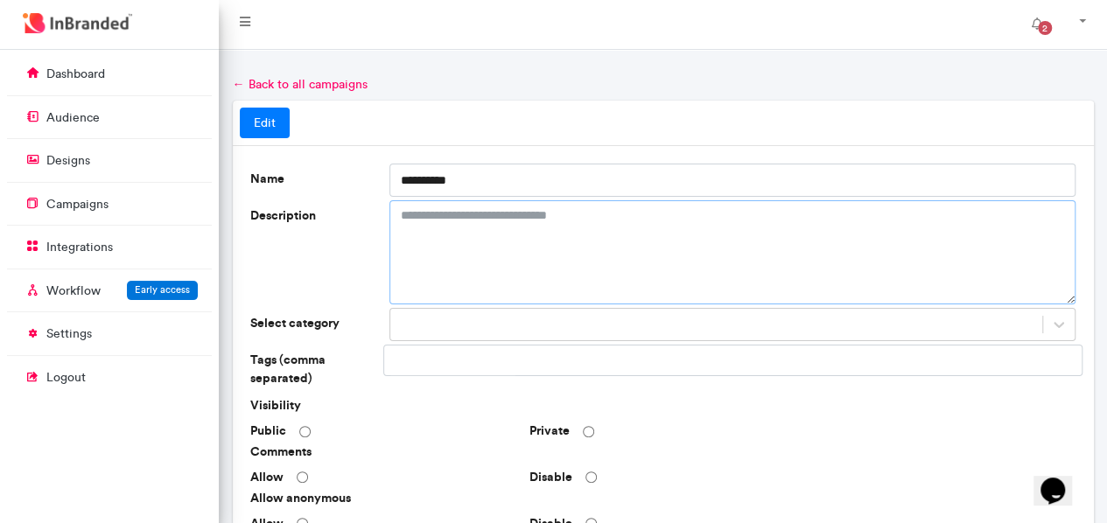
click at [464, 219] on textarea "Description" at bounding box center [732, 252] width 686 height 104
click at [0, 0] on span "*****" at bounding box center [0, 0] width 0 height 0
click at [602, 215] on textarea "**********" at bounding box center [732, 251] width 686 height 103
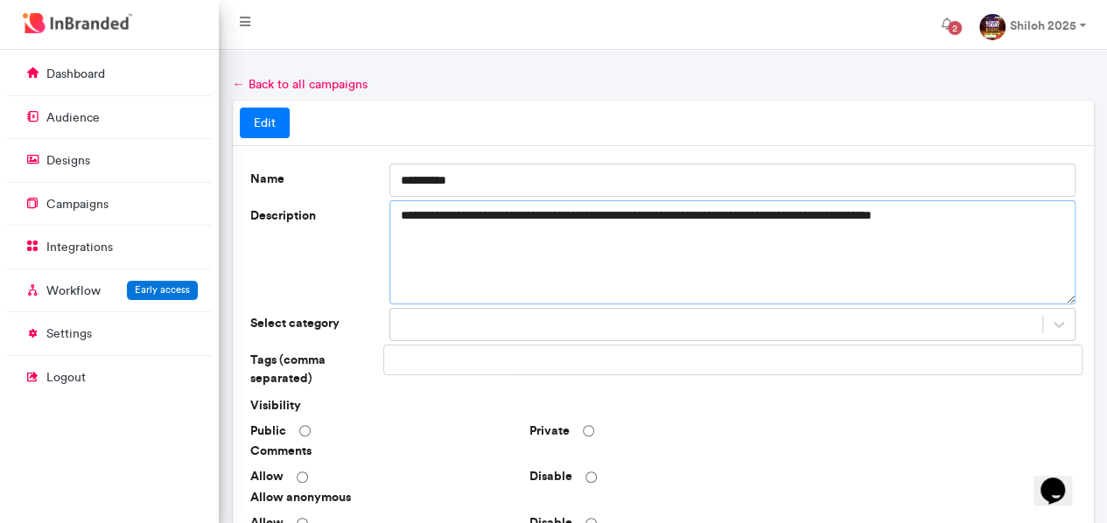
click at [0, 0] on span "******" at bounding box center [0, 0] width 0 height 0
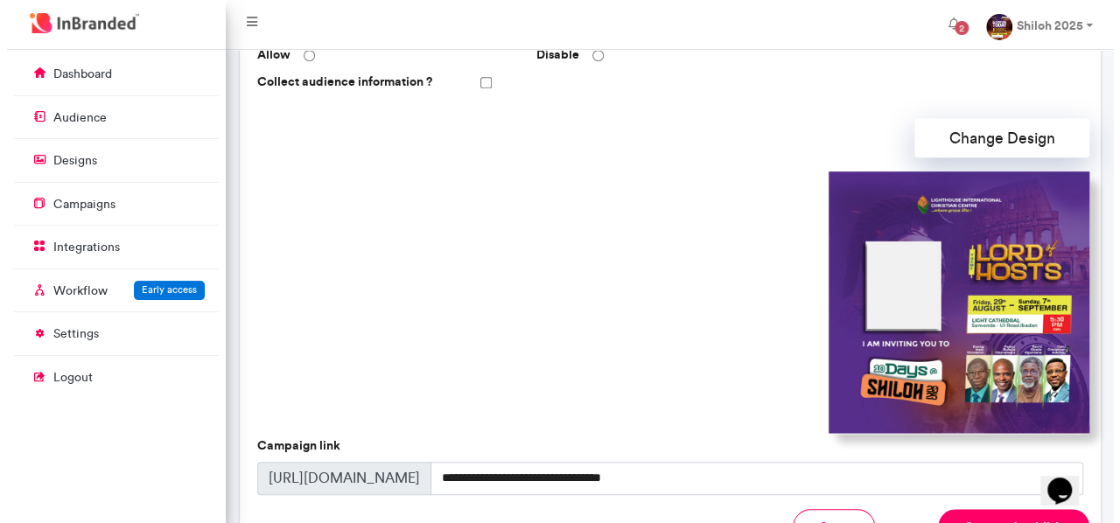
scroll to position [625, 0]
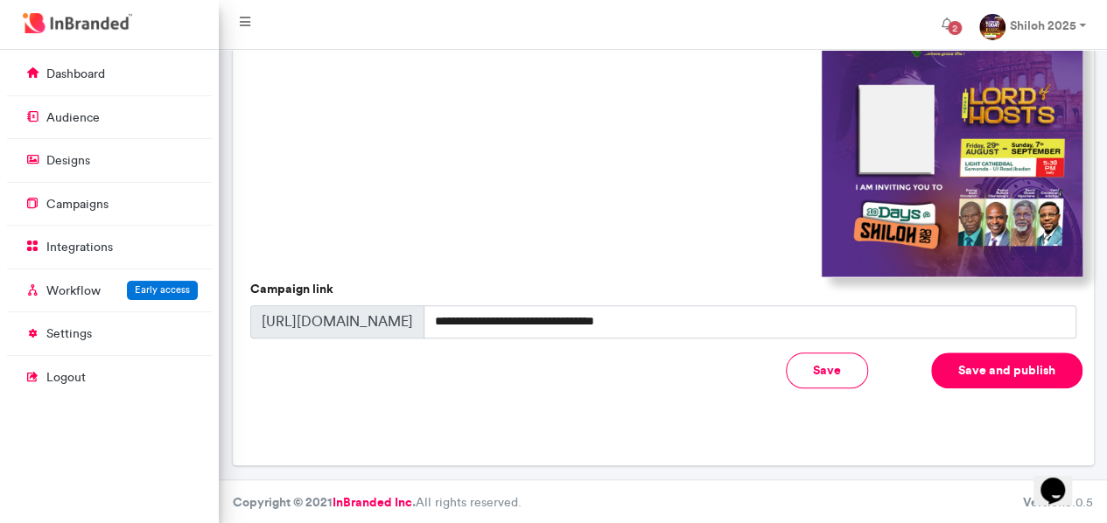
type textarea "**********"
drag, startPoint x: 670, startPoint y: 322, endPoint x: 426, endPoint y: 324, distance: 244.2
click at [426, 324] on input "**********" at bounding box center [750, 321] width 653 height 33
type input "*"
type input "**********"
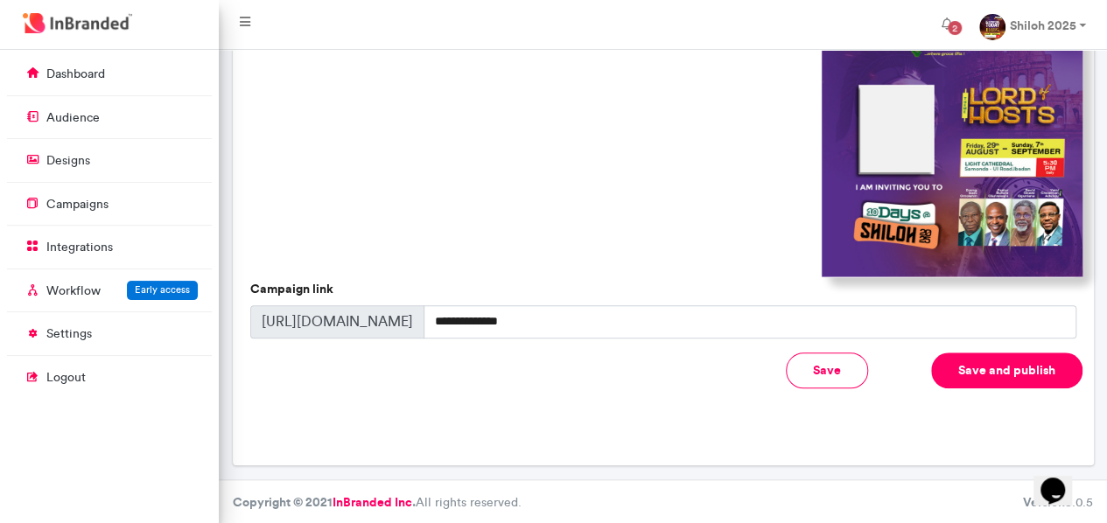
click at [1005, 367] on button "Save and publish" at bounding box center [1006, 371] width 151 height 36
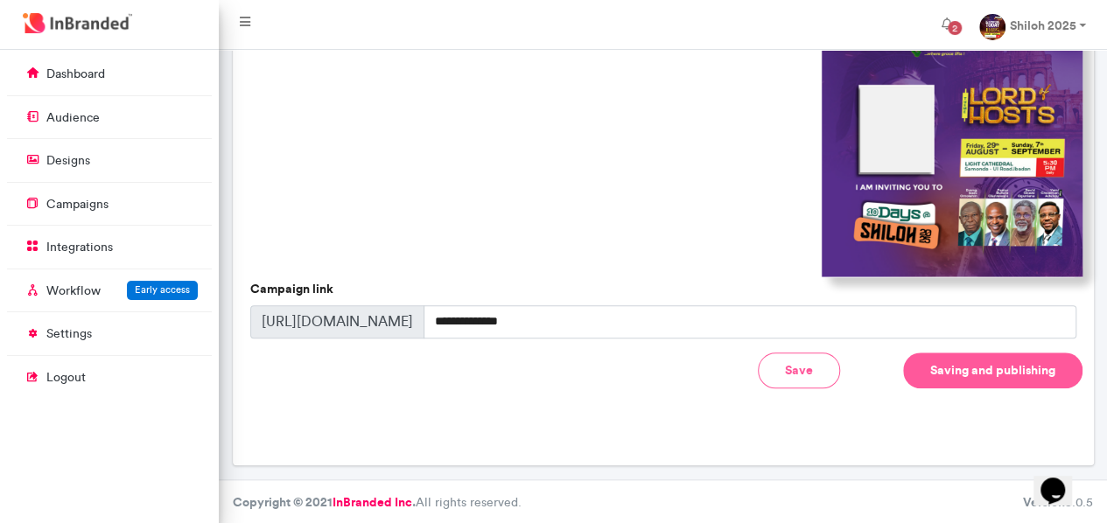
type input "**********"
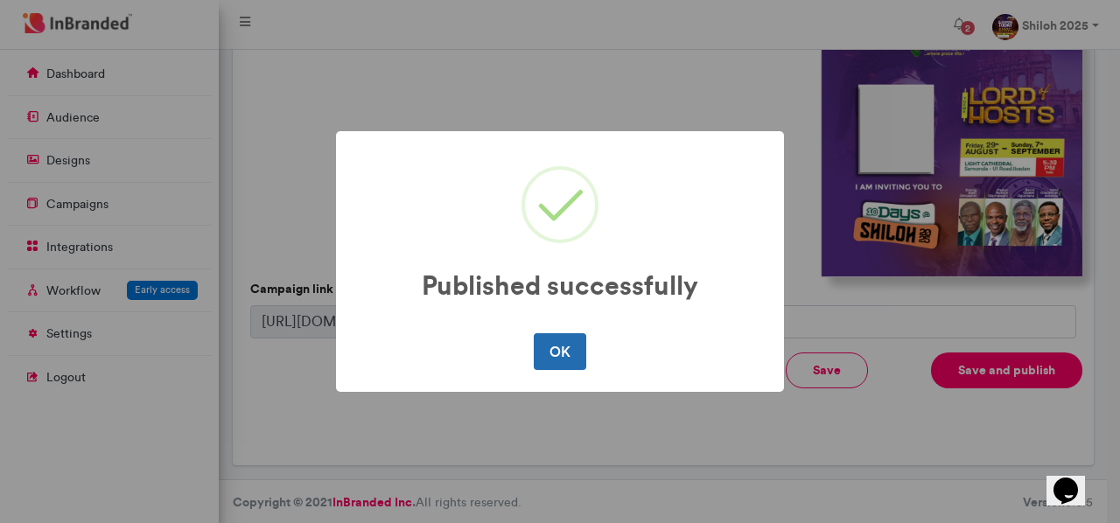
click at [543, 356] on button "OK" at bounding box center [560, 351] width 52 height 37
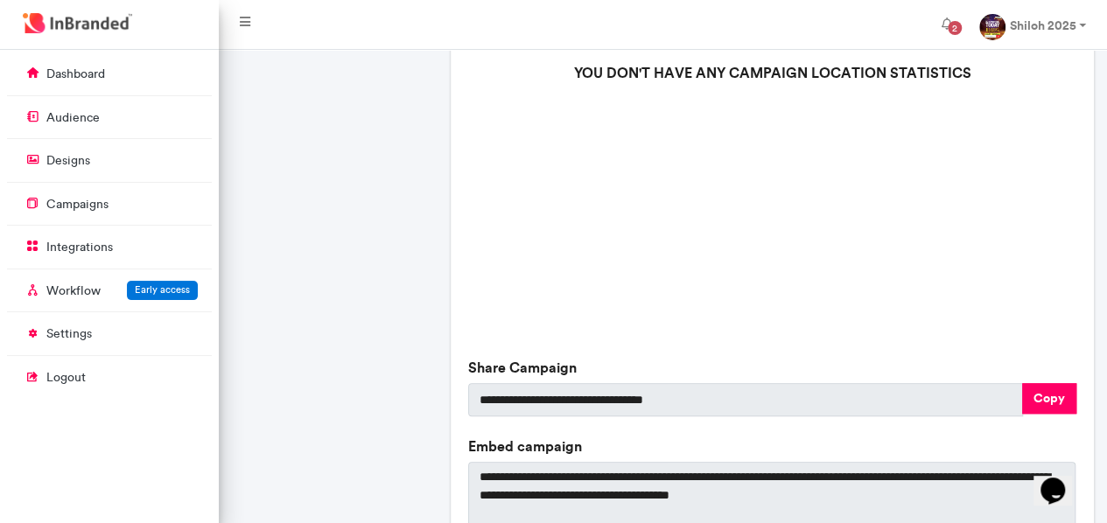
scroll to position [613, 0]
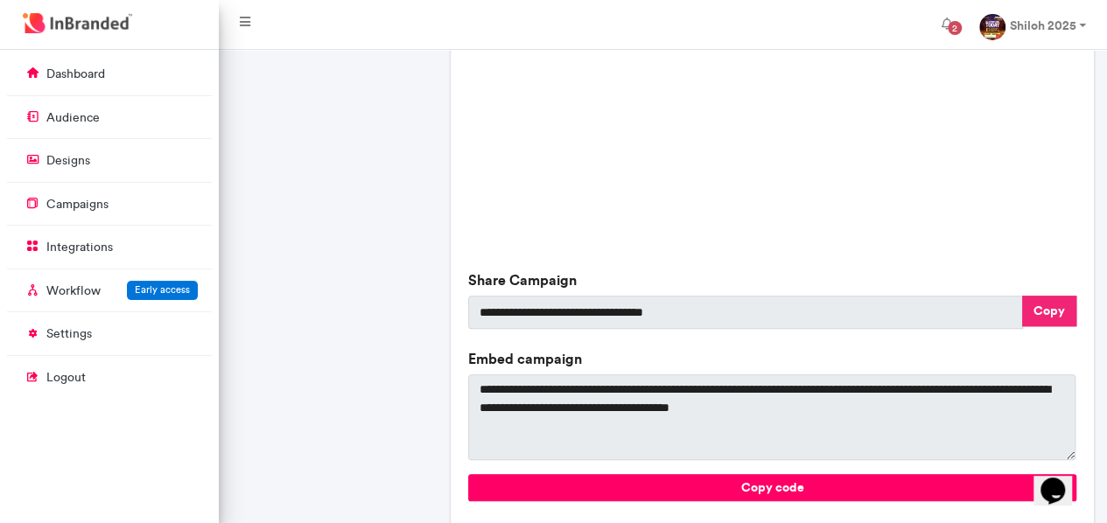
click at [1048, 314] on button "Copy" at bounding box center [1049, 311] width 54 height 31
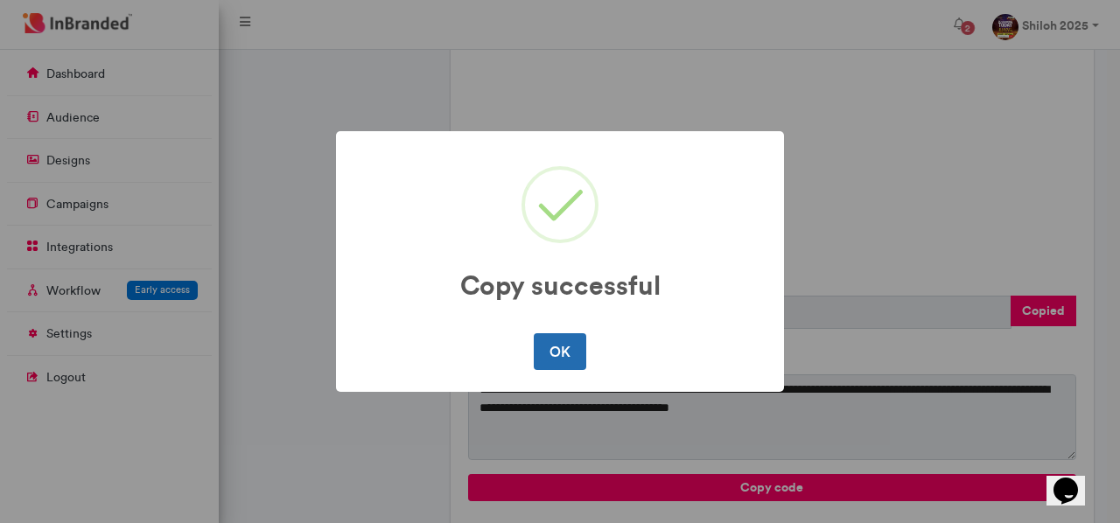
click at [571, 356] on button "OK" at bounding box center [560, 351] width 52 height 37
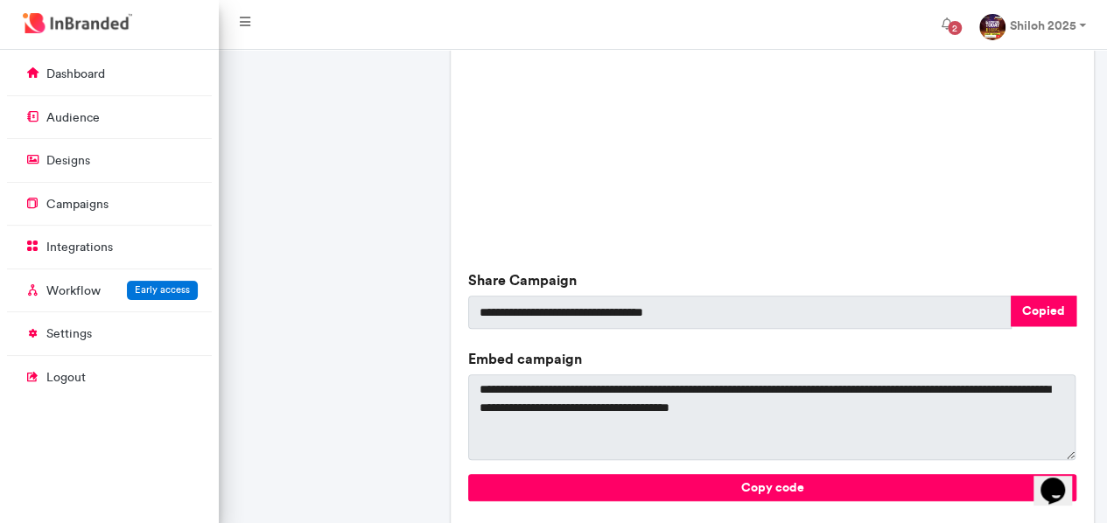
click at [439, 189] on div "Shiloh2025 The lord of hosts is starting. Please upload your picture here and g…" at bounding box center [335, 31] width 219 height 1087
click at [93, 197] on p "campaigns" at bounding box center [77, 205] width 62 height 18
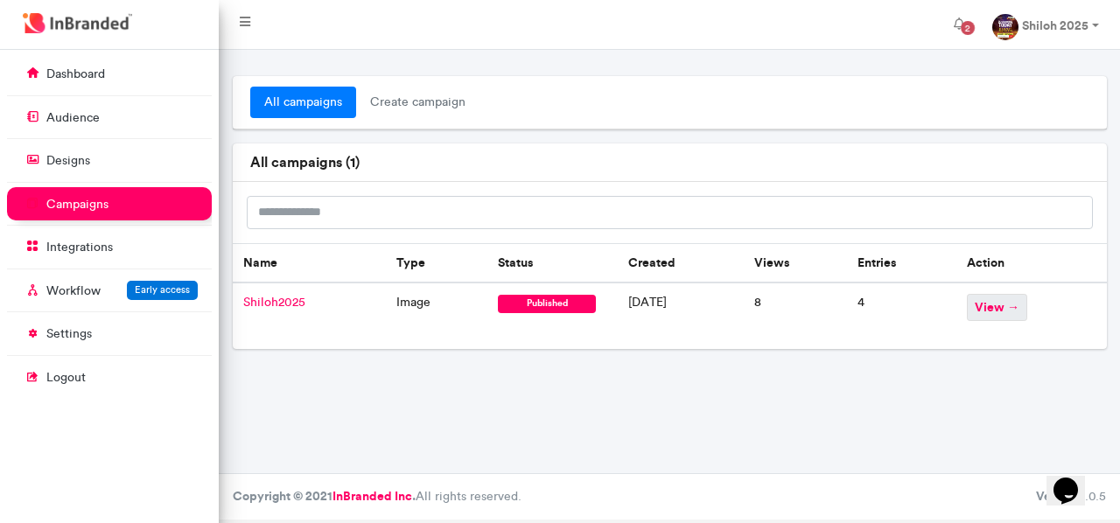
click at [1004, 302] on span "view →" at bounding box center [997, 307] width 60 height 27
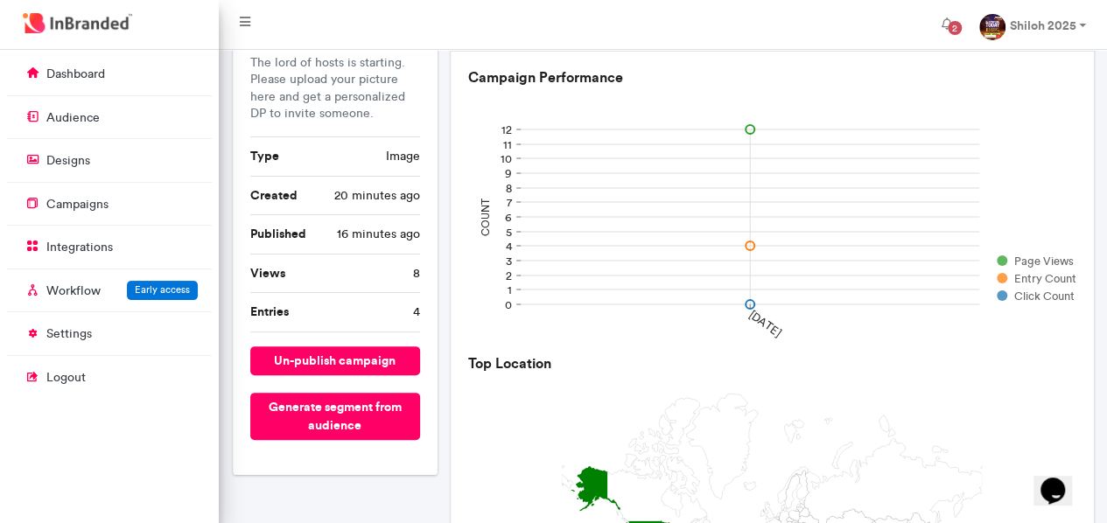
scroll to position [35, 0]
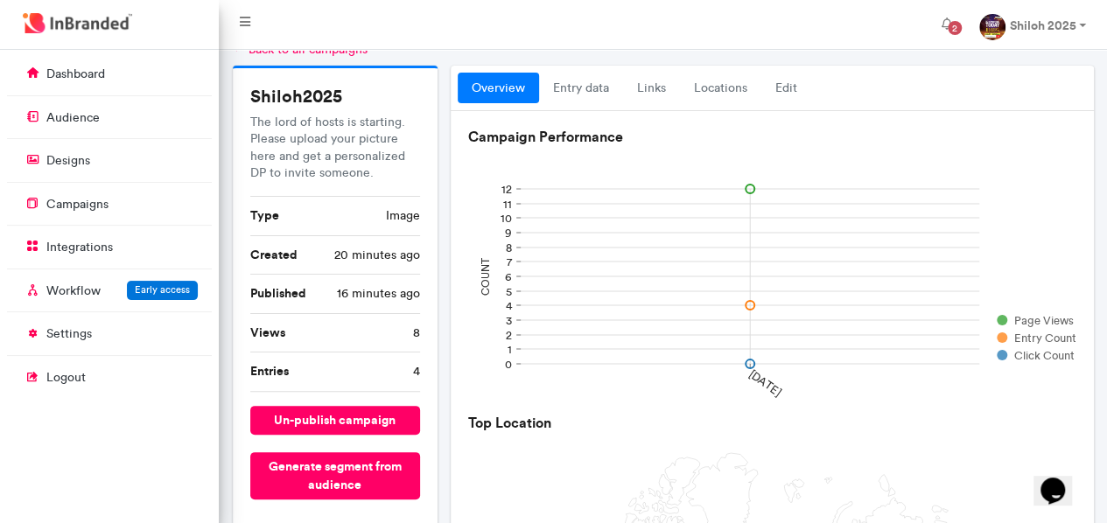
click at [412, 368] on li "Entries 4" at bounding box center [335, 372] width 171 height 39
click at [587, 88] on link "entry data" at bounding box center [581, 89] width 84 height 32
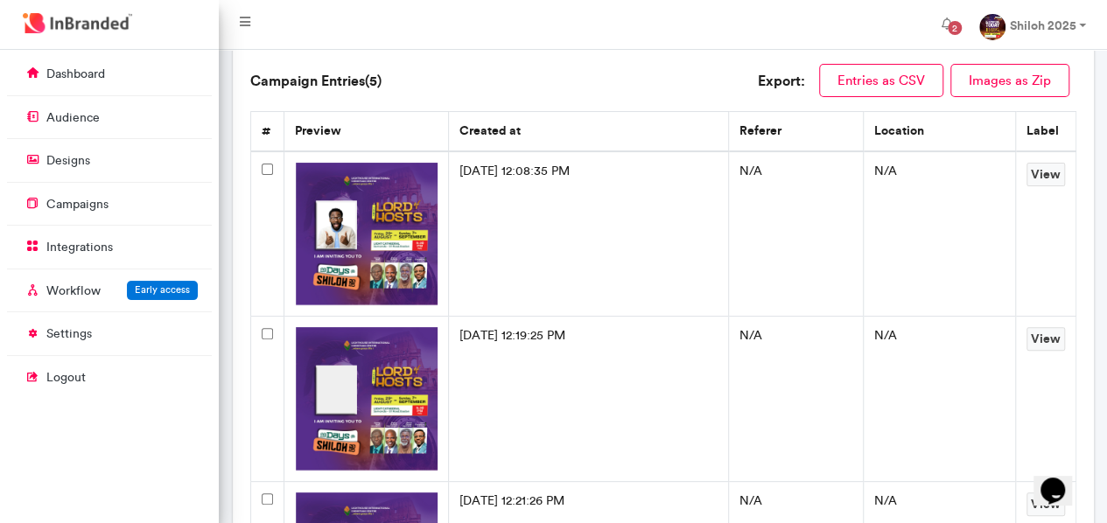
scroll to position [333, 0]
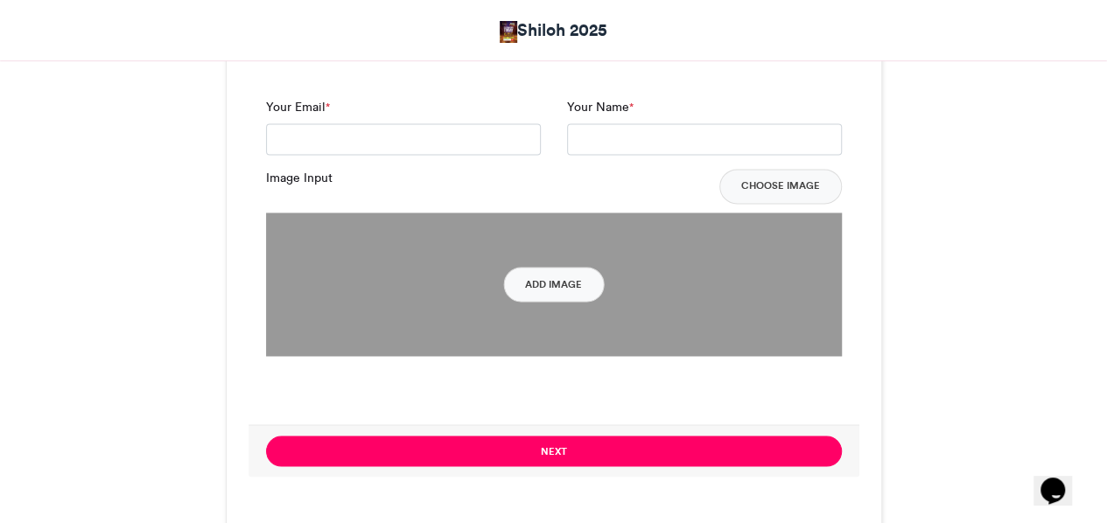
scroll to position [1138, 0]
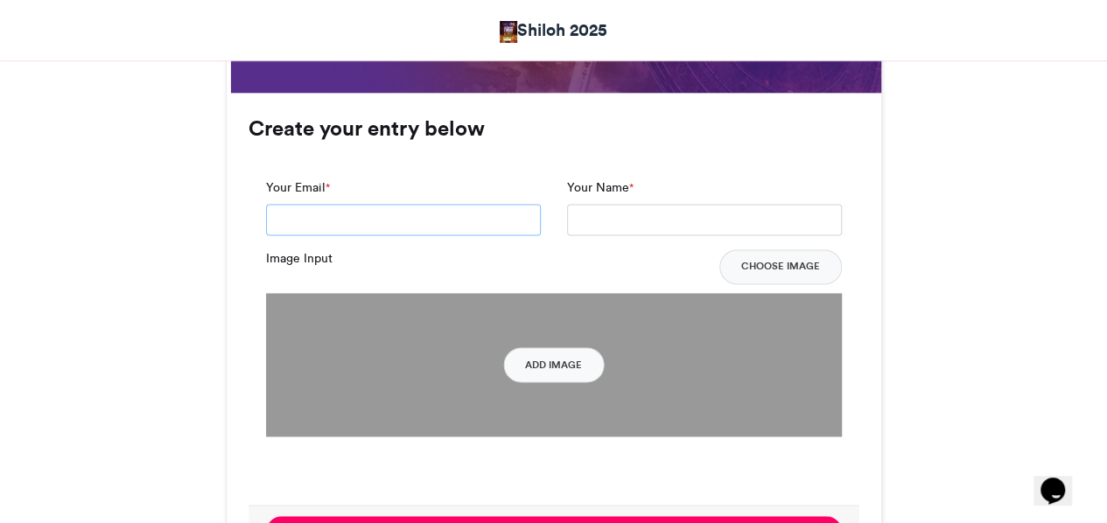
click at [458, 221] on input "Your Email *" at bounding box center [403, 220] width 275 height 32
type input "**********"
click at [612, 223] on input "Your Name *" at bounding box center [704, 220] width 275 height 32
type input "**********"
click at [565, 361] on button "Add Image" at bounding box center [553, 364] width 101 height 35
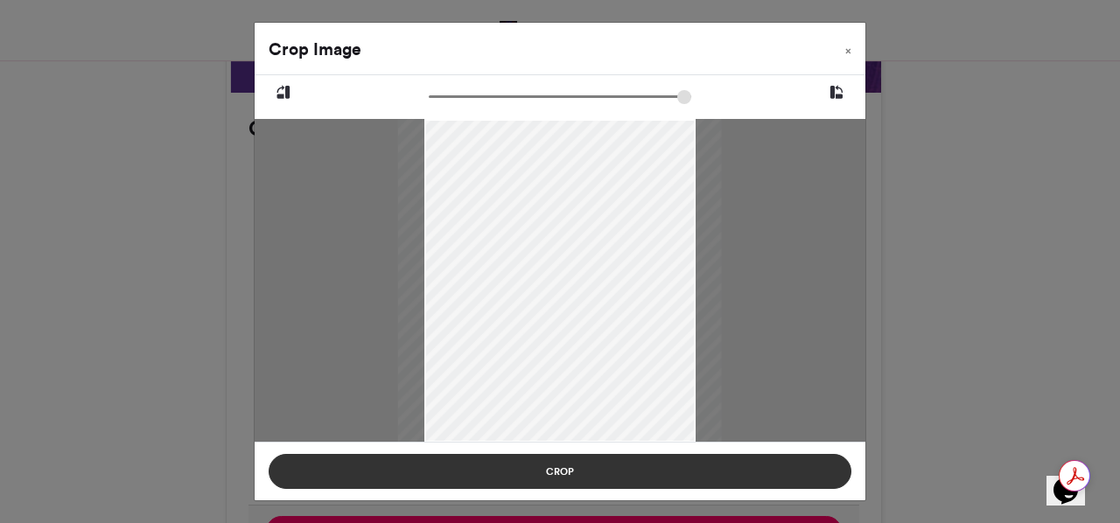
click at [543, 468] on button "Crop" at bounding box center [560, 471] width 583 height 35
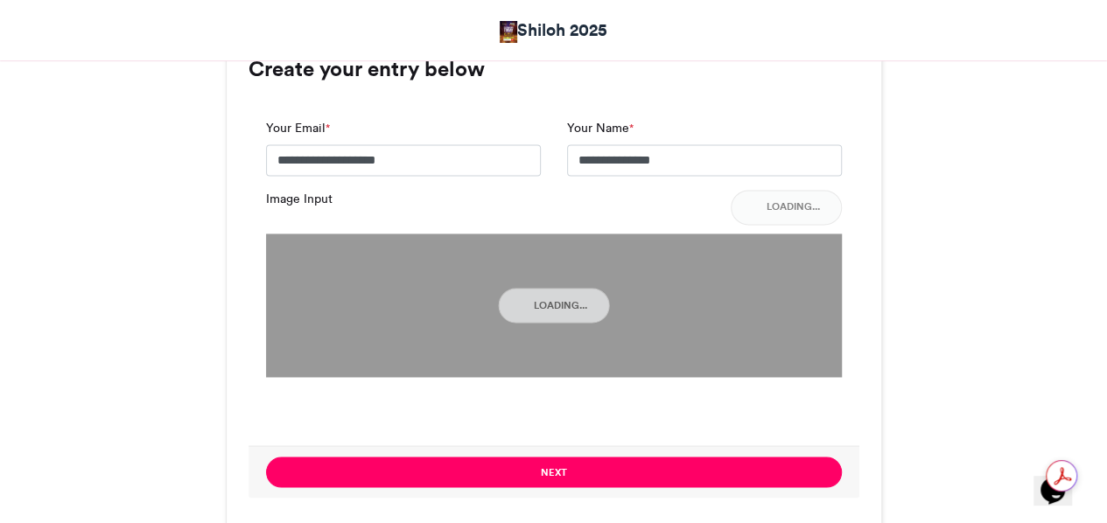
scroll to position [1225, 0]
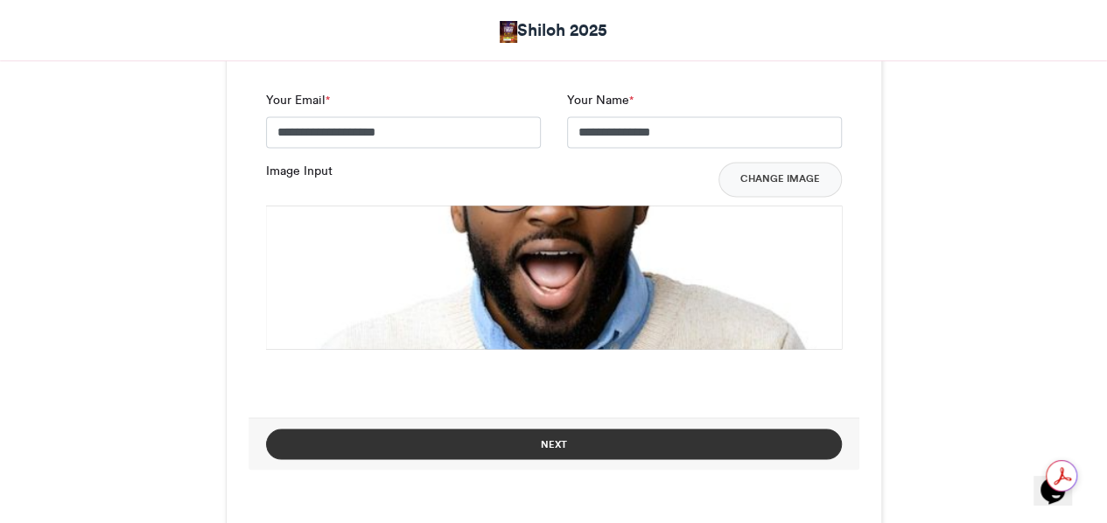
click at [560, 441] on button "Next" at bounding box center [554, 444] width 576 height 31
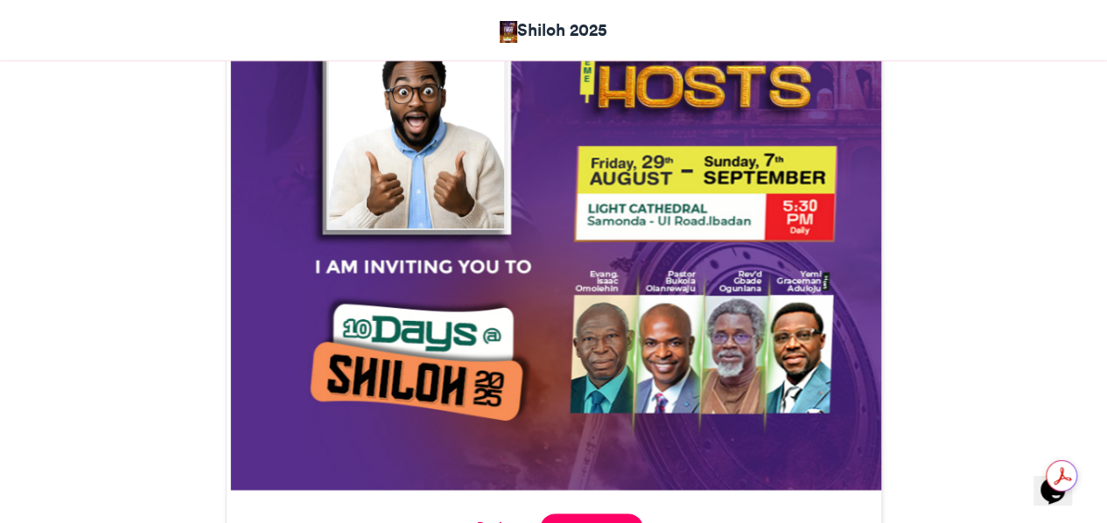
scroll to position [853, 0]
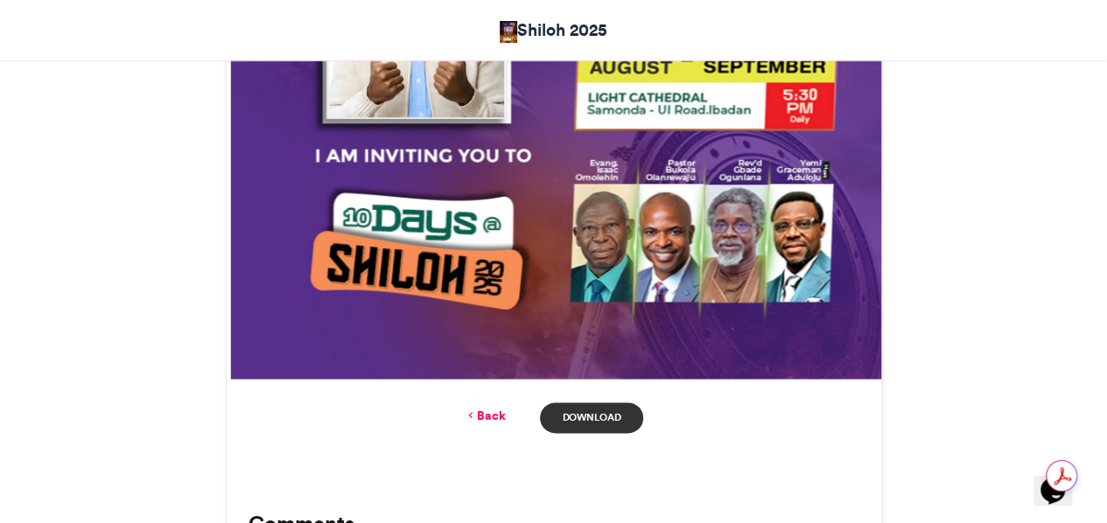
click at [595, 422] on link "Download" at bounding box center [591, 418] width 102 height 31
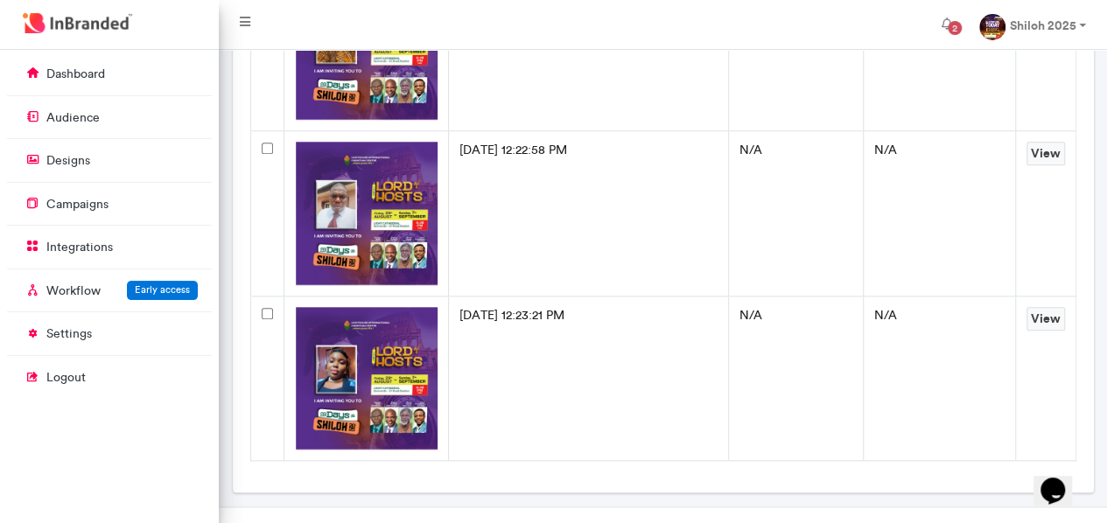
scroll to position [809, 0]
